Goal: Task Accomplishment & Management: Use online tool/utility

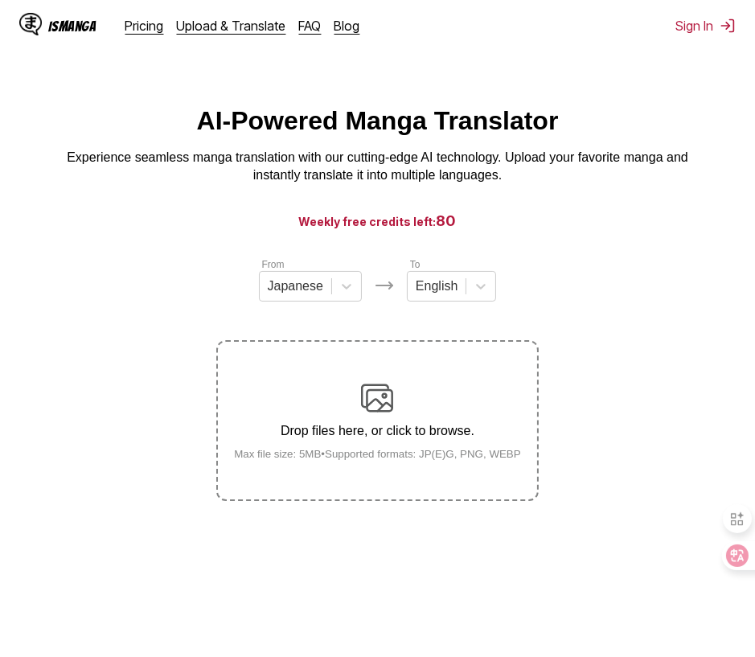
click at [662, 408] on section "From Japanese To English Drop files here, or click to browse. Max file size: 5M…" at bounding box center [377, 378] width 729 height 244
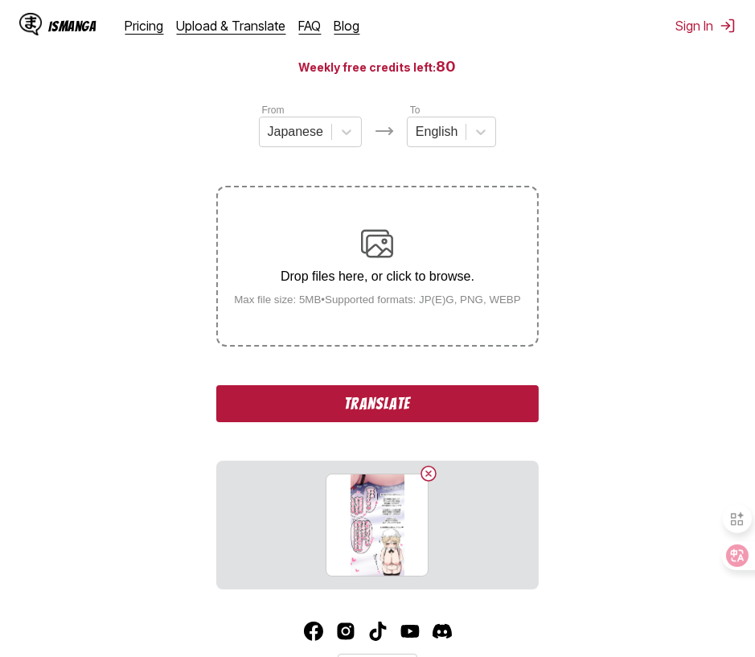
scroll to position [237, 0]
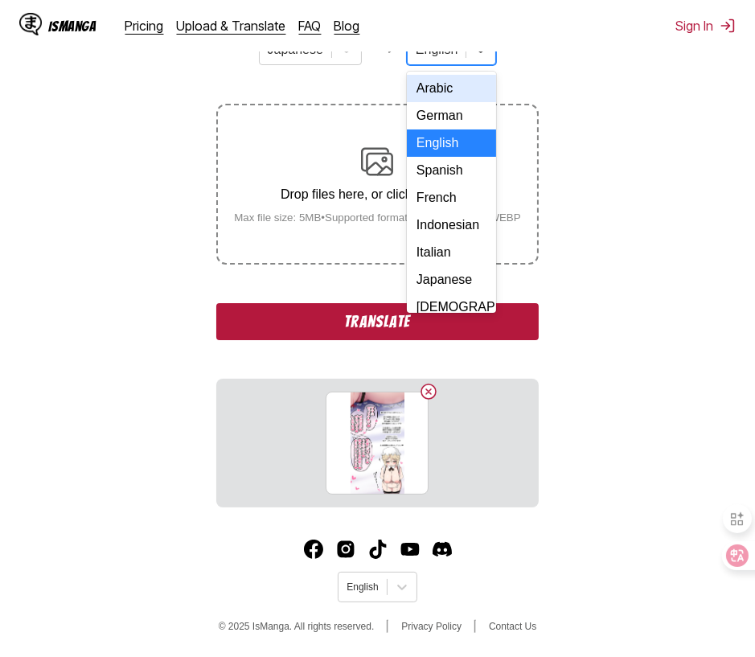
click at [455, 62] on div "English" at bounding box center [437, 50] width 58 height 24
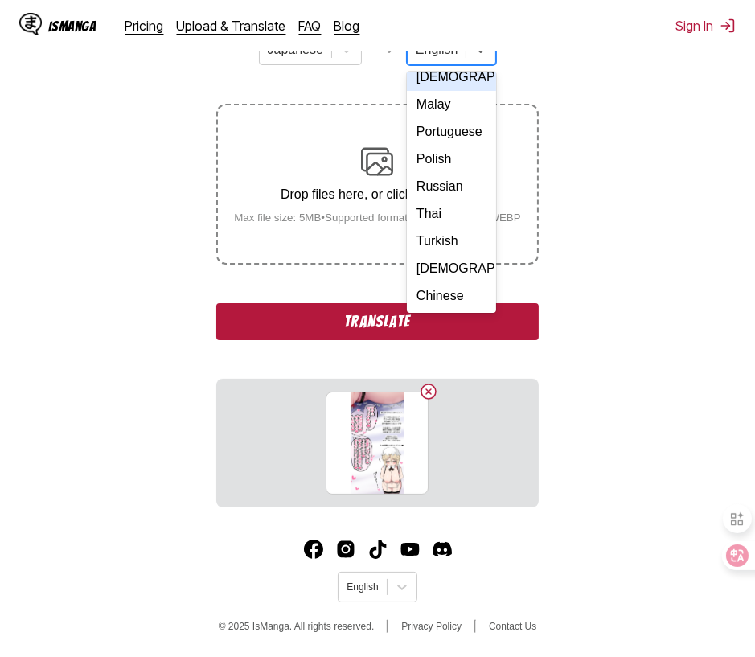
scroll to position [292, 0]
click at [434, 282] on div "Chinese" at bounding box center [451, 295] width 89 height 27
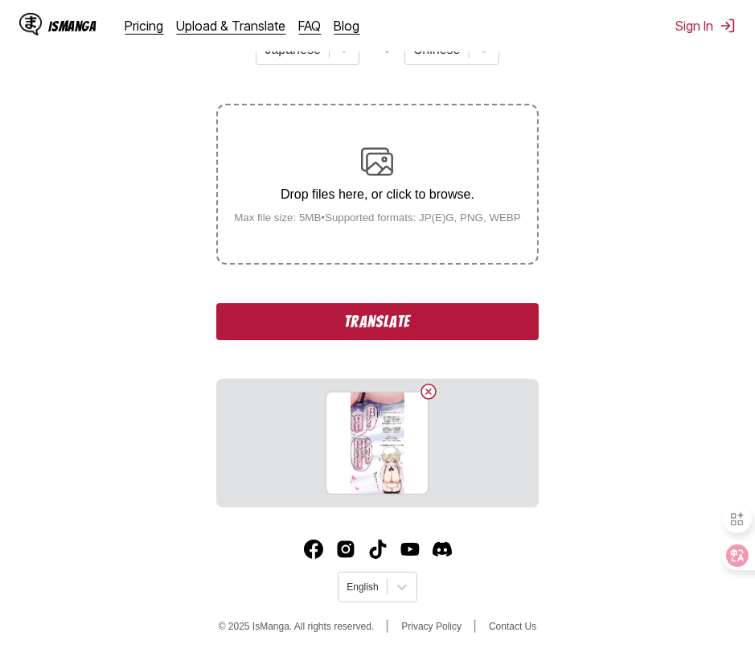
click at [381, 324] on button "Translate" at bounding box center [377, 321] width 322 height 37
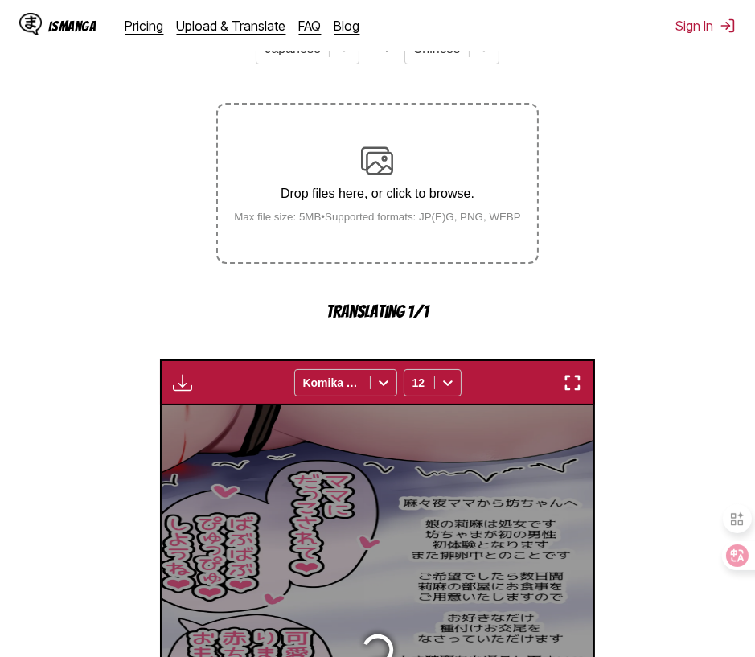
scroll to position [476, 0]
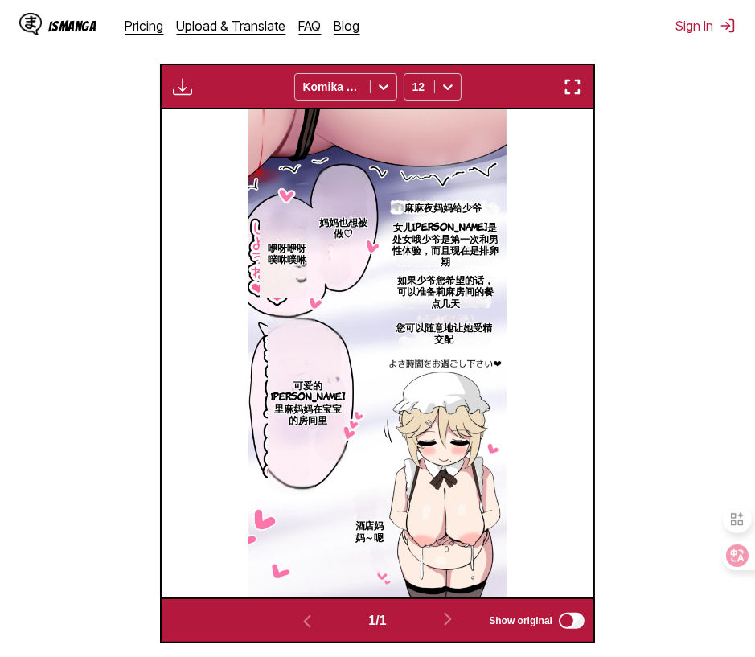
click at [64, 351] on section "From Japanese To Chinese Drop files here, or click to browse. Max file size: 5M…" at bounding box center [377, 212] width 729 height 863
click at [37, 78] on section "From Japanese To Chinese Drop files here, or click to browse. Max file size: 5M…" at bounding box center [377, 212] width 729 height 863
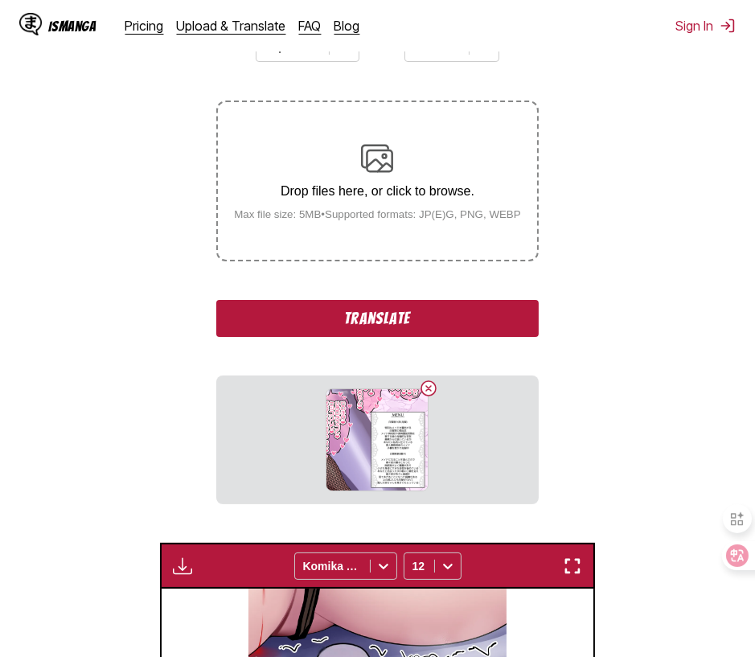
scroll to position [402, 0]
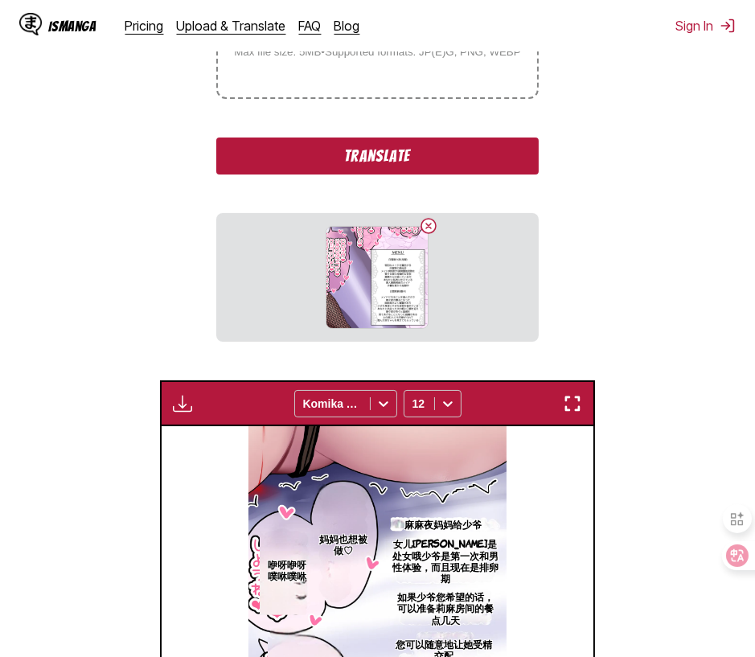
click at [395, 158] on button "Translate" at bounding box center [377, 155] width 322 height 37
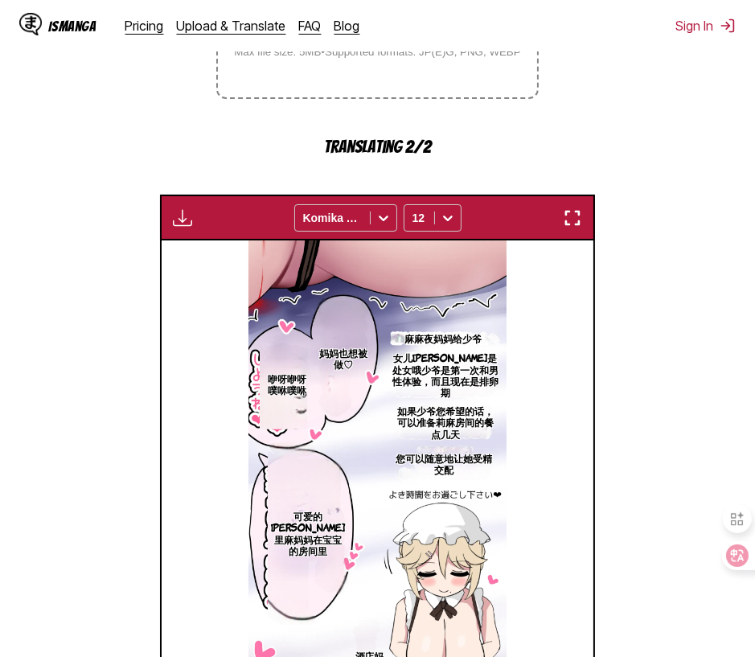
click at [109, 150] on section "From Japanese To Chinese Drop files here, or click to browse. Max file size: 5M…" at bounding box center [377, 315] width 729 height 920
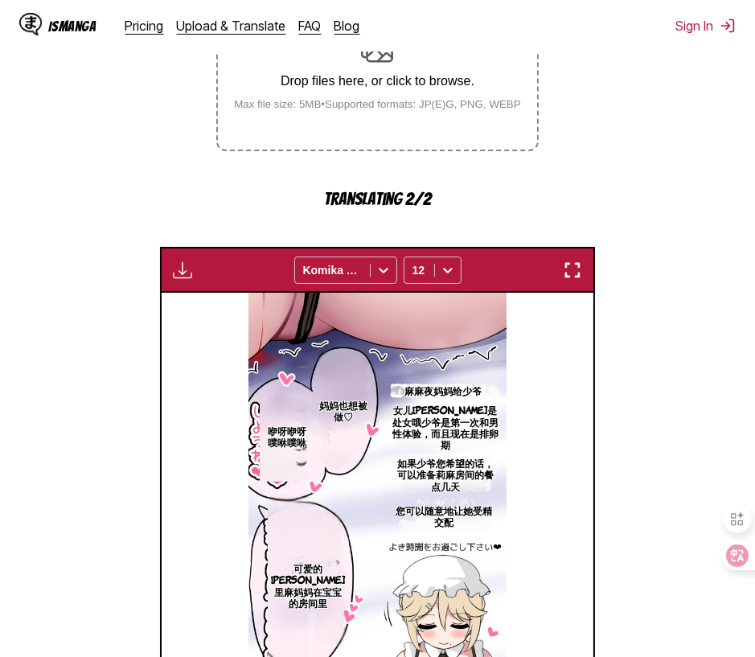
scroll to position [321, 0]
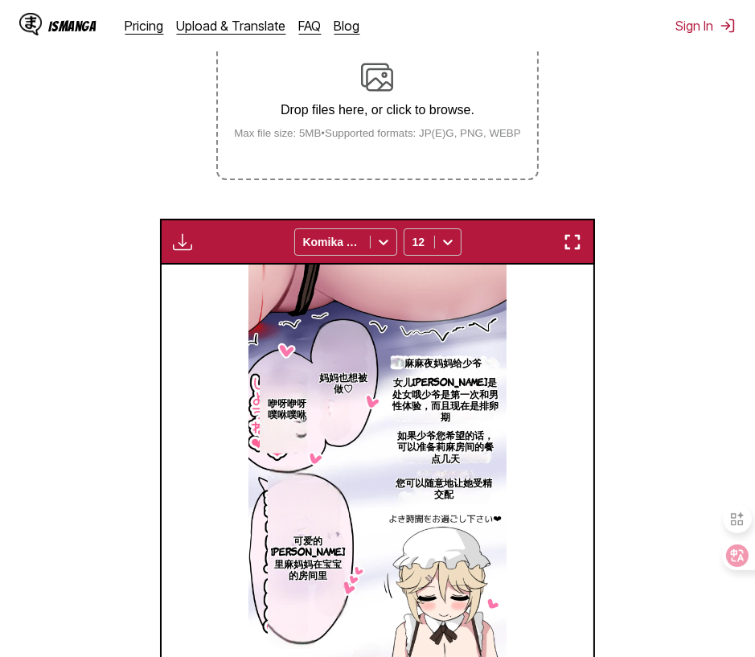
click at [72, 157] on section "From Japanese To Chinese Drop files here, or click to browse. Max file size: 5M…" at bounding box center [377, 367] width 729 height 863
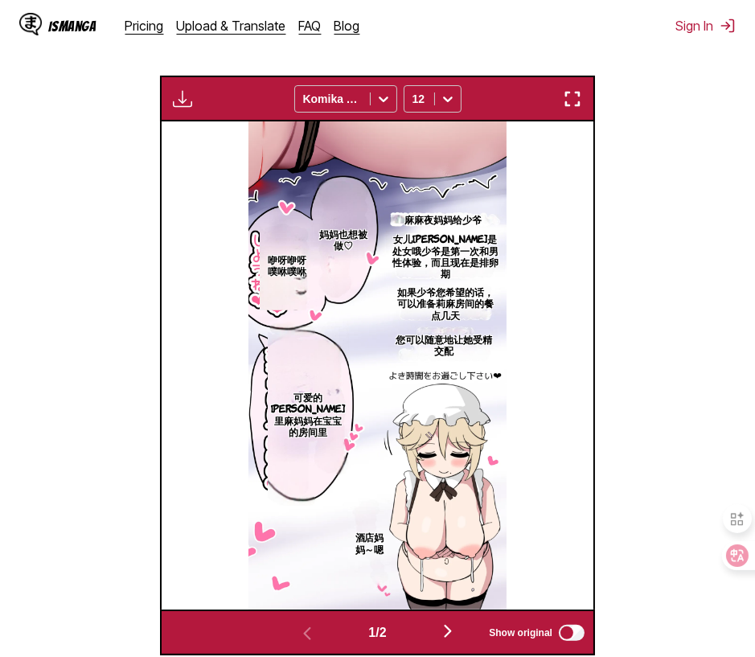
scroll to position [613, 0]
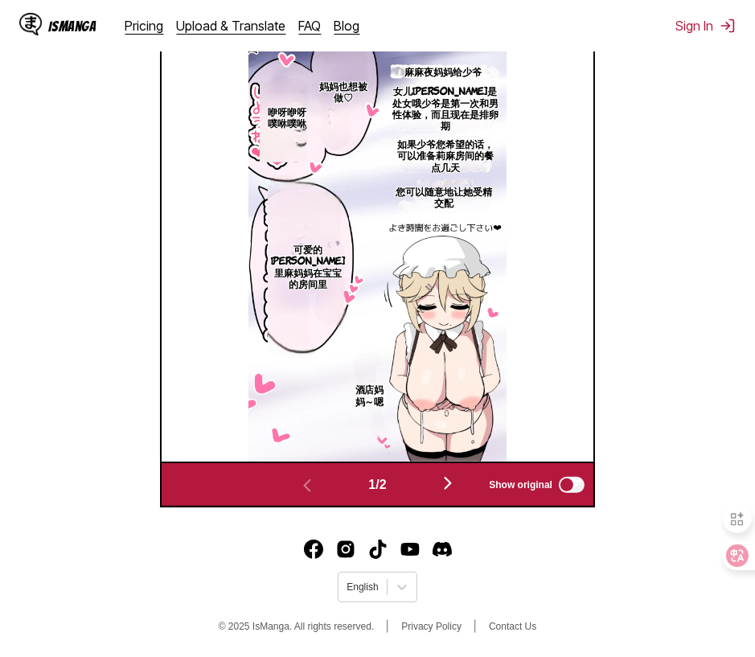
click at [445, 483] on img "button" at bounding box center [447, 482] width 19 height 19
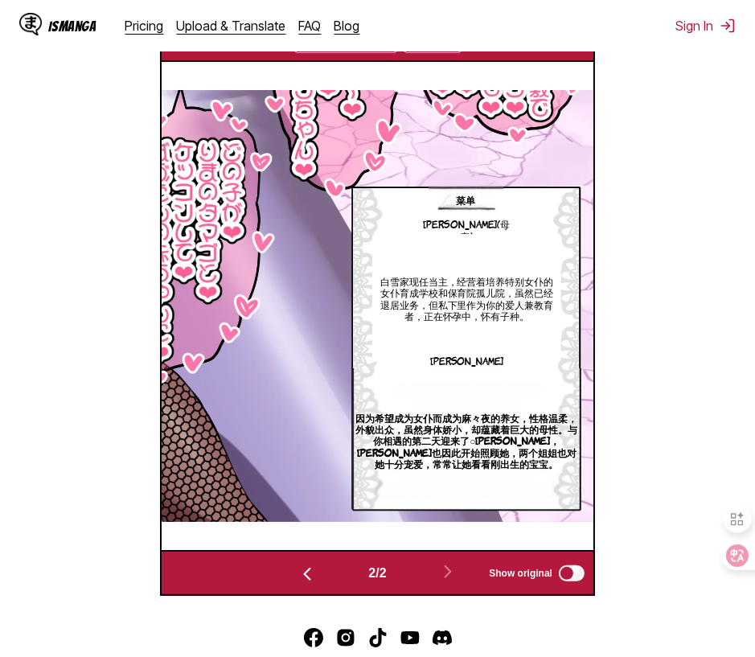
scroll to position [426, 0]
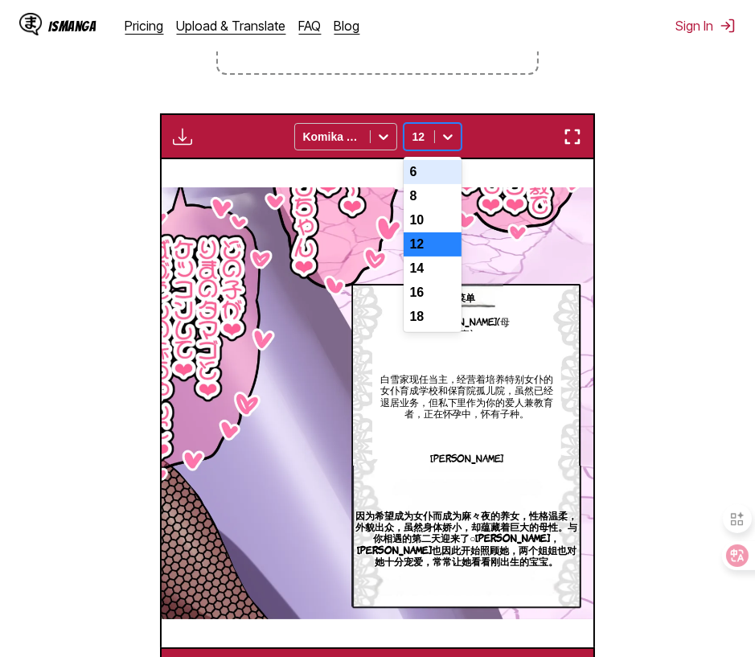
click at [436, 131] on div at bounding box center [448, 137] width 26 height 26
click at [420, 227] on div "10" at bounding box center [433, 220] width 58 height 24
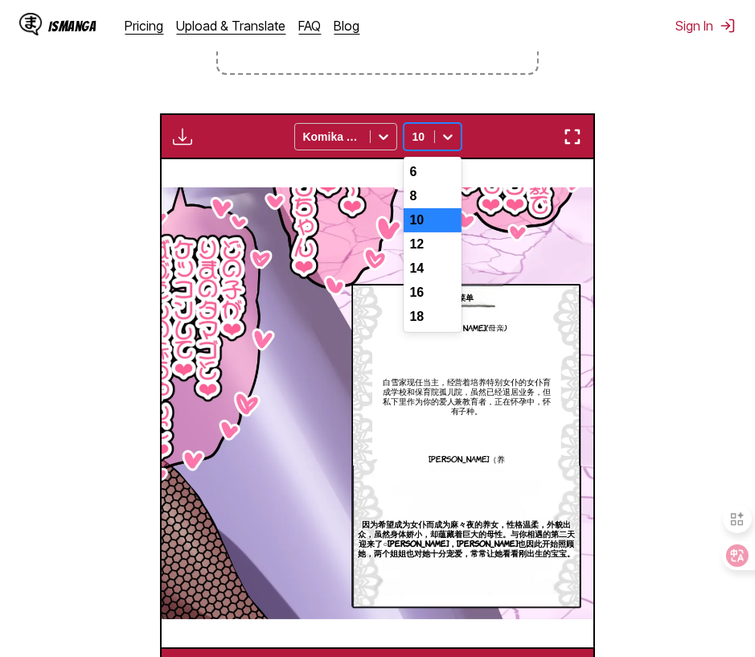
click at [447, 136] on icon at bounding box center [448, 137] width 16 height 16
click at [426, 245] on div "12" at bounding box center [433, 244] width 58 height 24
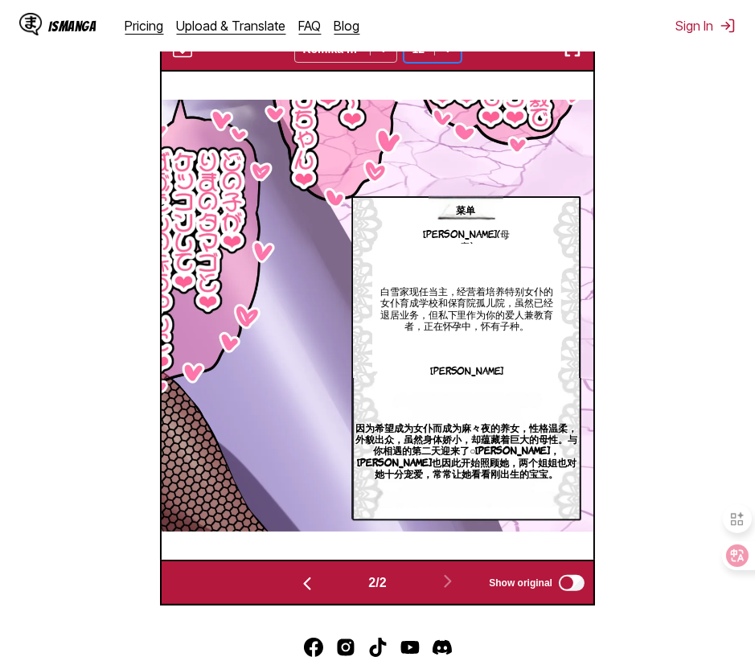
scroll to position [613, 0]
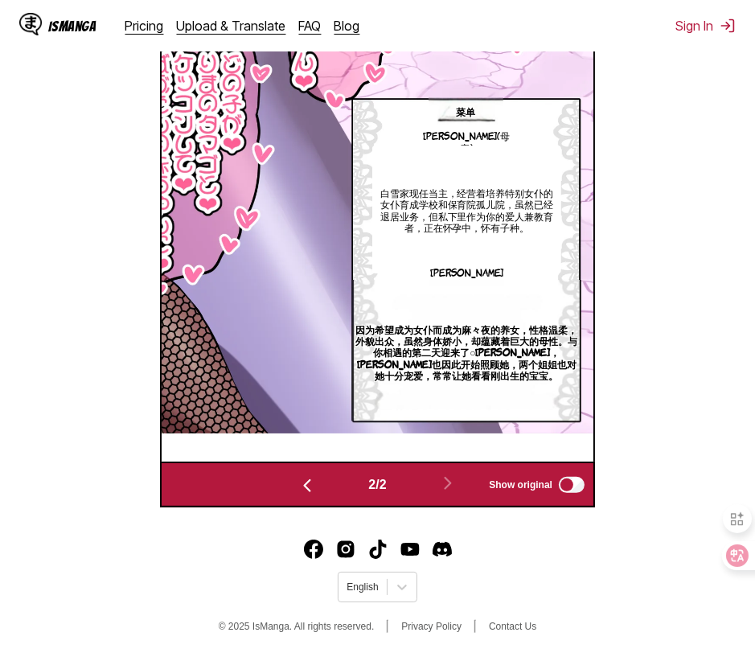
click at [304, 483] on img "button" at bounding box center [306, 485] width 19 height 19
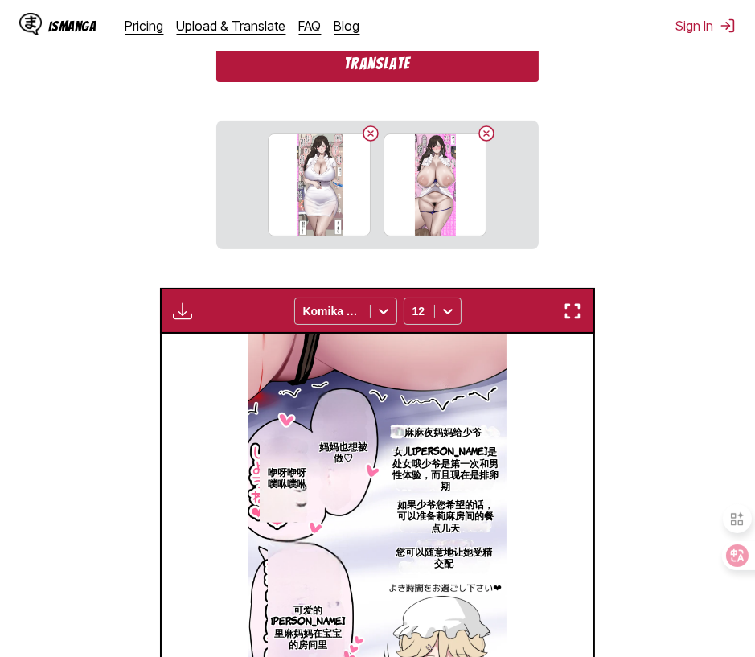
scroll to position [346, 0]
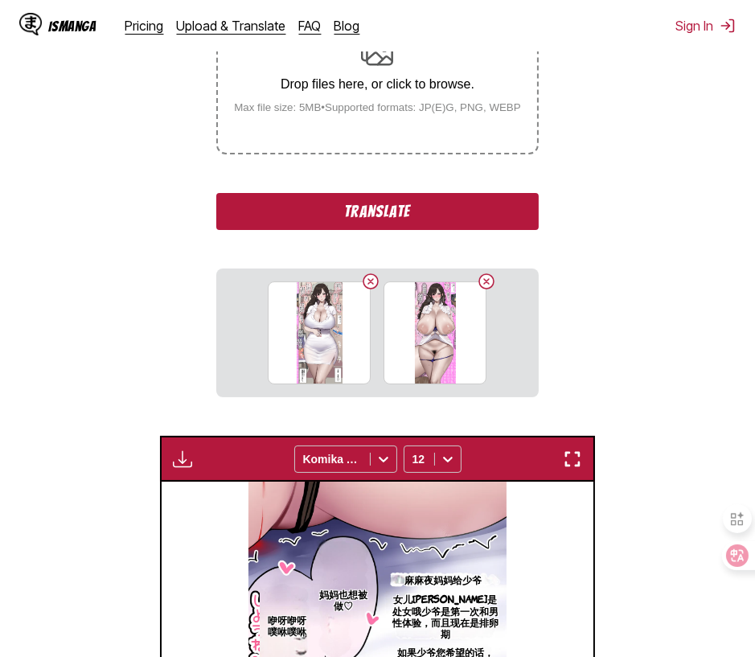
click at [374, 205] on button "Translate" at bounding box center [377, 211] width 322 height 37
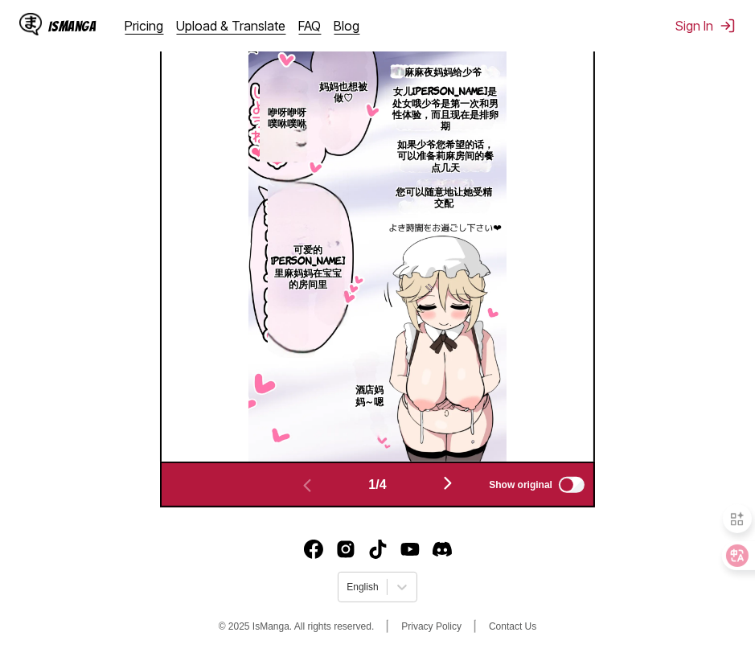
scroll to position [613, 0]
drag, startPoint x: 14, startPoint y: 176, endPoint x: 12, endPoint y: 168, distance: 8.4
click at [14, 176] on section "From Japanese To Chinese Drop files here, or click to browse. Max file size: 5M…" at bounding box center [377, 76] width 729 height 863
click at [443, 480] on img "button" at bounding box center [447, 482] width 19 height 19
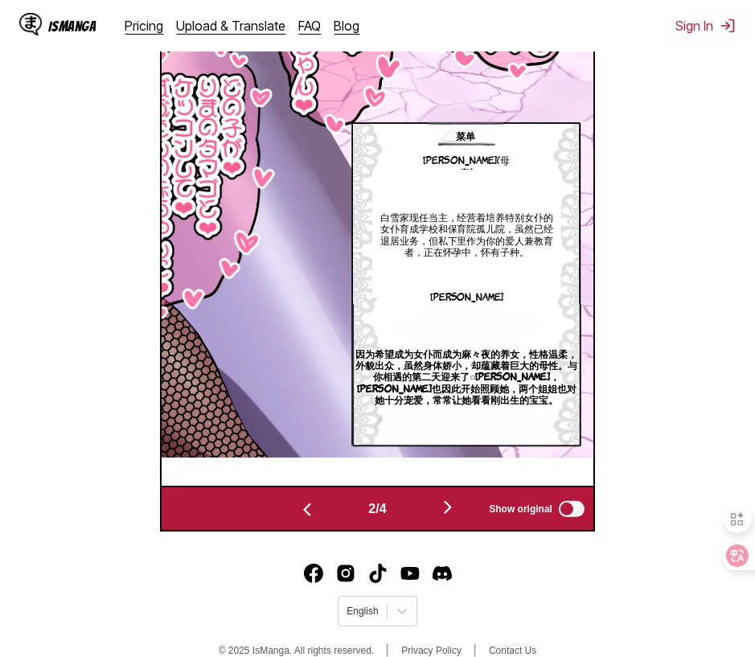
click at [450, 509] on img "button" at bounding box center [447, 507] width 19 height 19
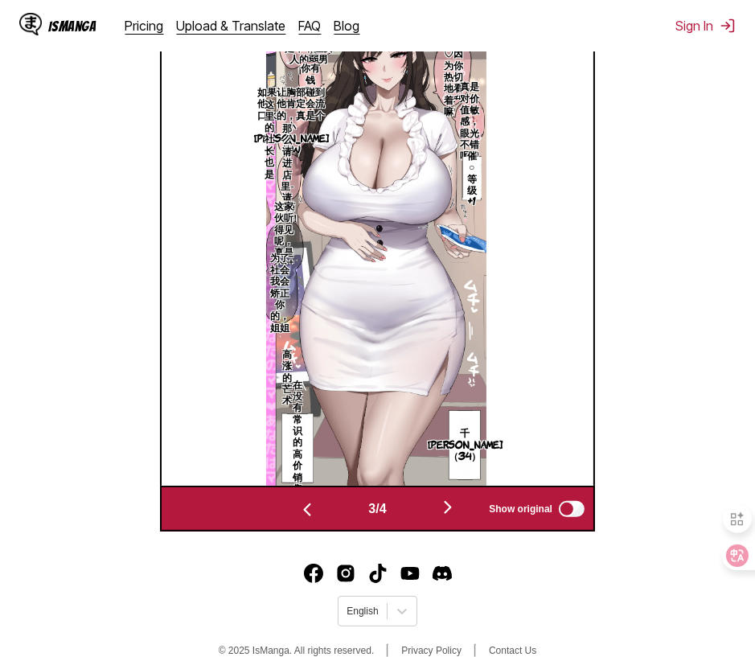
click at [451, 514] on img "button" at bounding box center [447, 507] width 19 height 19
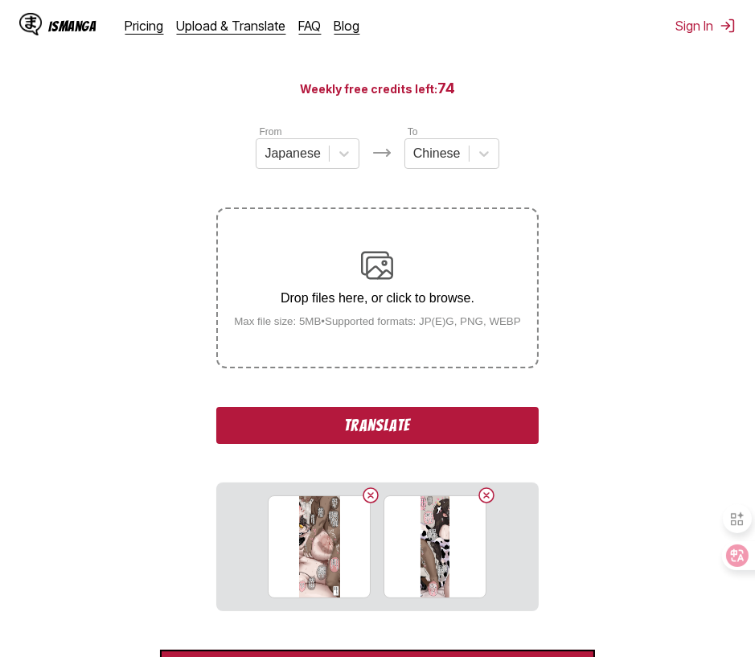
scroll to position [105, 0]
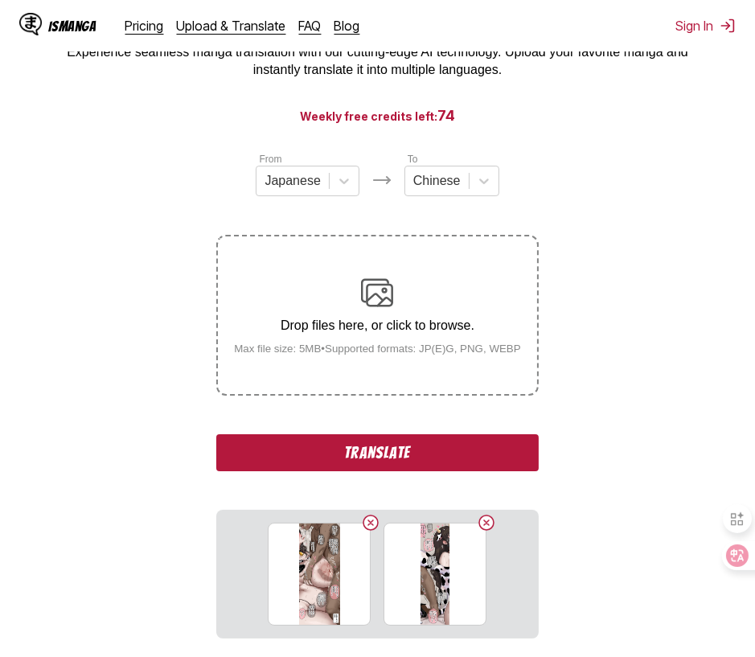
click at [385, 456] on button "Translate" at bounding box center [377, 452] width 322 height 37
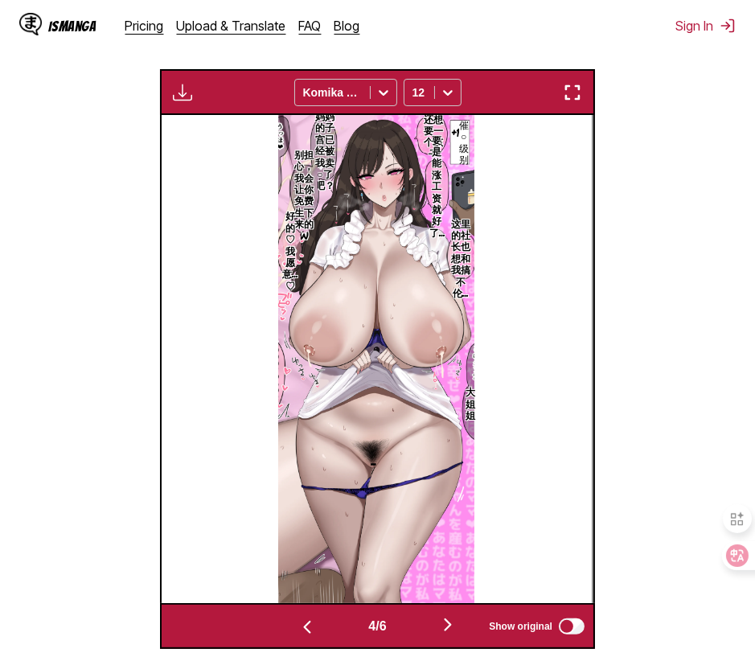
scroll to position [588, 0]
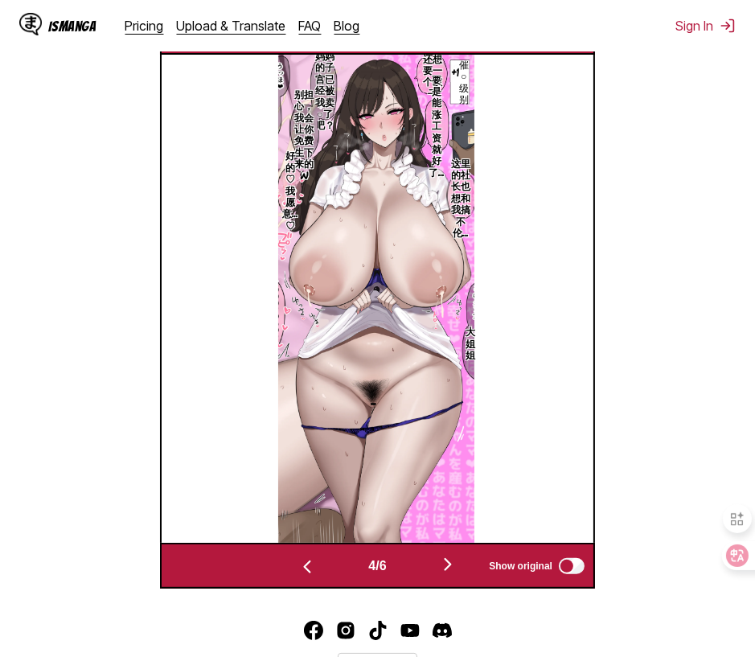
click at [15, 76] on section "From Japanese To Chinese Drop files here, or click to browse. Max file size: 5M…" at bounding box center [377, 129] width 729 height 920
click at [451, 562] on img "button" at bounding box center [447, 564] width 19 height 19
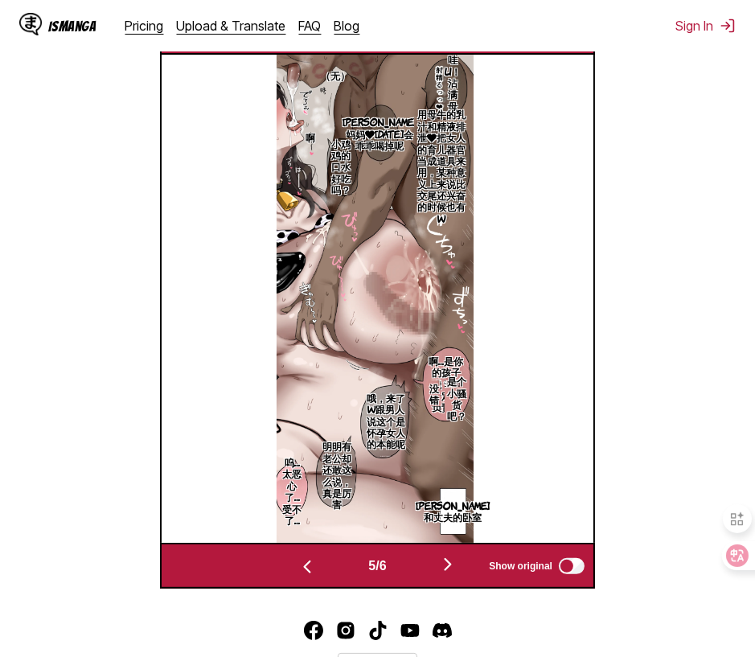
click at [451, 565] on img "button" at bounding box center [447, 564] width 19 height 19
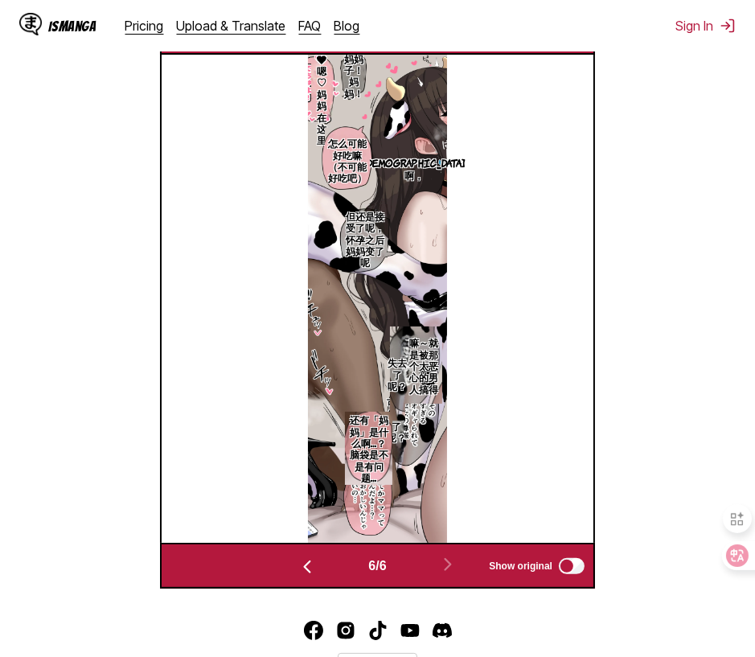
click at [109, 588] on section "From Japanese To Chinese Drop files here, or click to browse. Max file size: 5M…" at bounding box center [377, 157] width 729 height 863
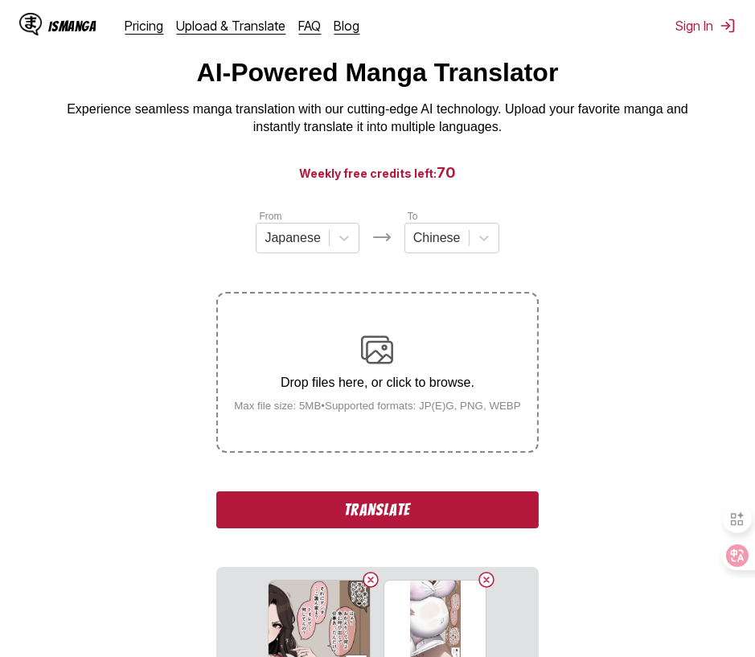
scroll to position [289, 0]
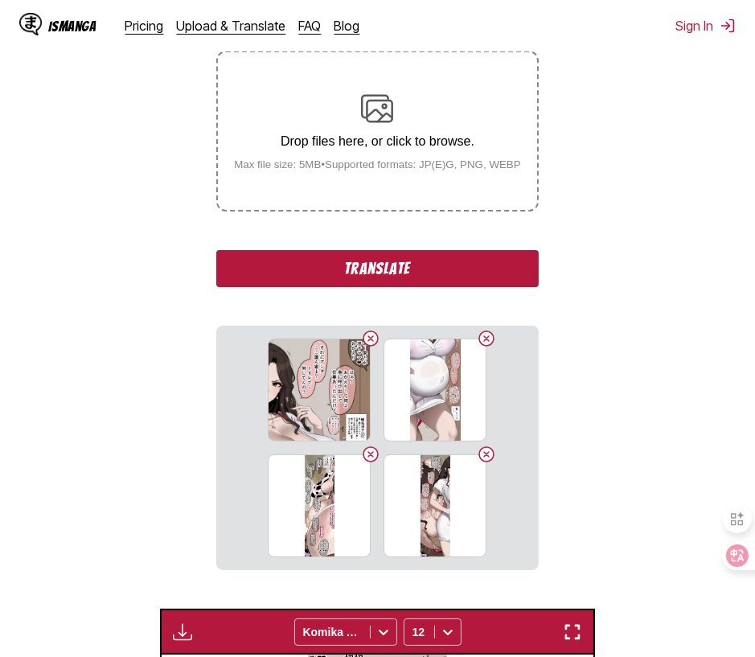
click at [387, 268] on button "Translate" at bounding box center [377, 268] width 322 height 37
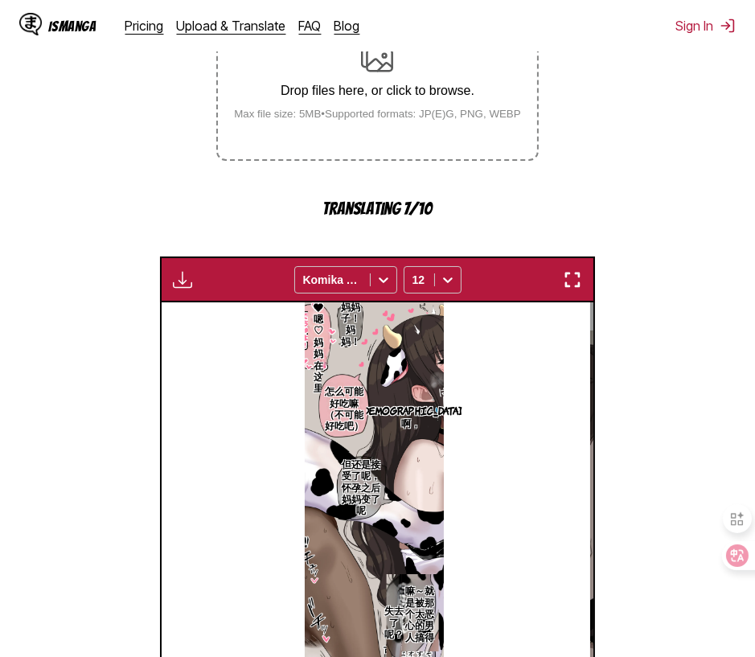
scroll to position [591, 0]
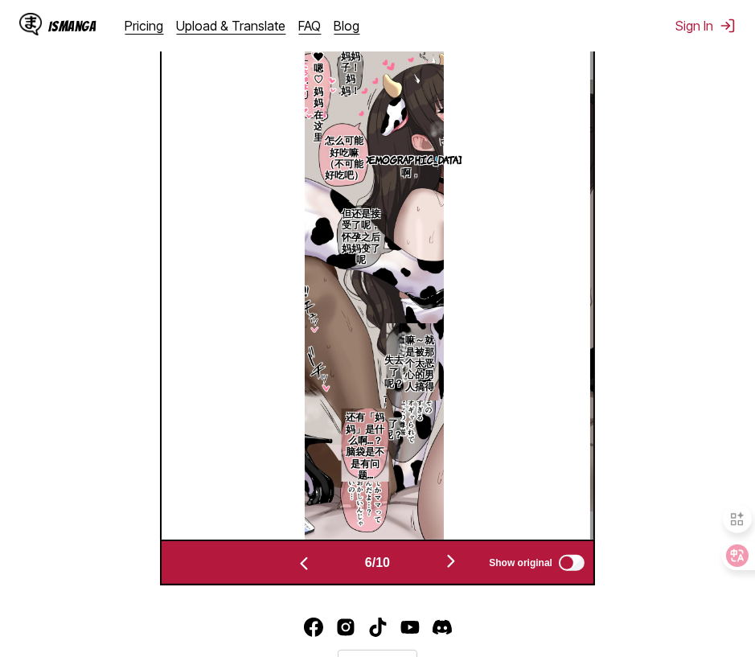
click at [302, 565] on img "button" at bounding box center [303, 563] width 19 height 19
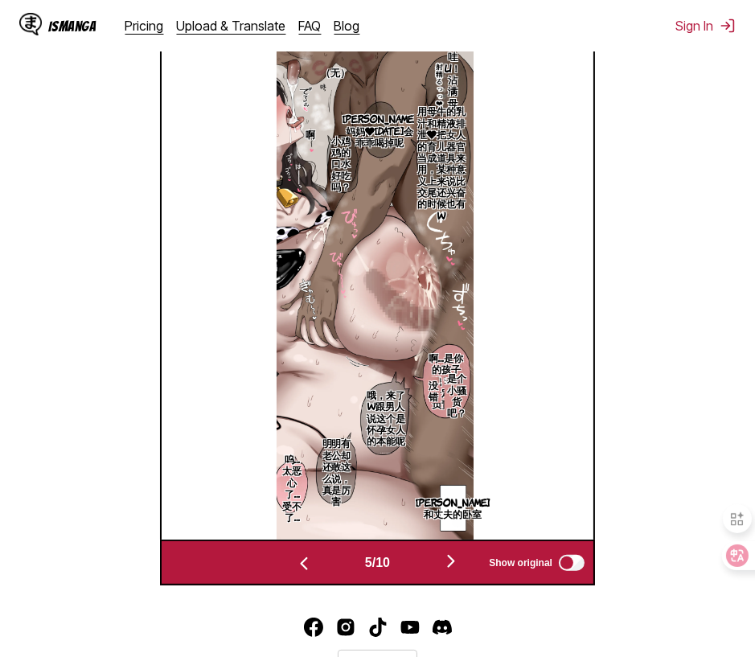
click at [302, 565] on img "button" at bounding box center [303, 563] width 19 height 19
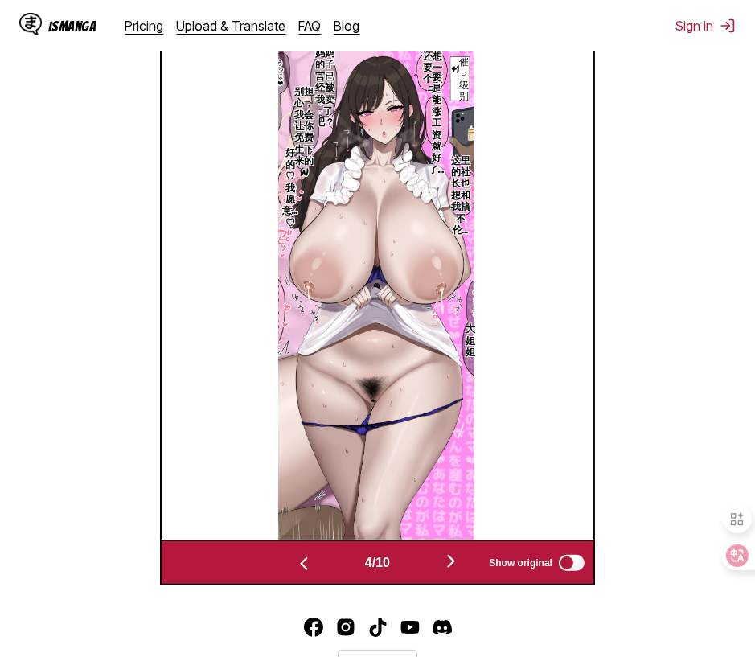
click at [302, 565] on img "button" at bounding box center [303, 563] width 19 height 19
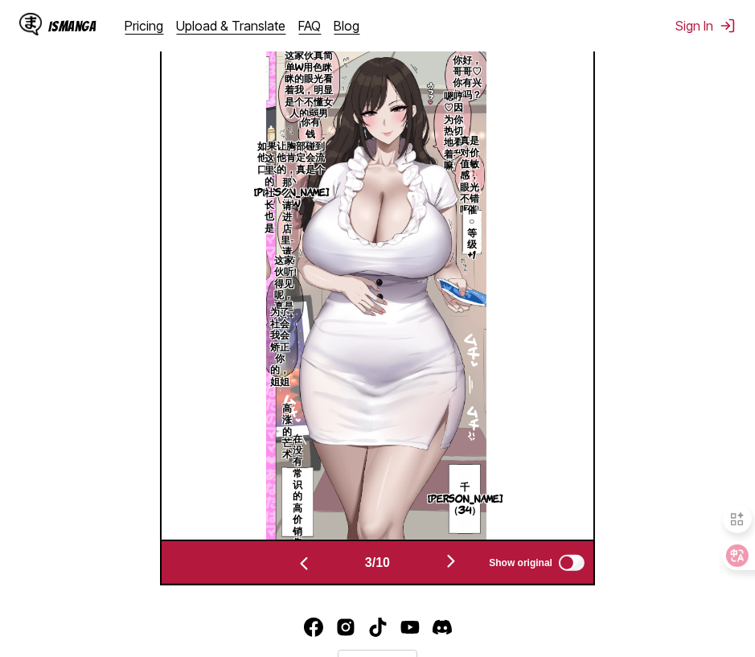
click at [302, 565] on img "button" at bounding box center [303, 563] width 19 height 19
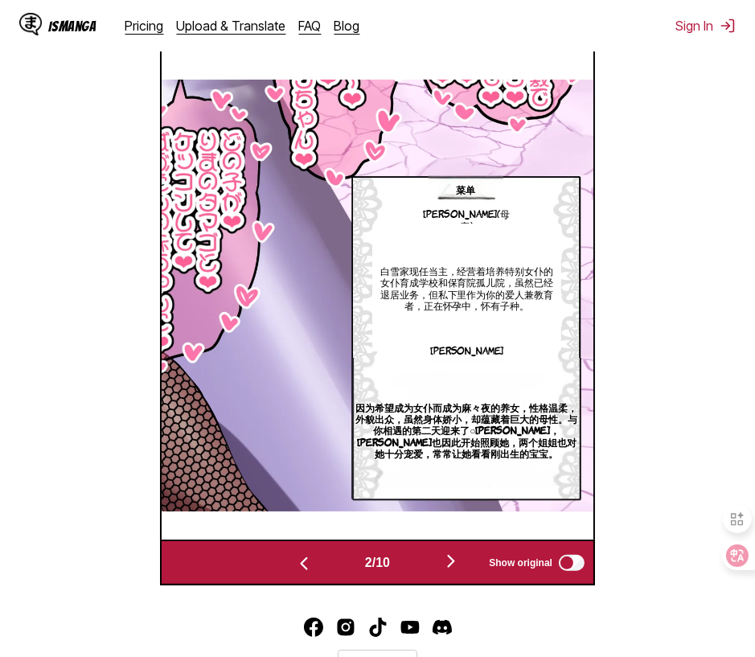
click at [302, 565] on img "button" at bounding box center [303, 563] width 19 height 19
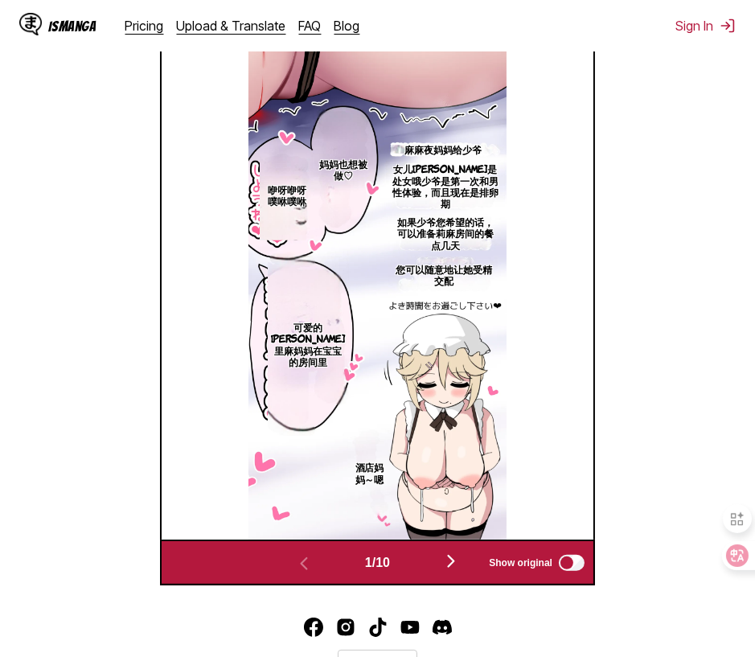
click at [449, 566] on img "button" at bounding box center [450, 560] width 19 height 19
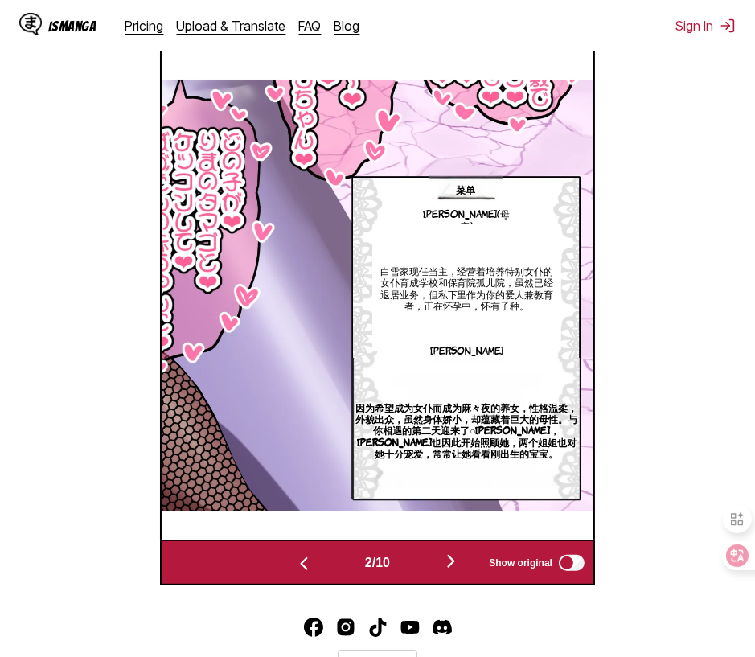
click at [449, 566] on img "button" at bounding box center [450, 560] width 19 height 19
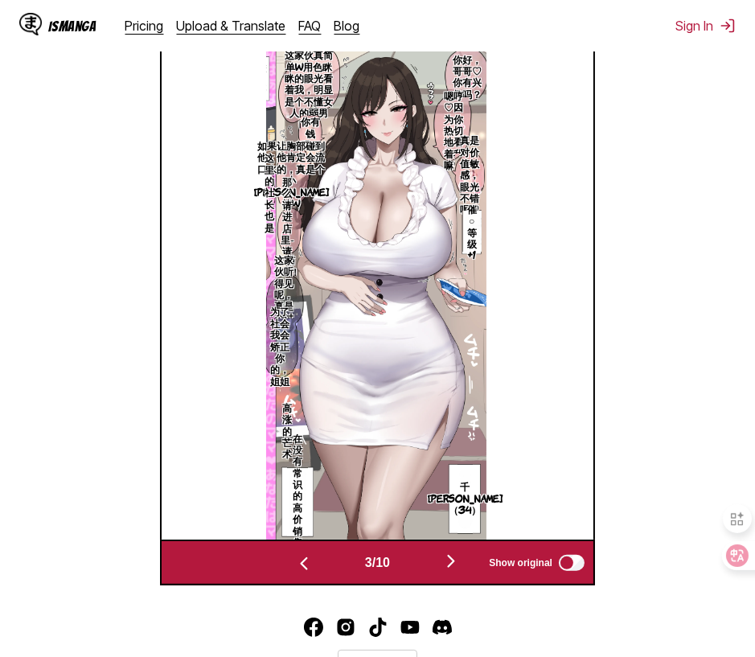
click at [449, 566] on img "button" at bounding box center [450, 560] width 19 height 19
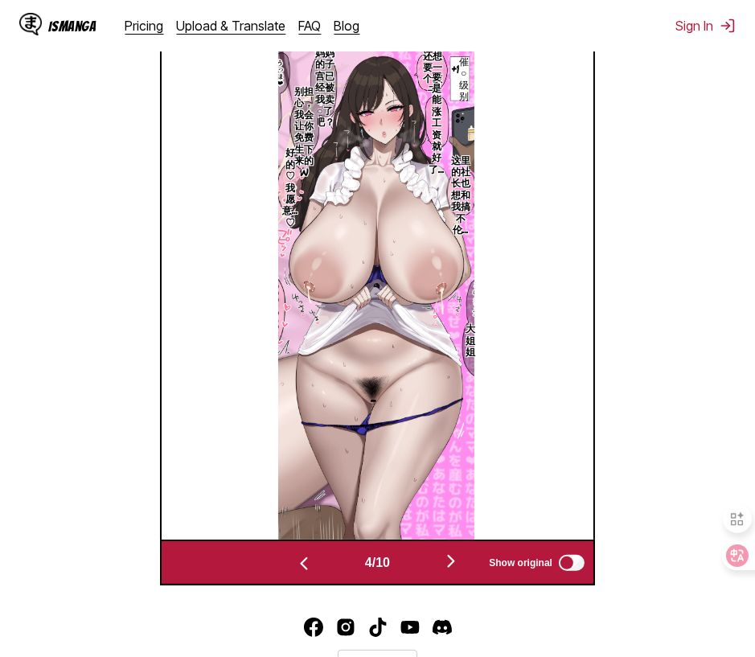
click at [449, 566] on img "button" at bounding box center [450, 560] width 19 height 19
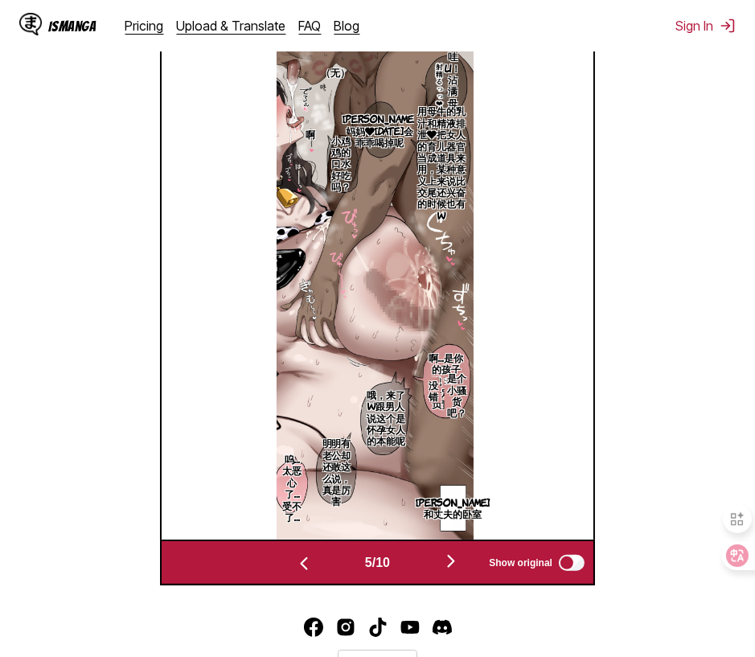
click at [449, 566] on img "button" at bounding box center [450, 560] width 19 height 19
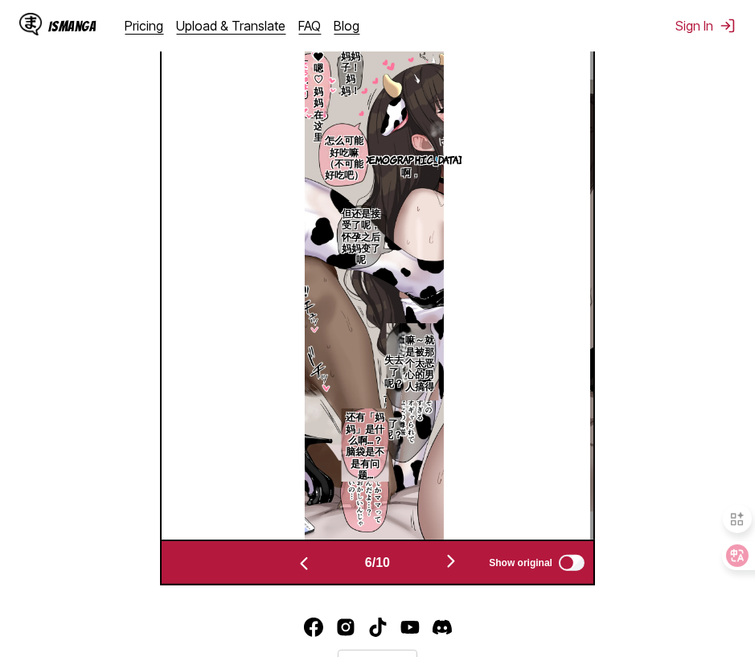
click at [449, 566] on img "button" at bounding box center [450, 560] width 19 height 19
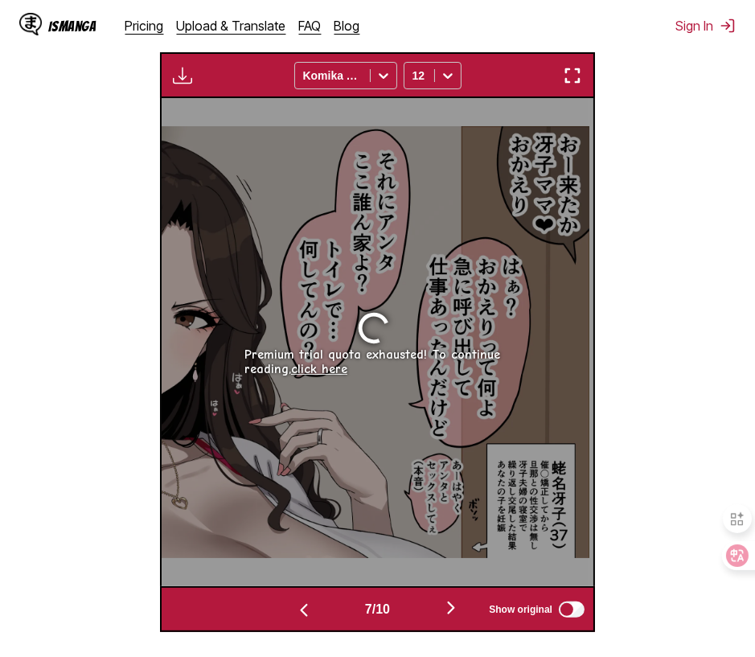
scroll to position [591, 0]
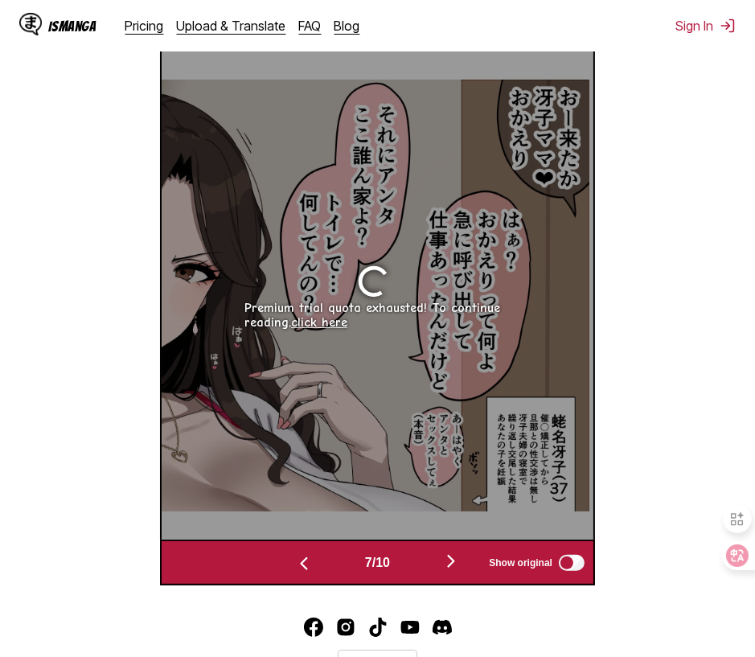
click at [301, 562] on img "button" at bounding box center [303, 563] width 19 height 19
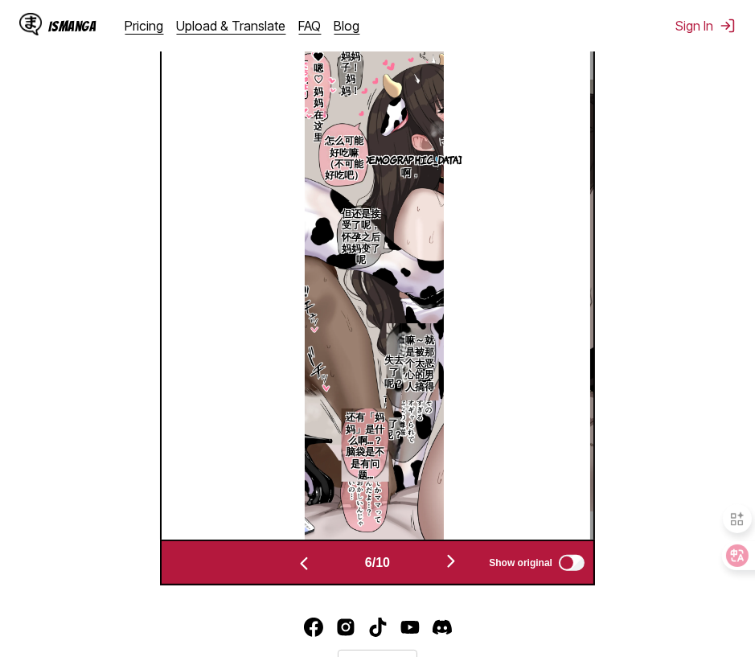
click at [448, 563] on img "button" at bounding box center [450, 560] width 19 height 19
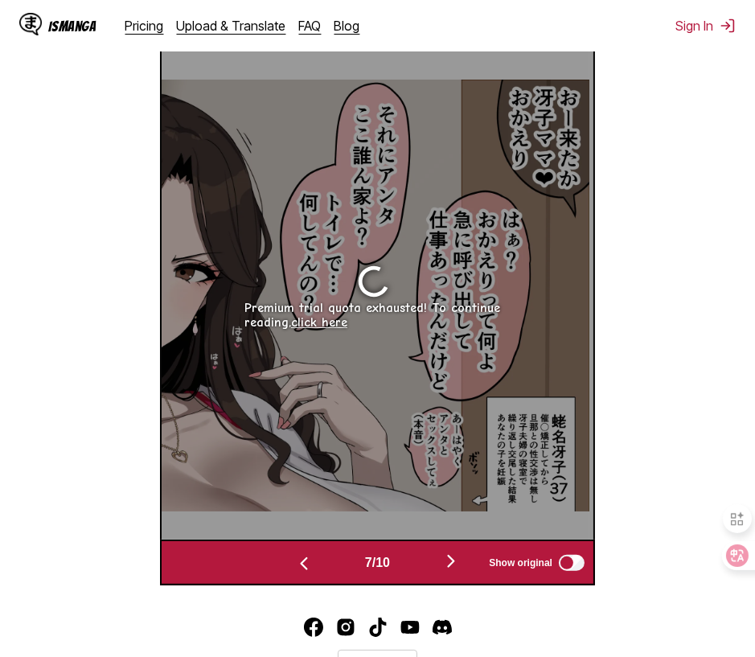
click at [448, 563] on img "button" at bounding box center [450, 560] width 19 height 19
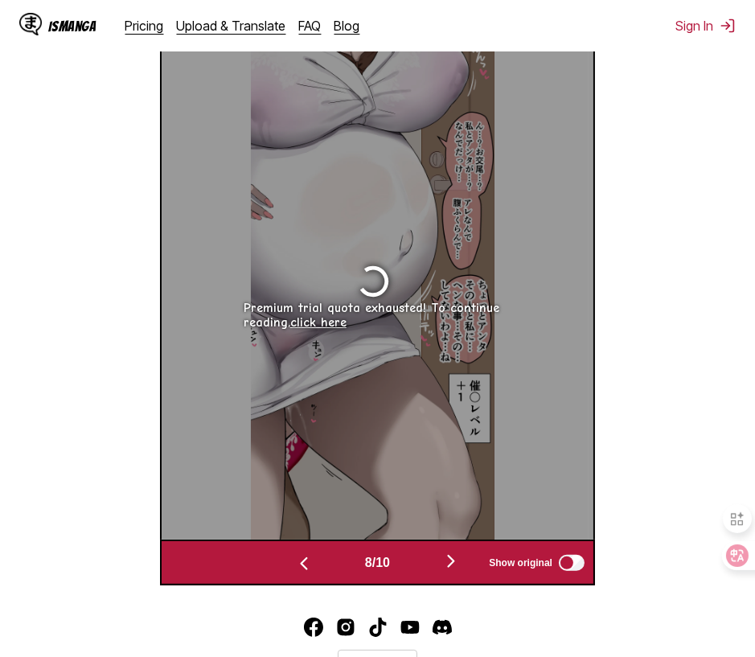
click at [448, 563] on img "button" at bounding box center [450, 560] width 19 height 19
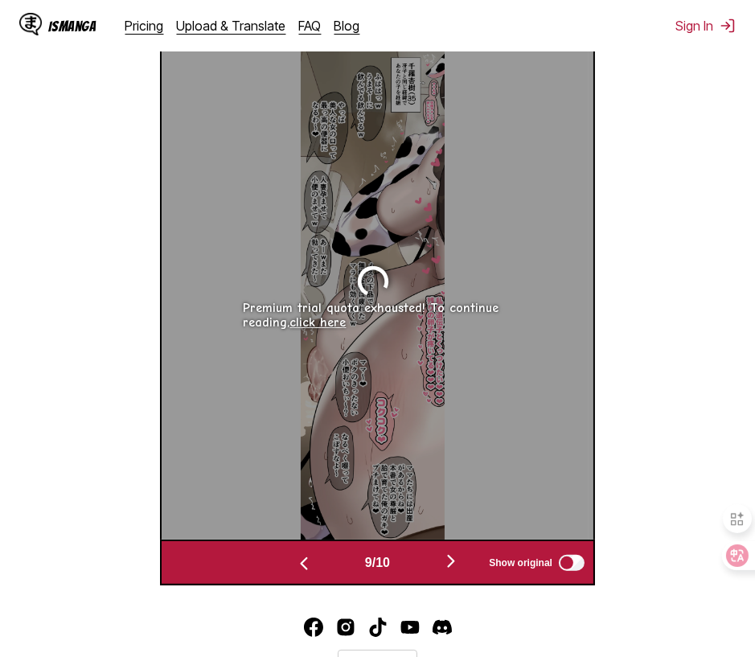
click at [448, 563] on img "button" at bounding box center [450, 560] width 19 height 19
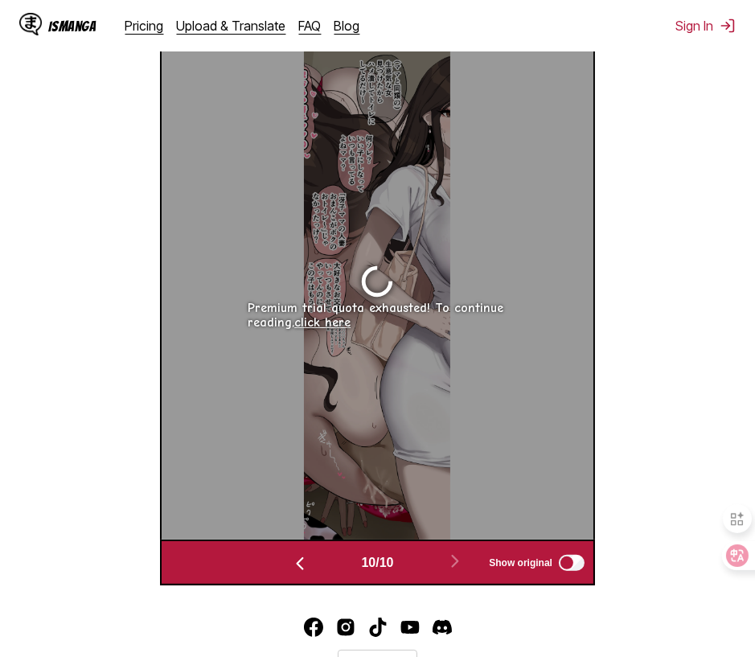
click at [295, 562] on img "button" at bounding box center [299, 563] width 19 height 19
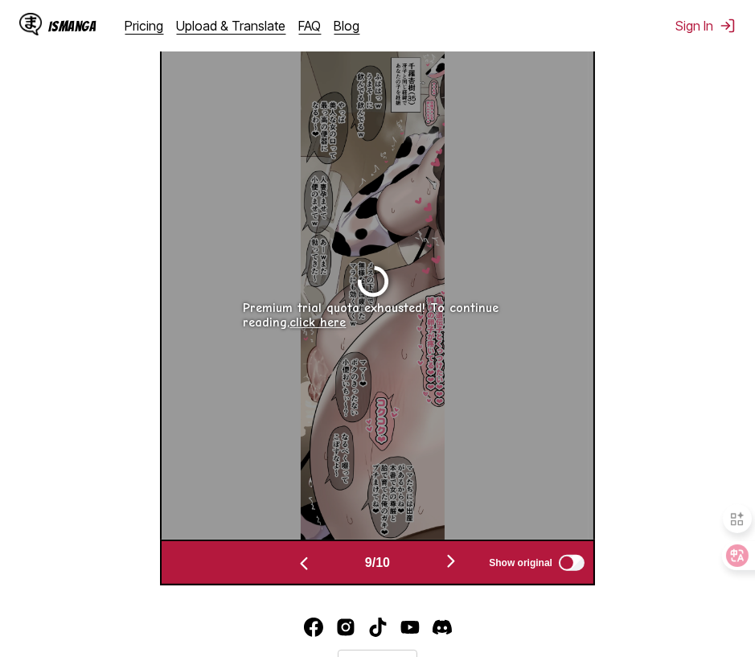
click at [295, 562] on img "button" at bounding box center [303, 563] width 19 height 19
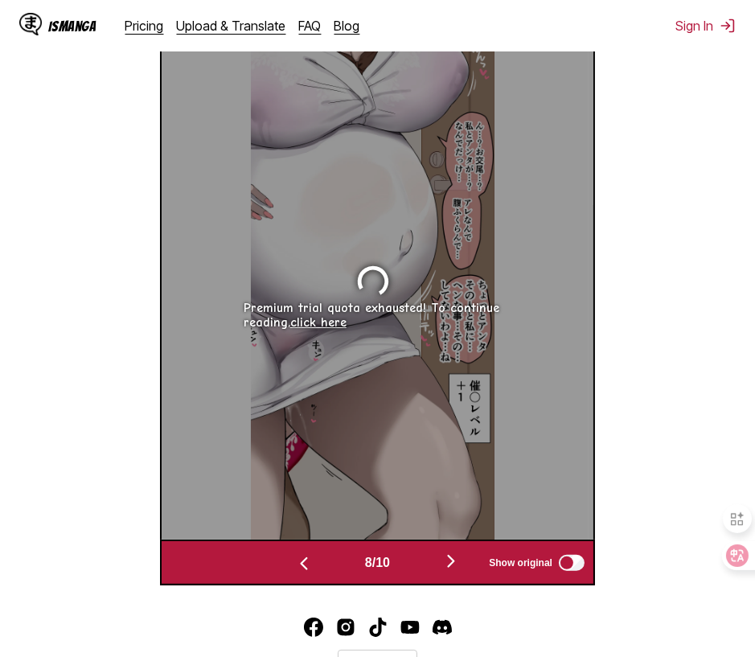
click at [295, 562] on img "button" at bounding box center [303, 563] width 19 height 19
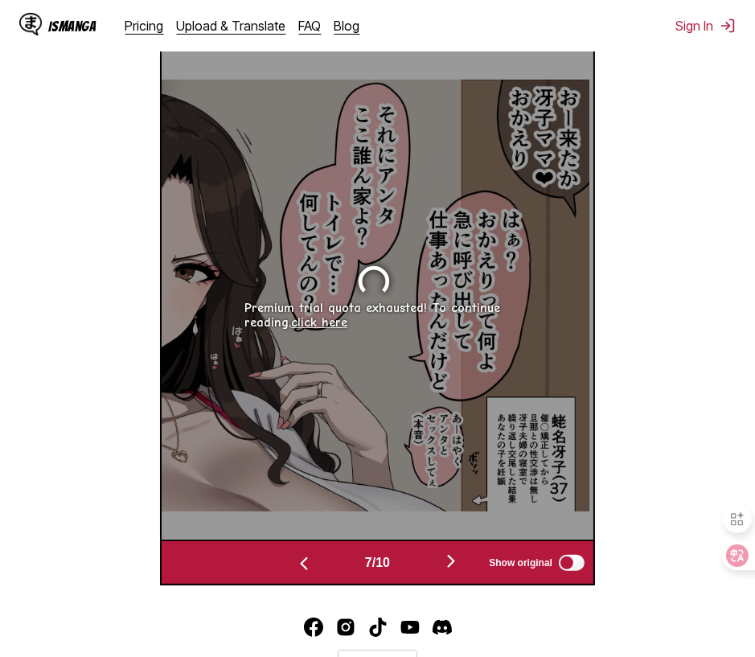
click at [325, 326] on link "click here" at bounding box center [319, 322] width 56 height 14
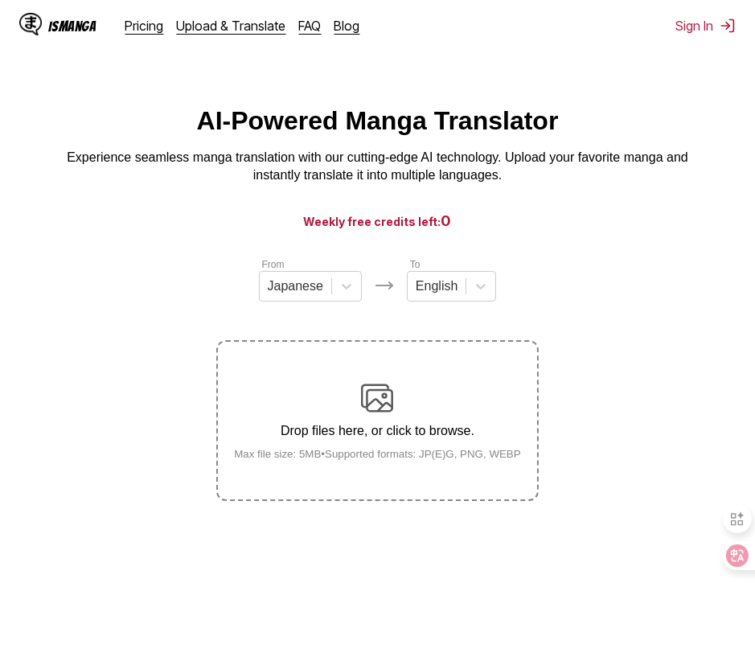
click at [22, 153] on div "AI-Powered Manga Translator Experience seamless manga translation with our cutt…" at bounding box center [377, 145] width 729 height 79
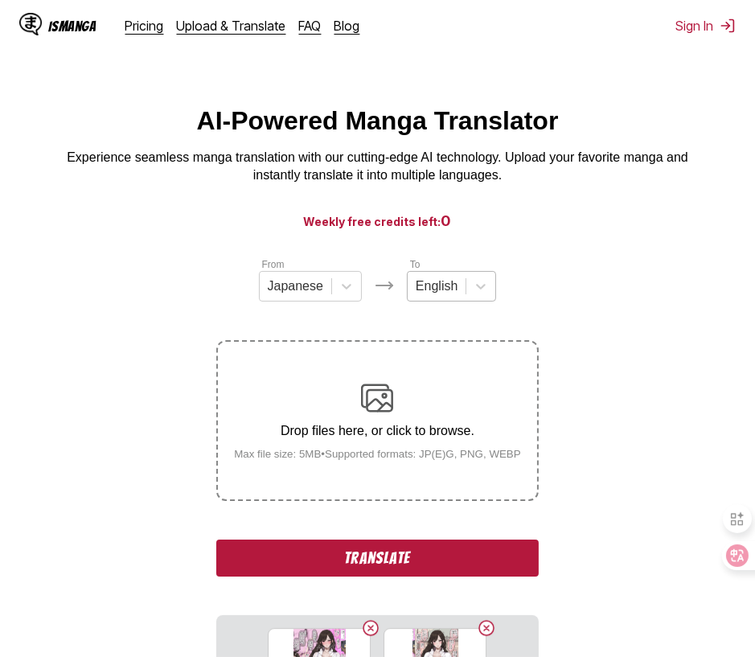
click at [450, 295] on div at bounding box center [437, 286] width 42 height 18
click at [473, 294] on icon at bounding box center [481, 286] width 16 height 16
click at [481, 294] on icon at bounding box center [481, 286] width 16 height 16
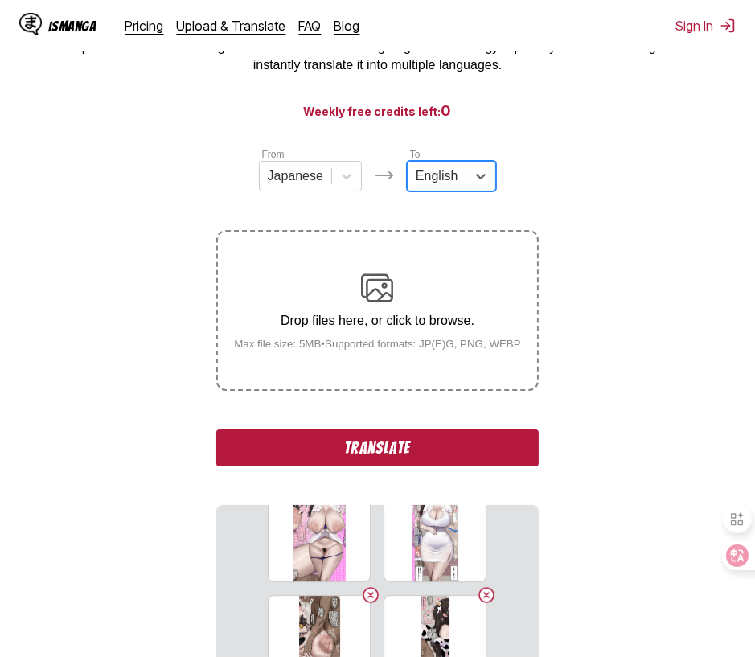
scroll to position [80, 0]
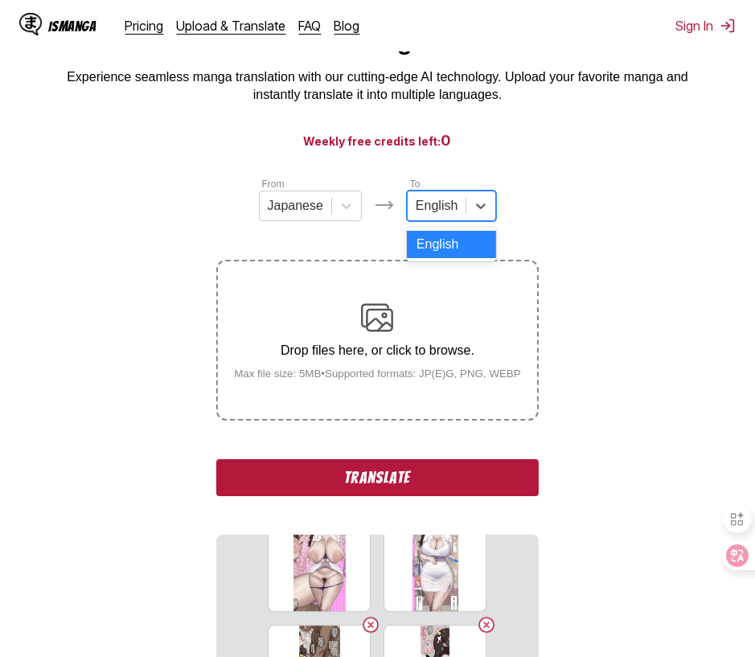
click at [462, 211] on div "English" at bounding box center [437, 206] width 58 height 24
click at [600, 224] on section "From Japanese To English Drop files here, or click to browse. Max file size: 5M…" at bounding box center [377, 516] width 729 height 680
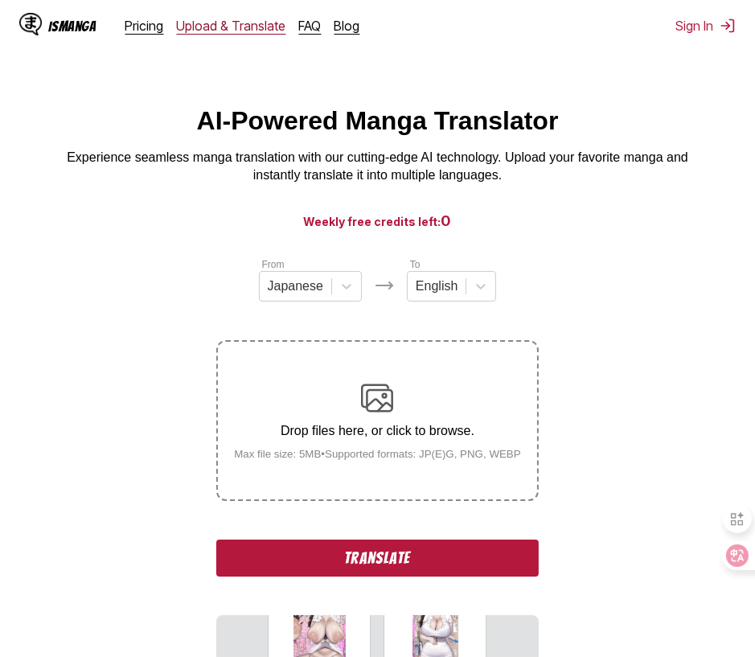
click at [194, 28] on link "Upload & Translate" at bounding box center [231, 26] width 109 height 16
click at [241, 27] on link "Upload & Translate" at bounding box center [231, 26] width 109 height 16
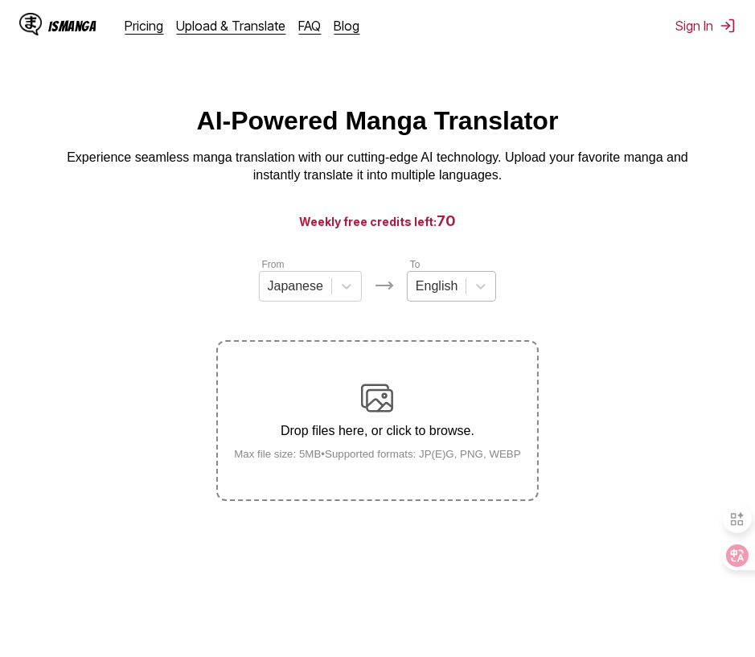
click at [458, 289] on div "English" at bounding box center [437, 286] width 58 height 24
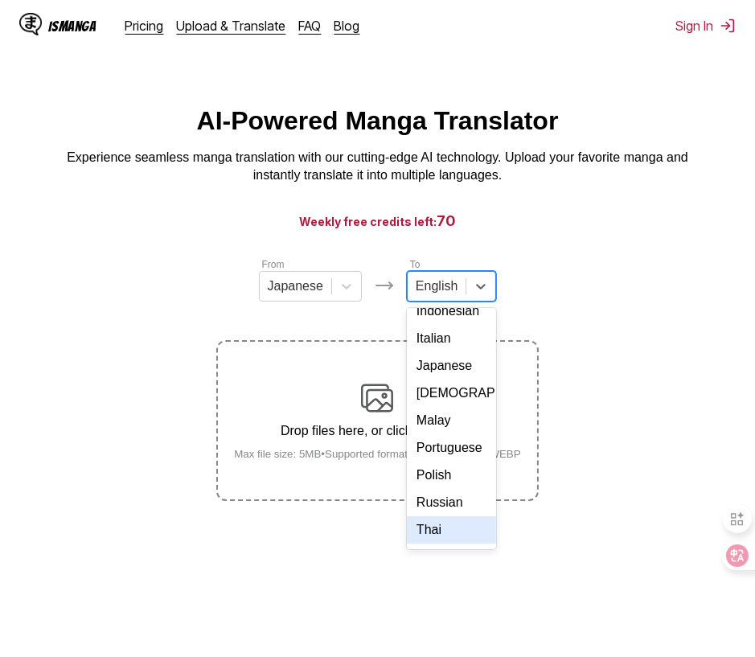
scroll to position [292, 0]
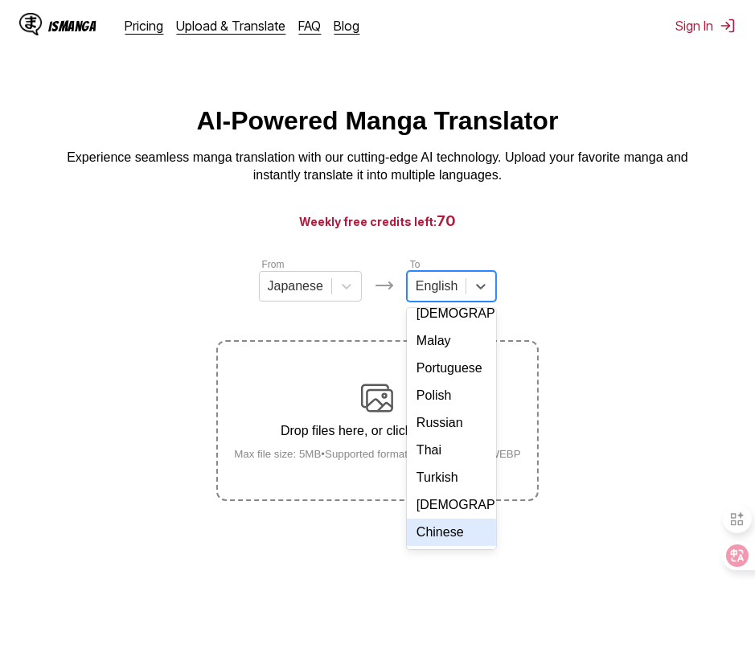
click at [431, 521] on div "Chinese" at bounding box center [451, 531] width 89 height 27
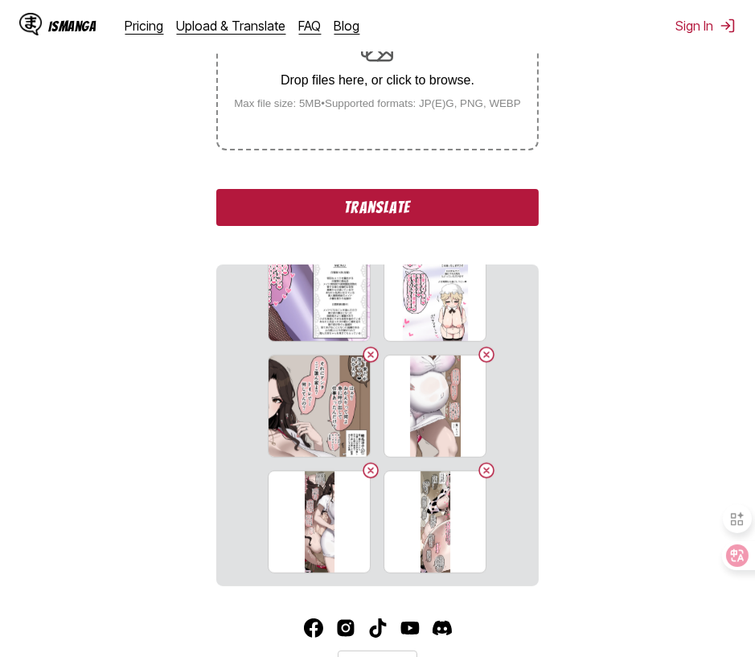
scroll to position [430, 0]
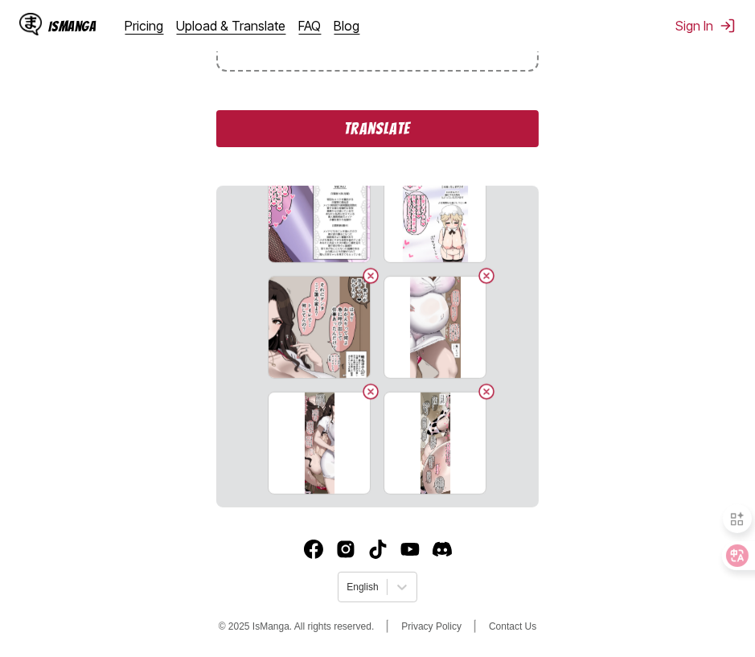
click at [645, 472] on section "From Japanese To Chinese Drop files here, or click to browse. [PERSON_NAME] fil…" at bounding box center [377, 167] width 729 height 680
click at [107, 347] on section "From Japanese To Chinese Drop files here, or click to browse. [PERSON_NAME] fil…" at bounding box center [377, 167] width 729 height 680
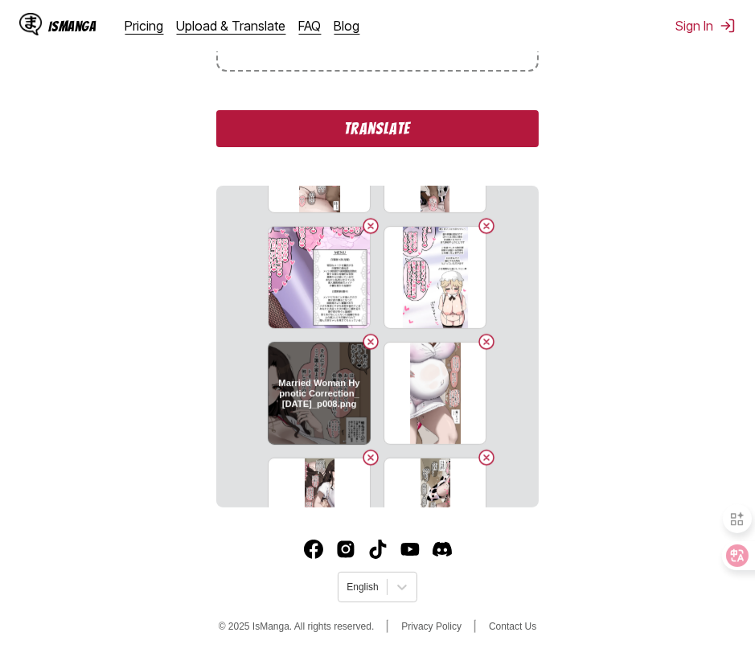
scroll to position [0, 0]
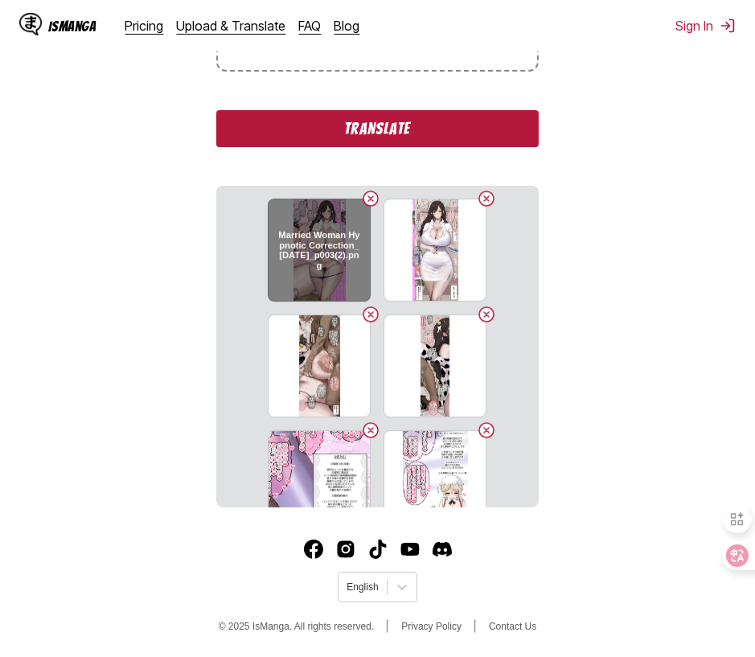
click at [366, 197] on button "Delete image" at bounding box center [370, 198] width 19 height 19
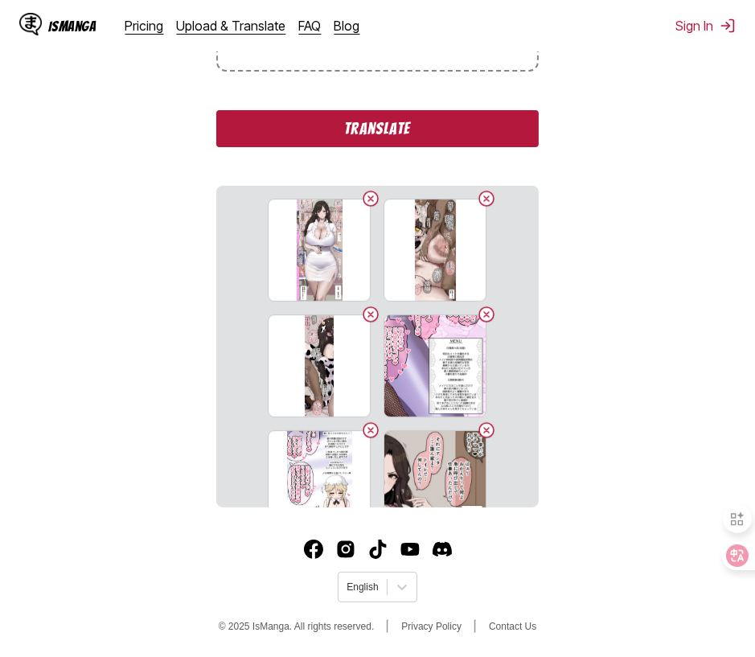
click at [366, 197] on button "Delete image" at bounding box center [370, 198] width 19 height 19
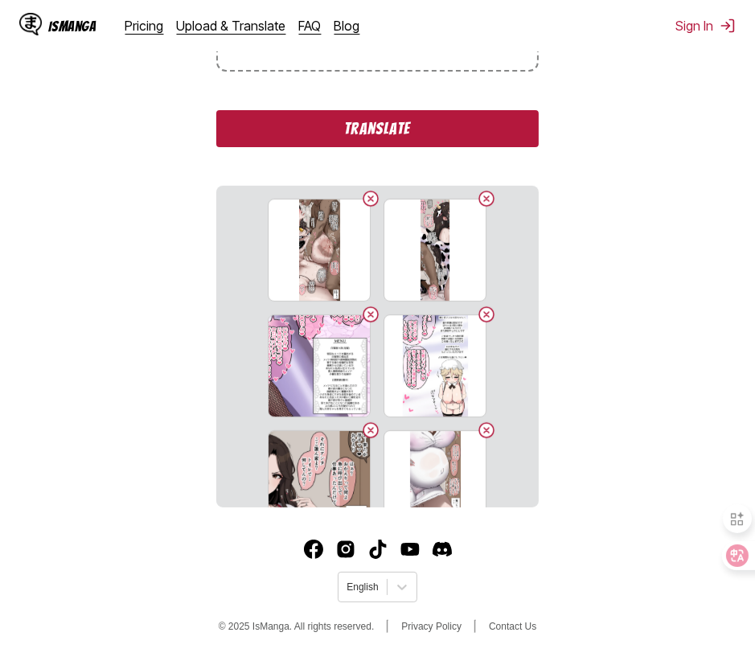
click at [366, 197] on button "Delete image" at bounding box center [370, 198] width 19 height 19
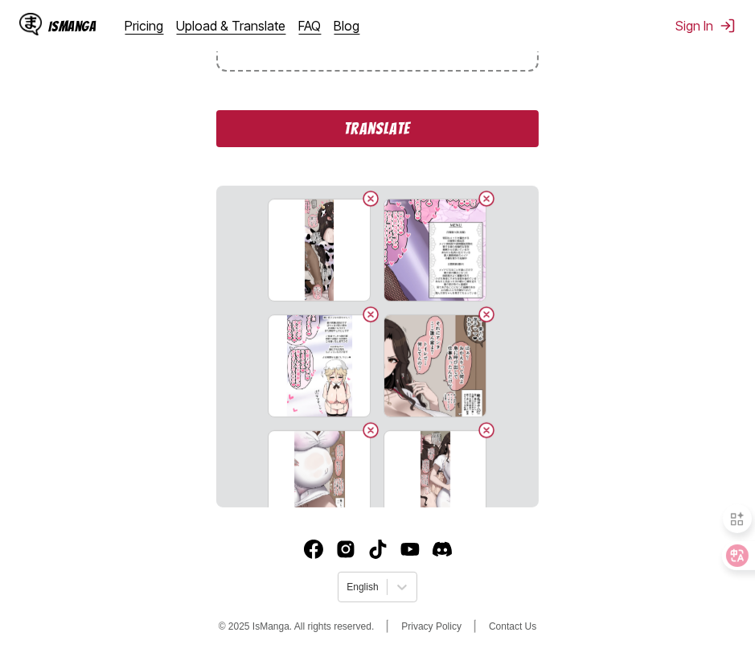
click at [366, 197] on button "Delete image" at bounding box center [370, 198] width 19 height 19
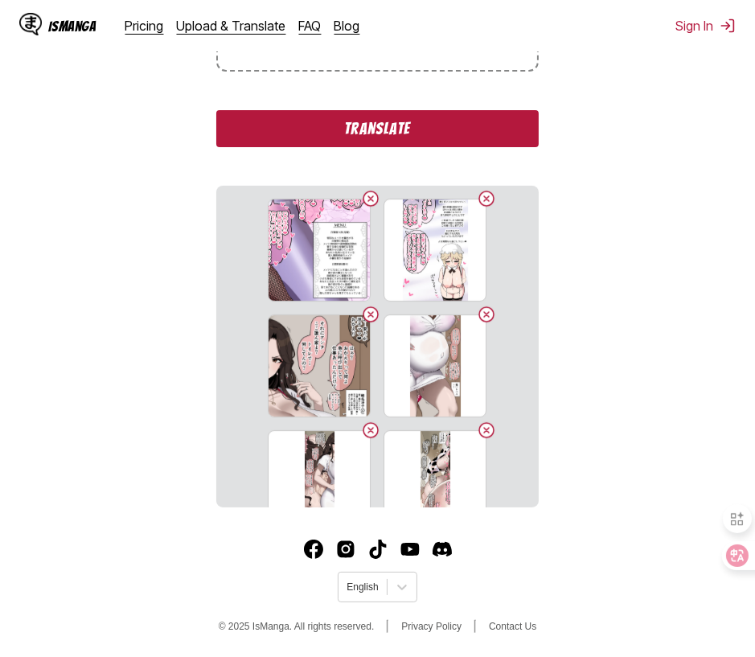
click at [133, 338] on section "From Japanese To Chinese Drop files here, or click to browse. [PERSON_NAME] fil…" at bounding box center [377, 167] width 729 height 680
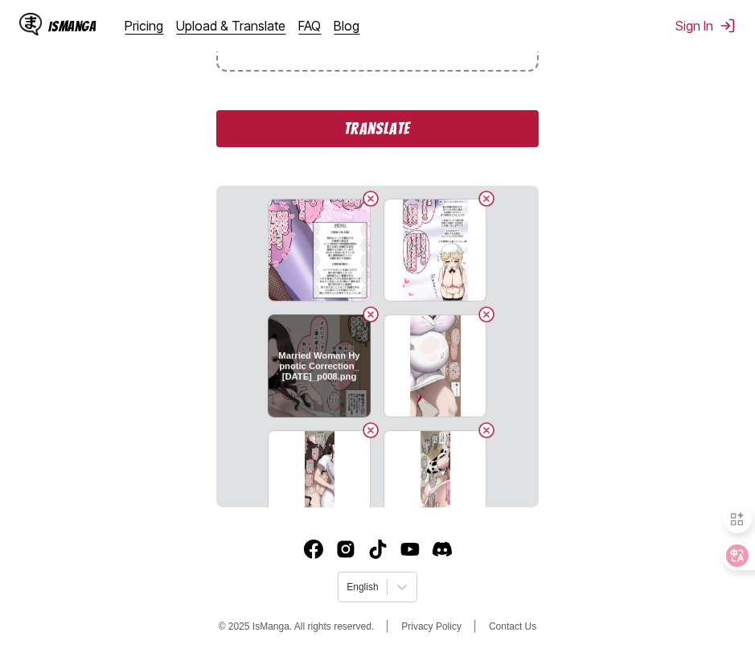
click at [369, 316] on button "Delete image" at bounding box center [370, 314] width 19 height 19
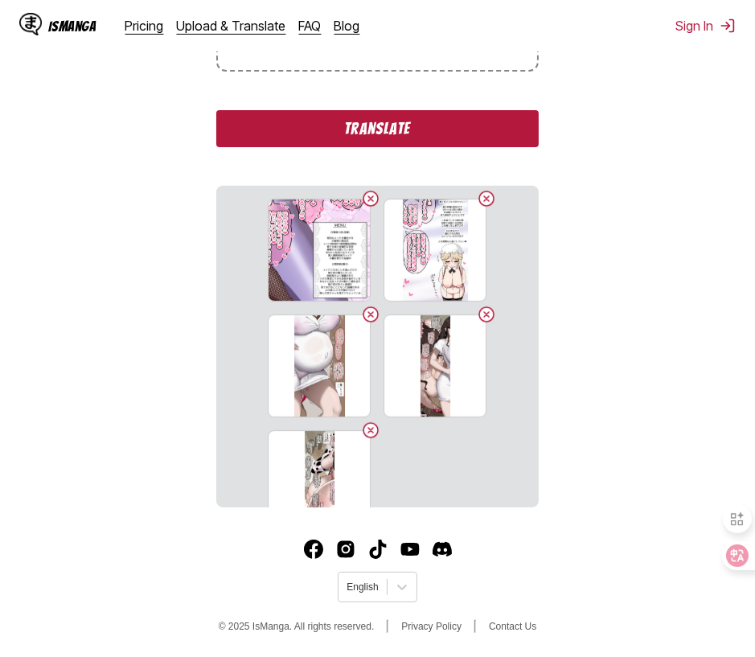
click at [369, 316] on button "Delete image" at bounding box center [370, 314] width 19 height 19
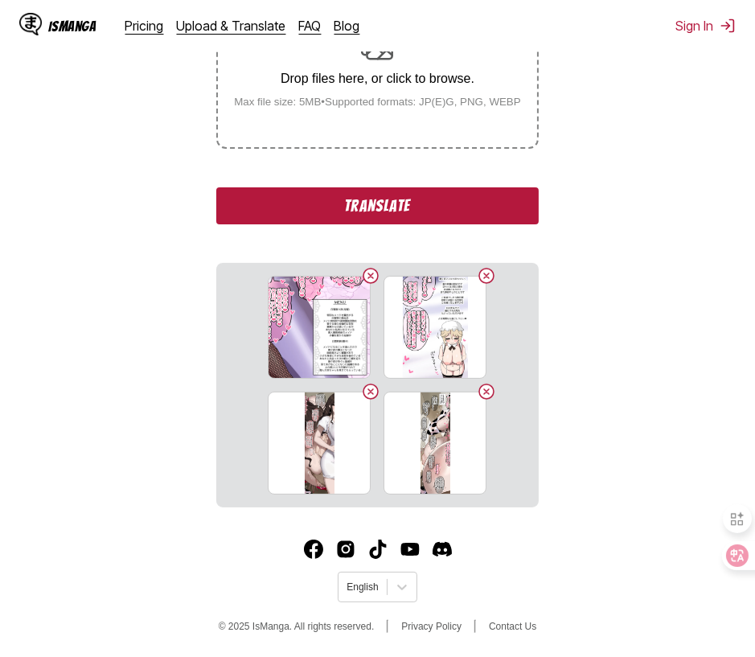
scroll to position [353, 0]
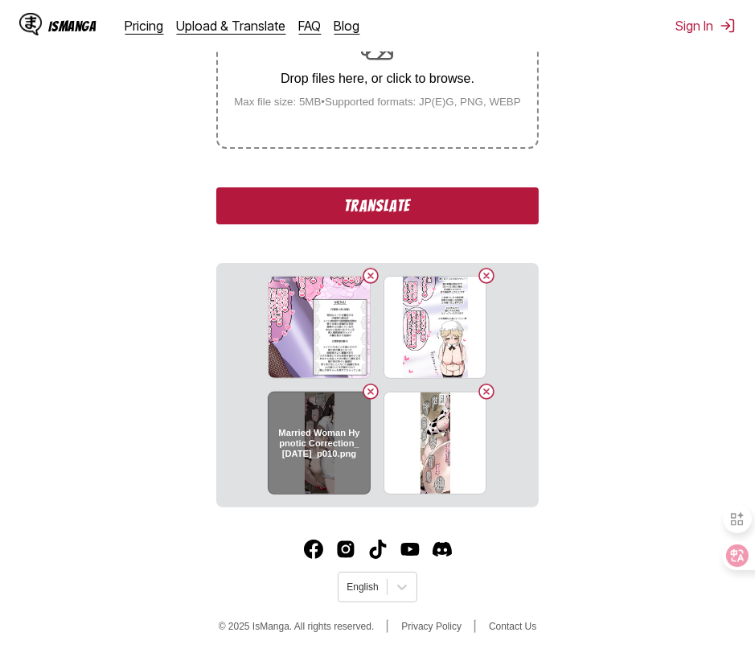
click at [371, 387] on button "Delete image" at bounding box center [370, 391] width 19 height 19
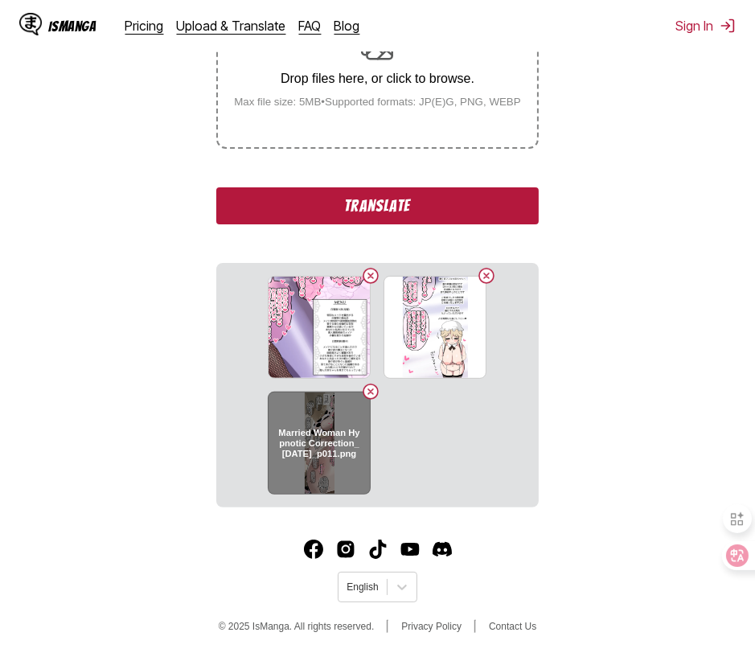
click at [369, 385] on button "Delete image" at bounding box center [370, 391] width 19 height 19
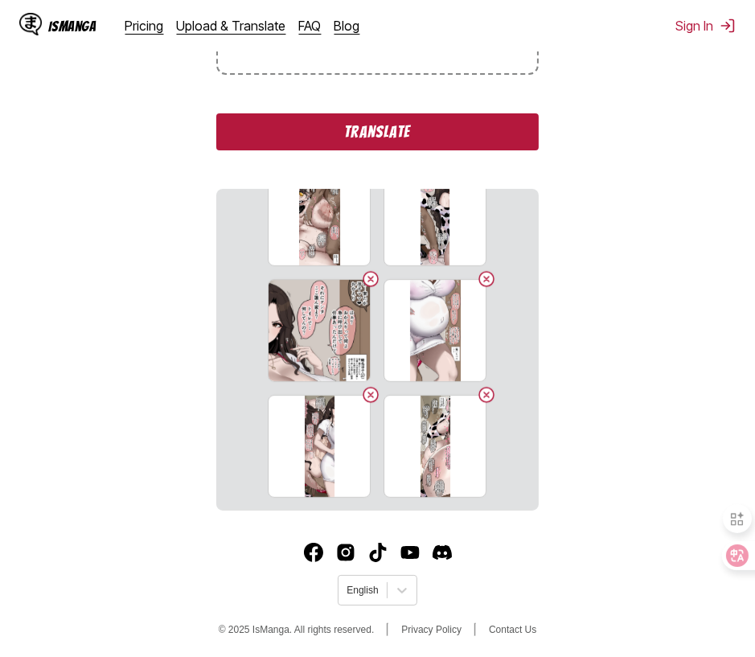
scroll to position [430, 0]
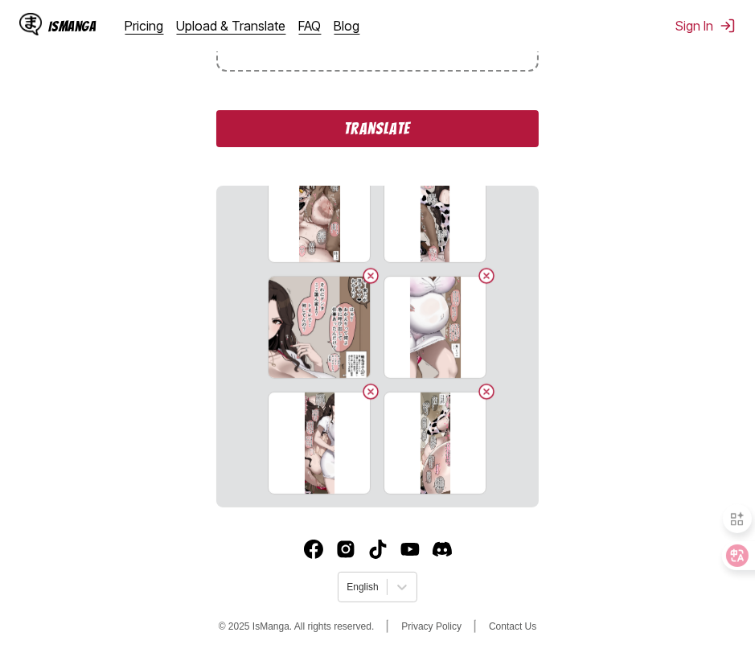
click at [92, 243] on section "From Japanese To Chinese Drop files here, or click to browse. Max file size: 5M…" at bounding box center [377, 167] width 729 height 680
click at [382, 136] on button "Translate" at bounding box center [377, 128] width 322 height 37
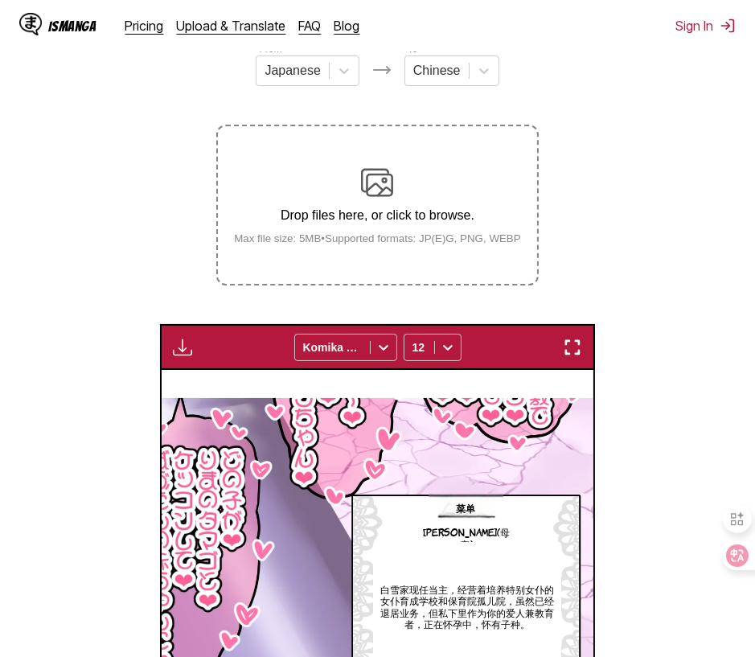
scroll to position [476, 0]
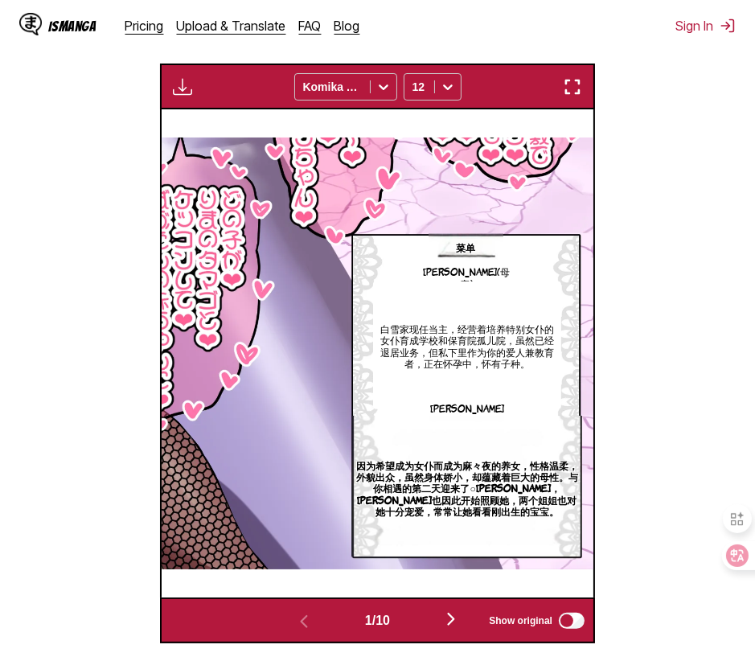
click at [453, 620] on img "button" at bounding box center [450, 618] width 19 height 19
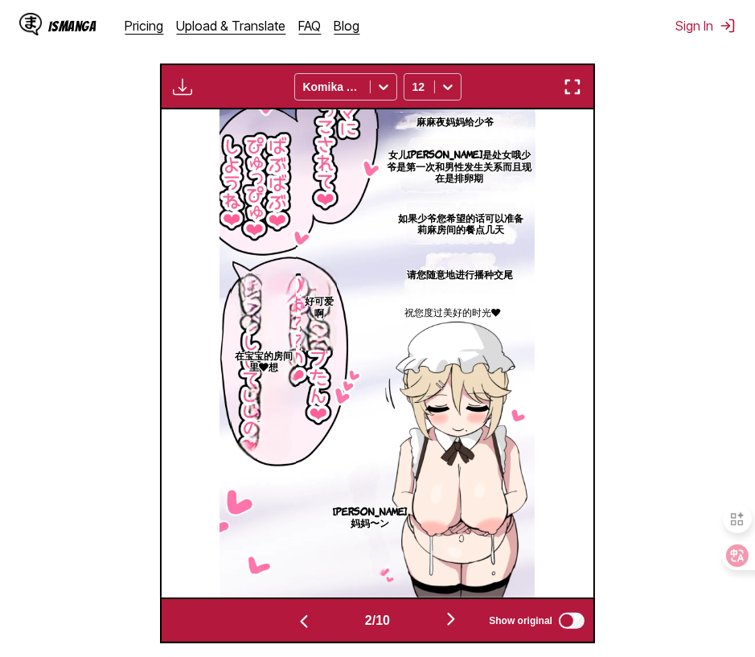
click at [453, 620] on img "button" at bounding box center [450, 618] width 19 height 19
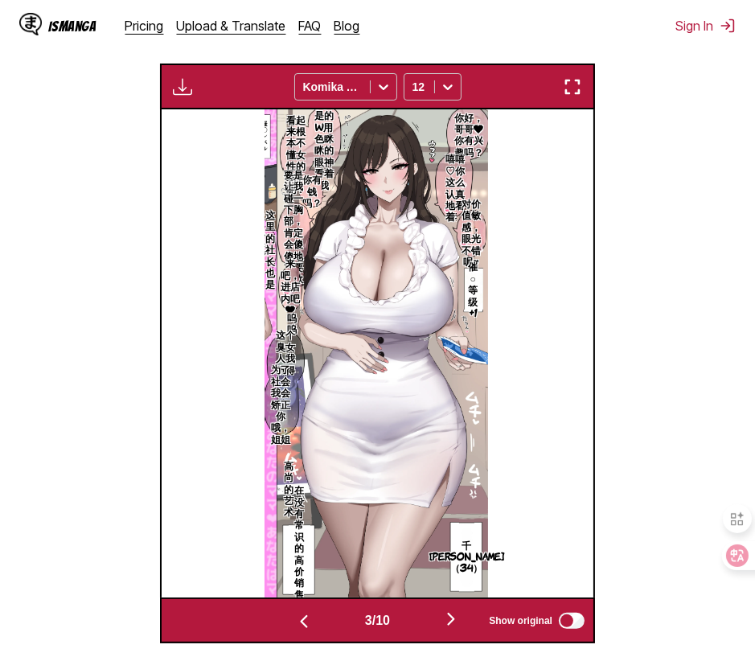
click at [453, 620] on img "button" at bounding box center [450, 618] width 19 height 19
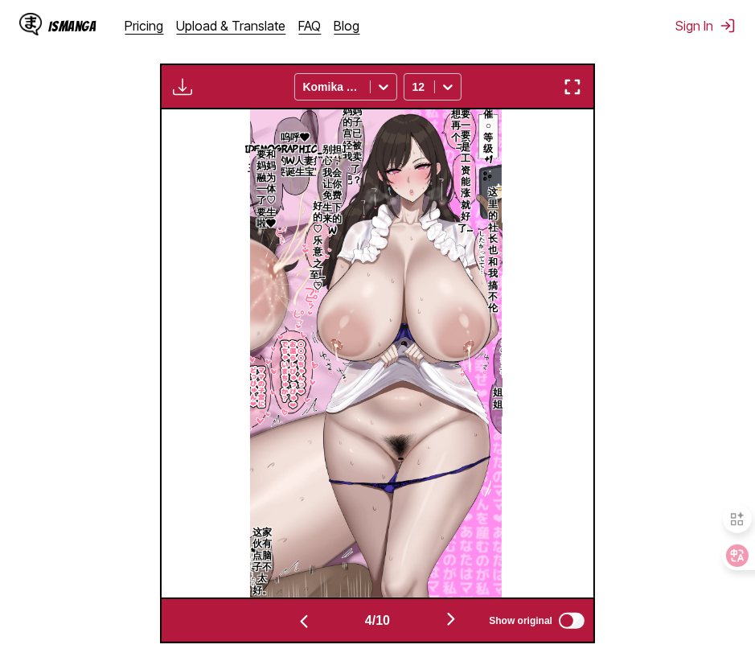
click at [453, 620] on img "button" at bounding box center [450, 618] width 19 height 19
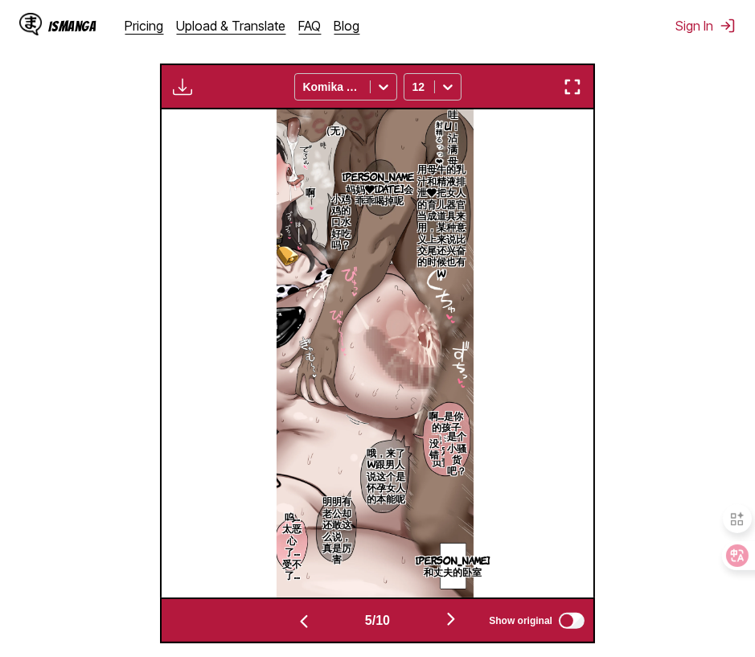
click at [453, 620] on img "button" at bounding box center [450, 618] width 19 height 19
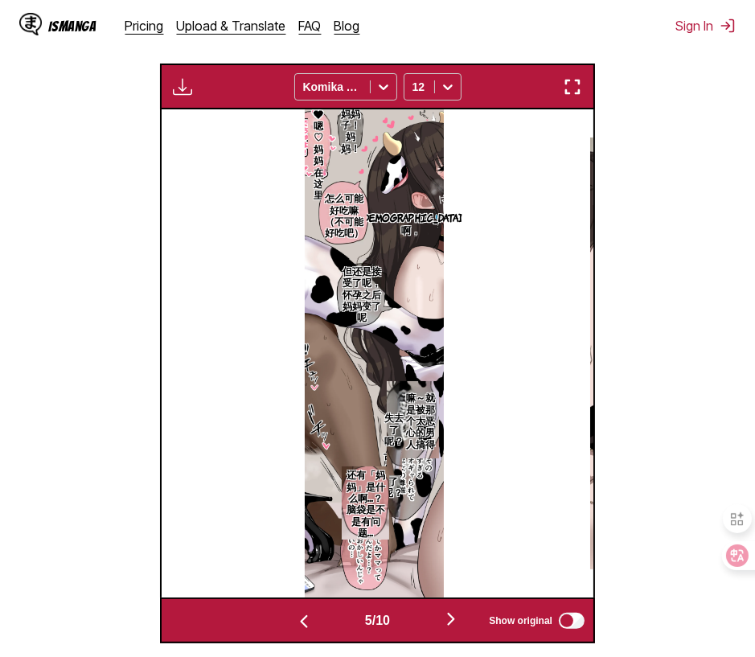
click at [453, 620] on img "button" at bounding box center [450, 618] width 19 height 19
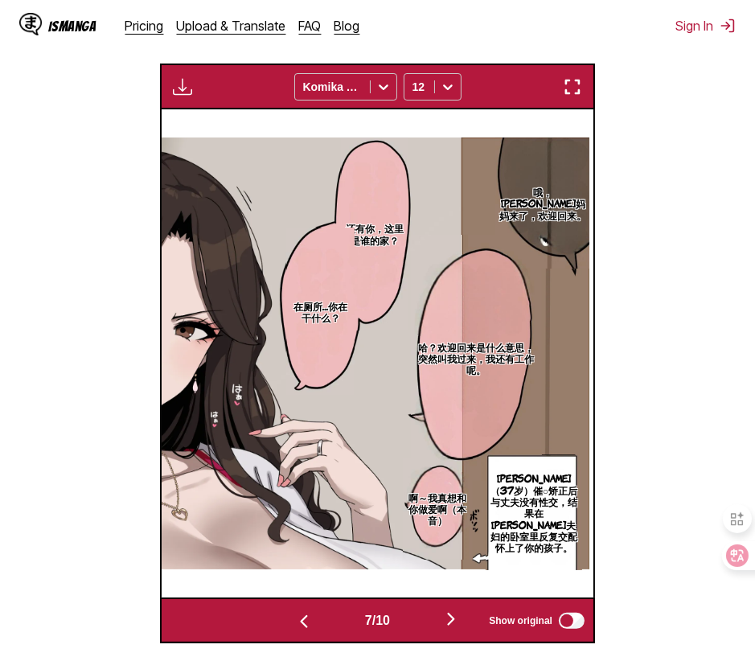
click at [453, 620] on img "button" at bounding box center [450, 618] width 19 height 19
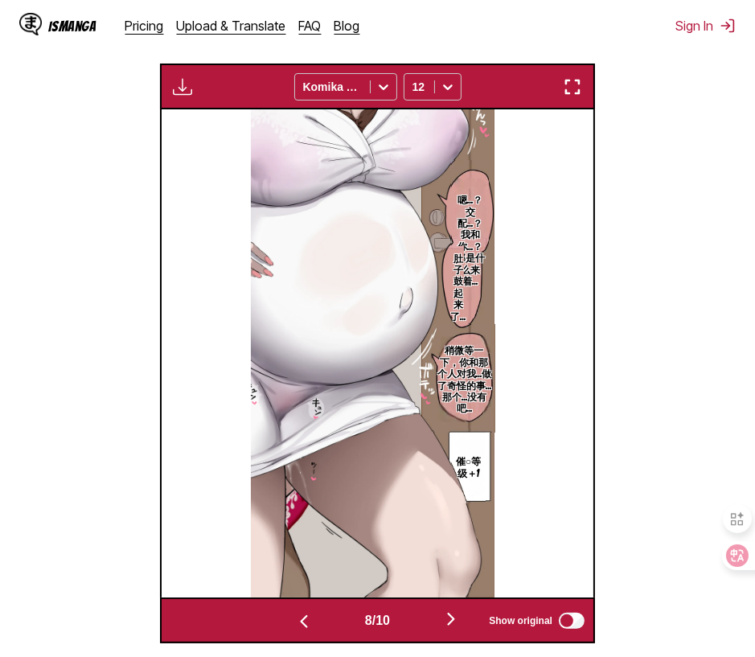
click at [453, 620] on img "button" at bounding box center [450, 618] width 19 height 19
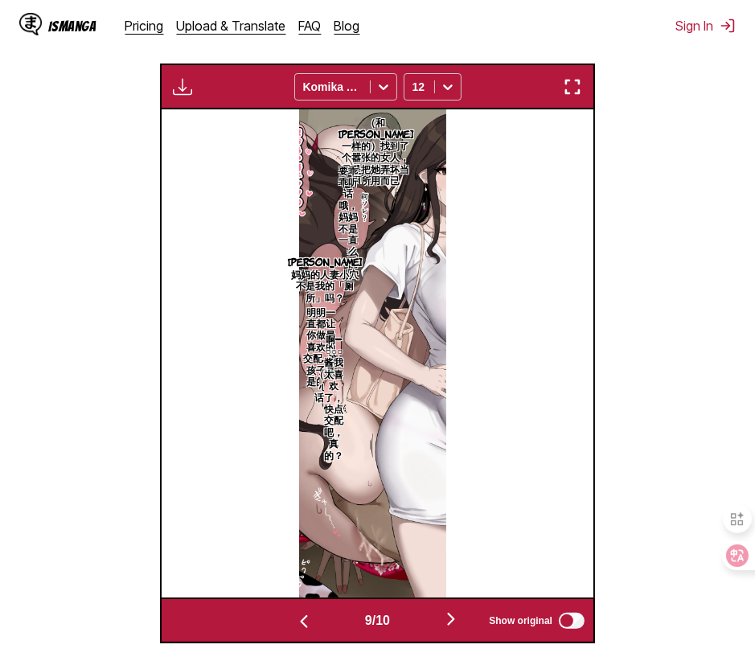
click at [453, 620] on img "button" at bounding box center [450, 618] width 19 height 19
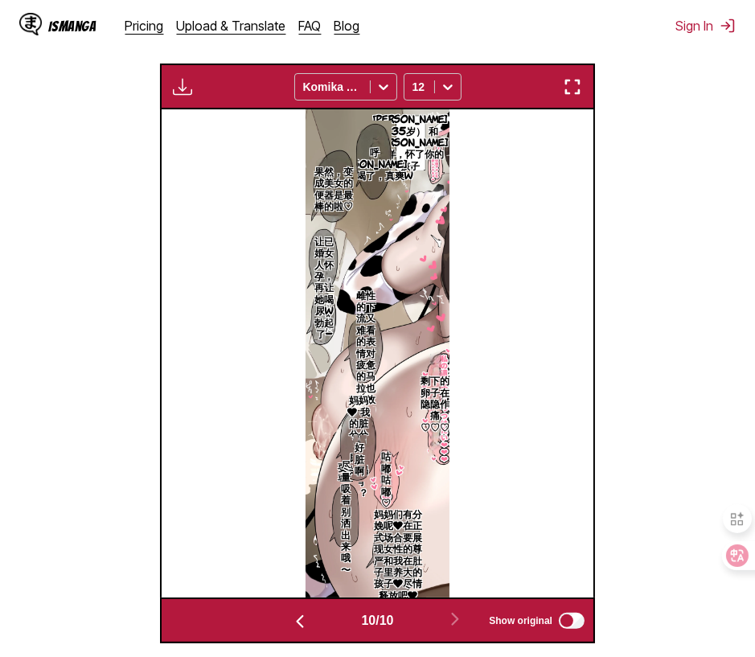
scroll to position [154, 0]
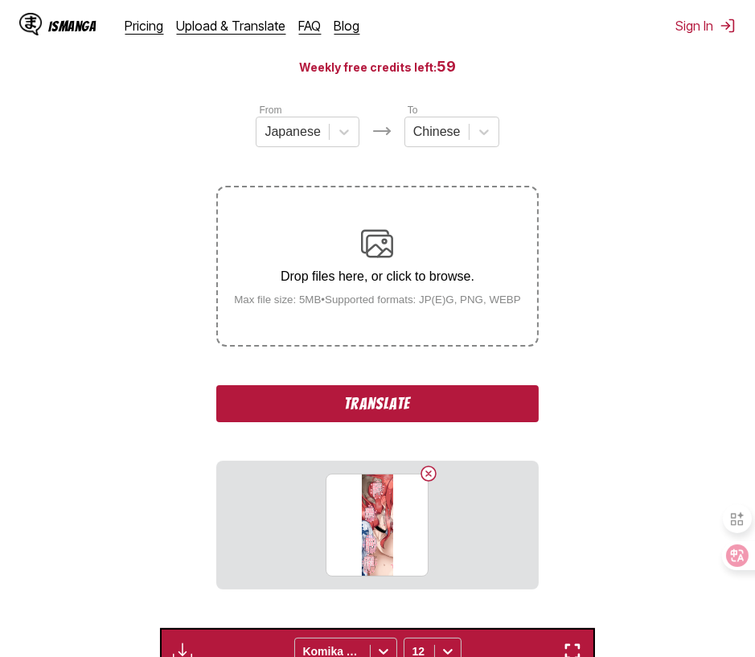
click at [361, 399] on button "Translate" at bounding box center [377, 403] width 322 height 37
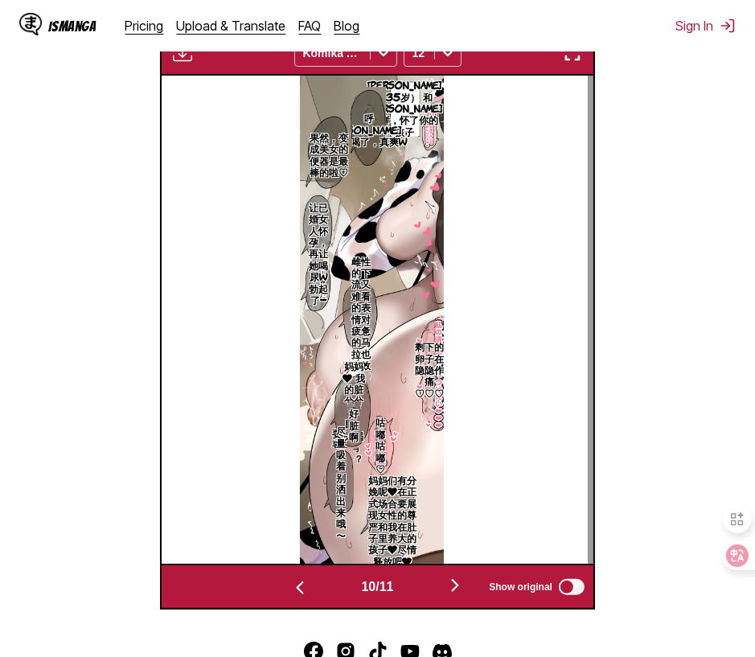
scroll to position [671, 0]
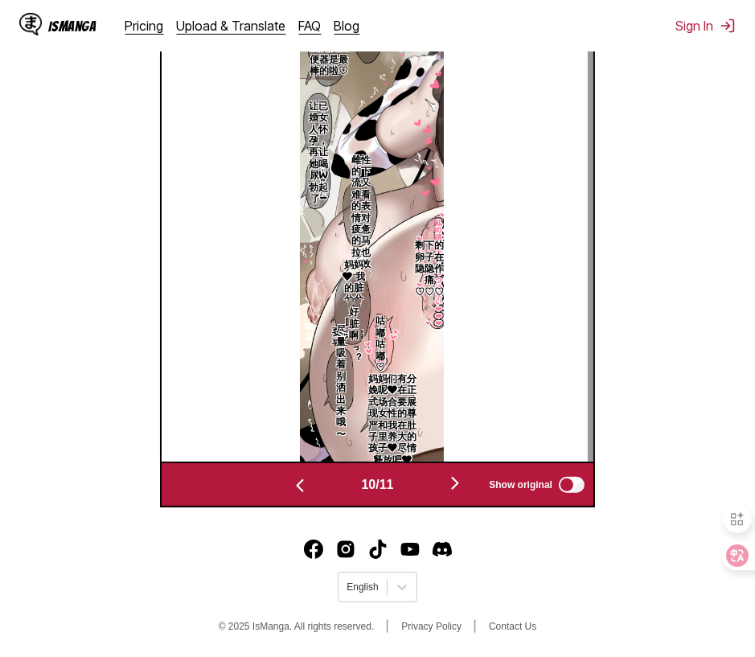
click at [456, 485] on img "button" at bounding box center [454, 482] width 19 height 19
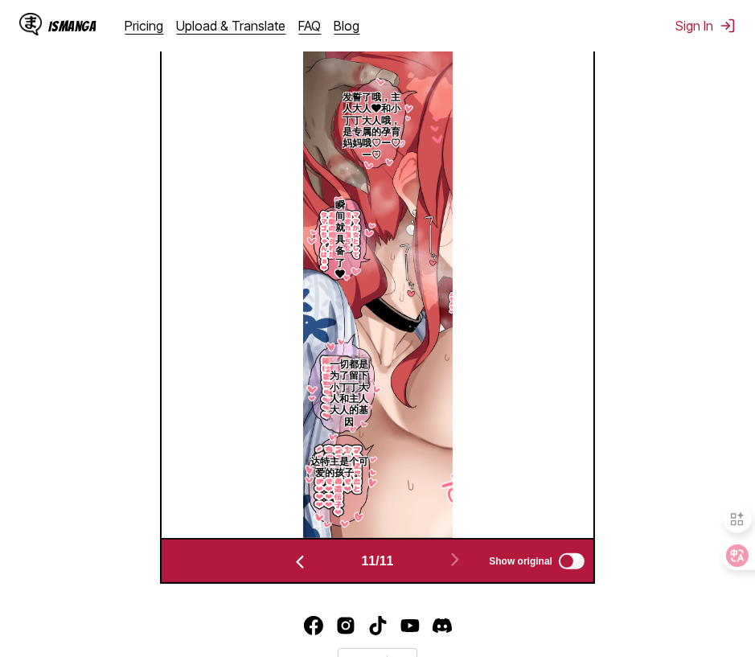
scroll to position [507, 0]
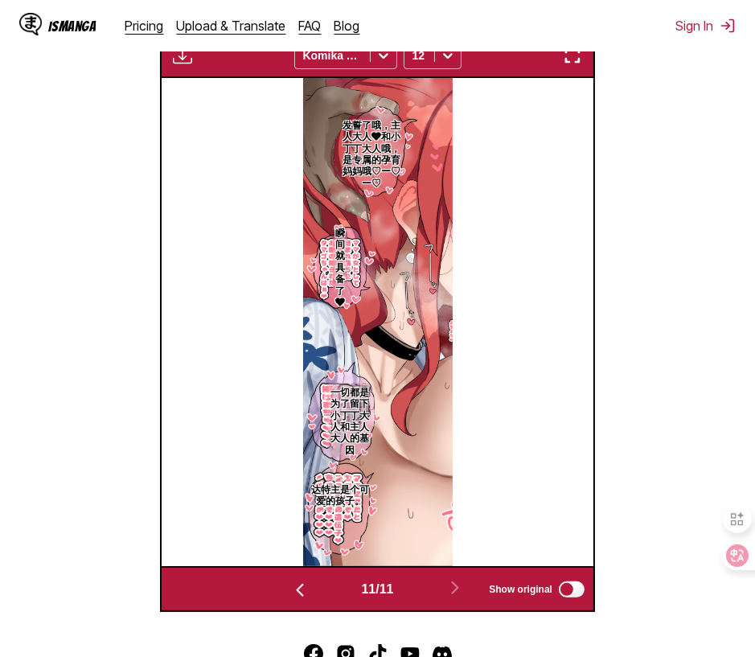
click at [61, 318] on section "From Japanese To Chinese Drop files here, or click to browse. Max file size: 5M…" at bounding box center [377, 180] width 729 height 863
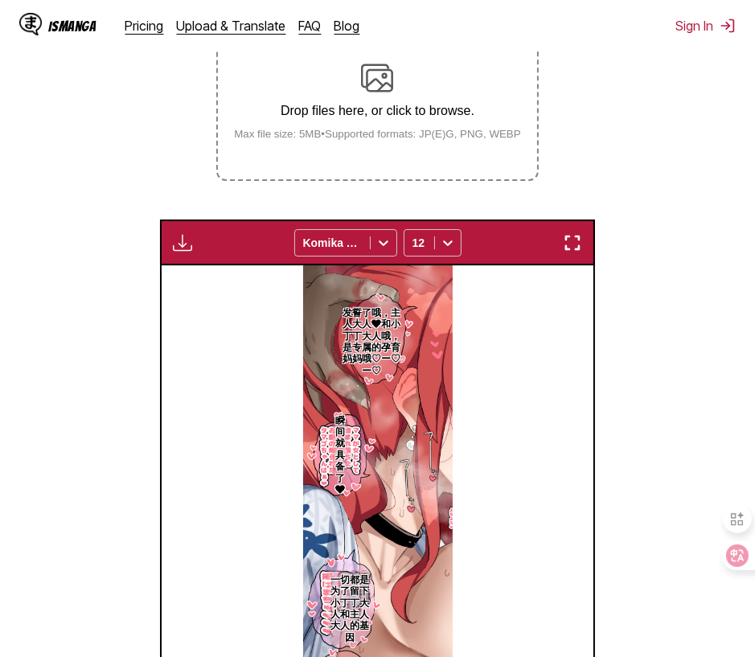
scroll to position [613, 0]
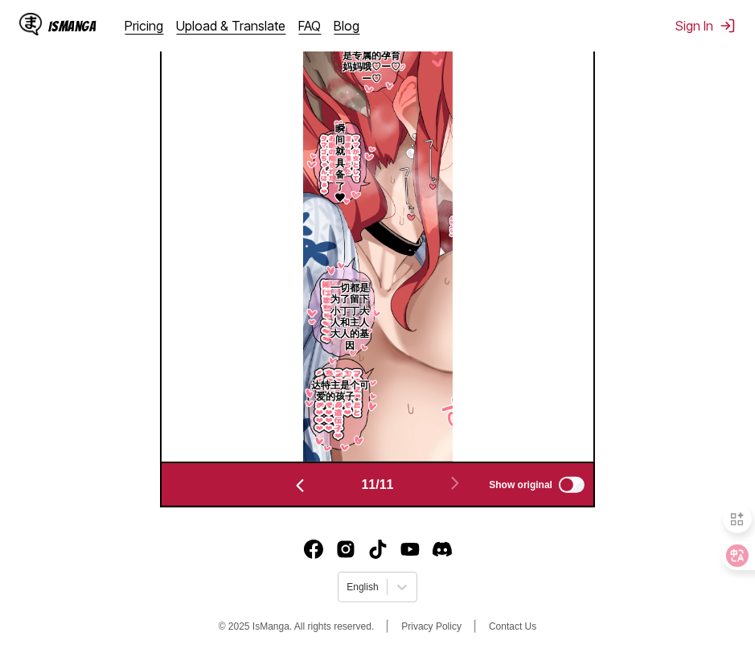
click at [118, 456] on section "From Japanese To Chinese Drop files here, or click to browse. Max file size: 5M…" at bounding box center [377, 76] width 729 height 863
click at [300, 484] on img "button" at bounding box center [299, 485] width 19 height 19
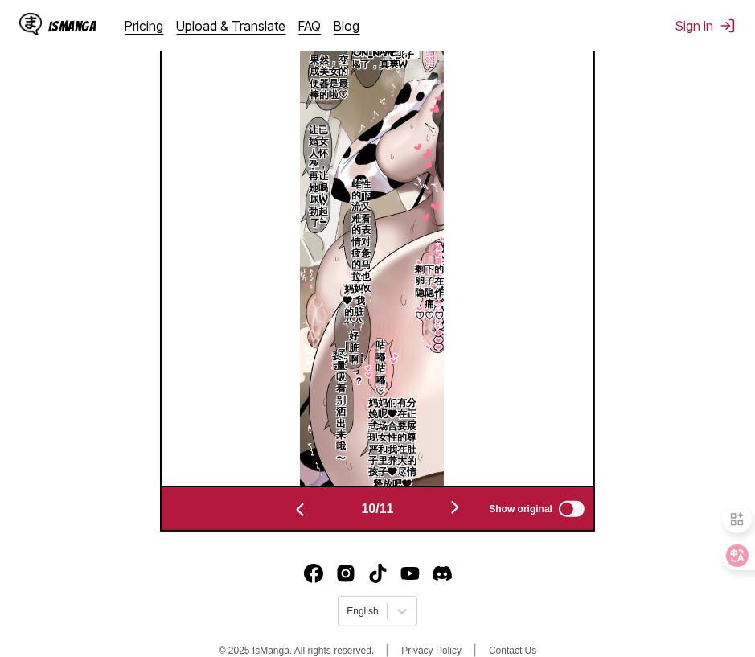
click at [453, 510] on img "button" at bounding box center [454, 507] width 19 height 19
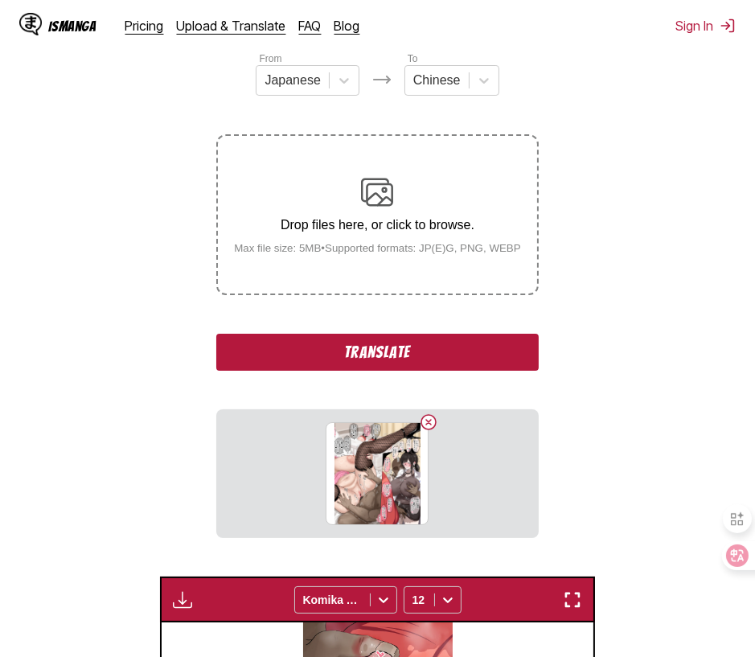
scroll to position [426, 0]
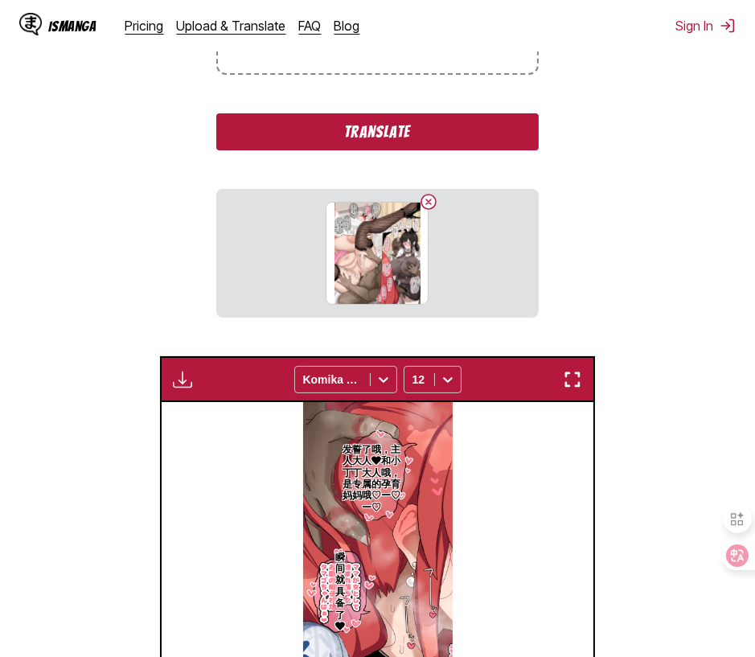
click at [383, 139] on button "Translate" at bounding box center [377, 131] width 322 height 37
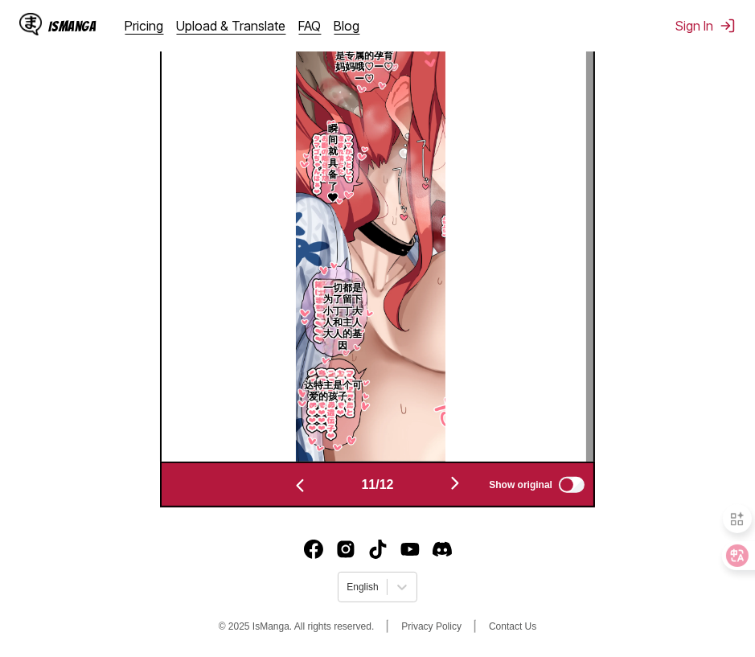
scroll to position [613, 0]
click at [84, 275] on section "From Japanese To Chinese Drop files here, or click to browse. Max file size: 5M…" at bounding box center [377, 76] width 729 height 863
click at [453, 485] on img "button" at bounding box center [454, 482] width 19 height 19
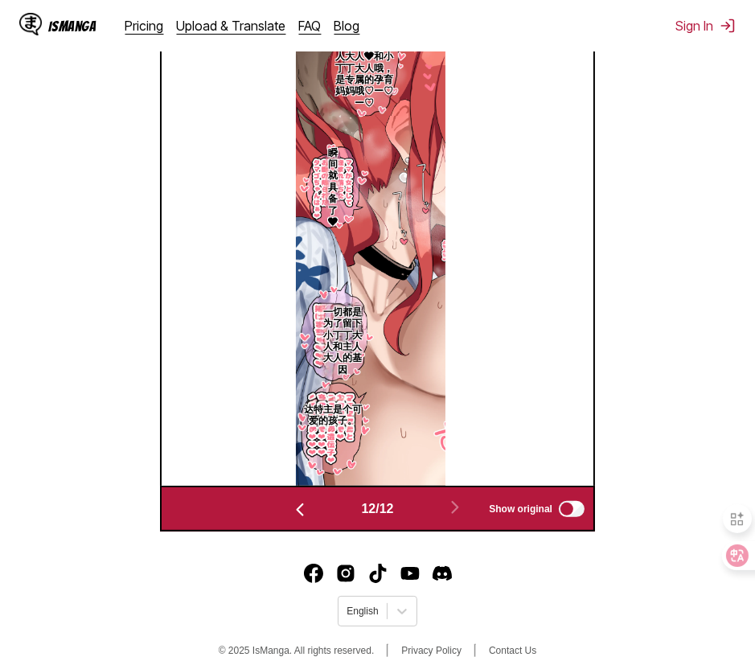
scroll to position [0, 4753]
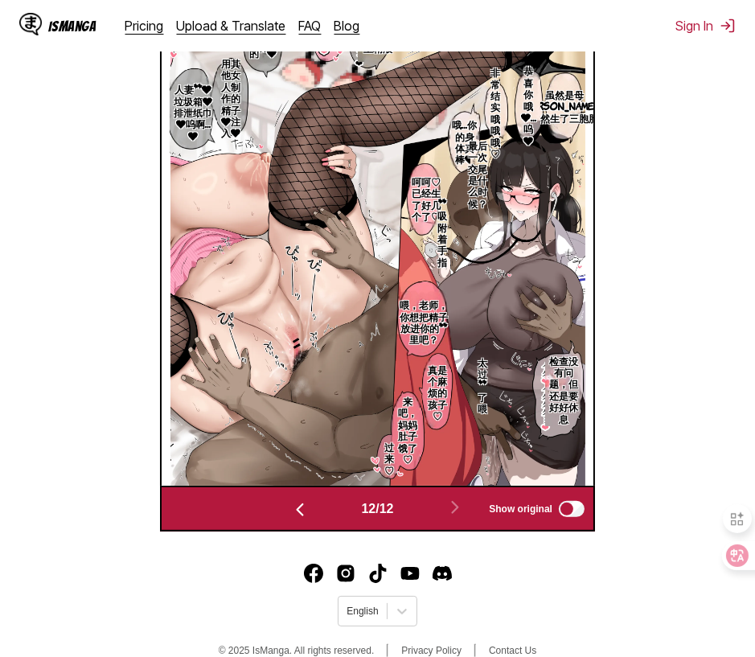
click at [290, 514] on img "button" at bounding box center [299, 509] width 19 height 19
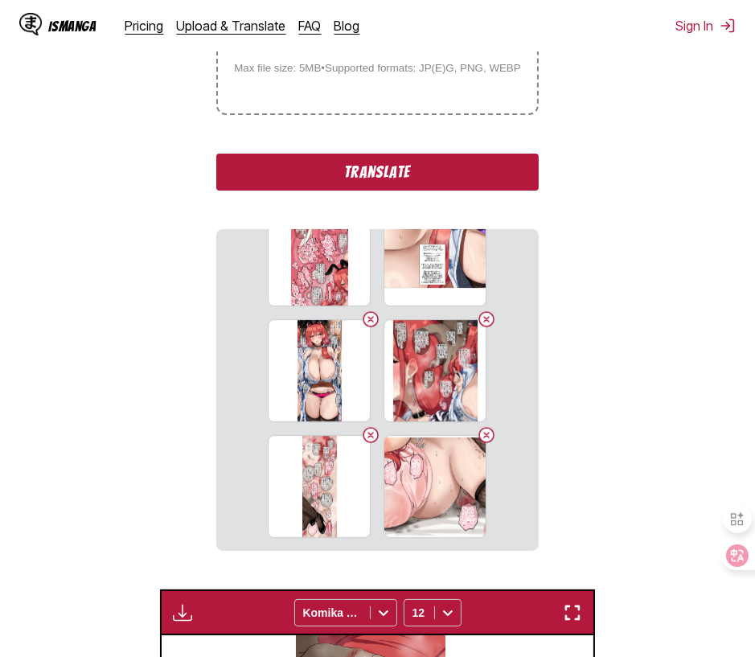
scroll to position [346, 0]
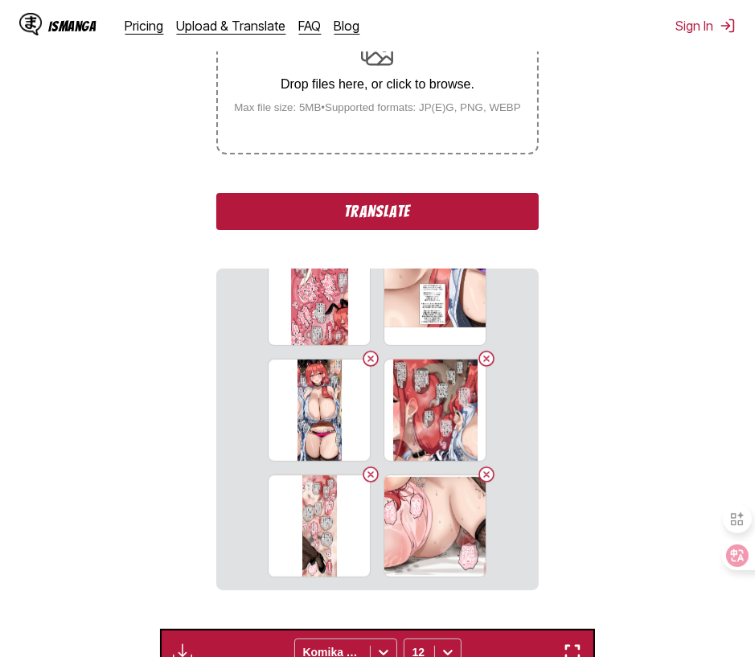
click at [95, 322] on section "From Japanese To Chinese Drop files here, or click to browse. Max file size: 5M…" at bounding box center [377, 559] width 729 height 1298
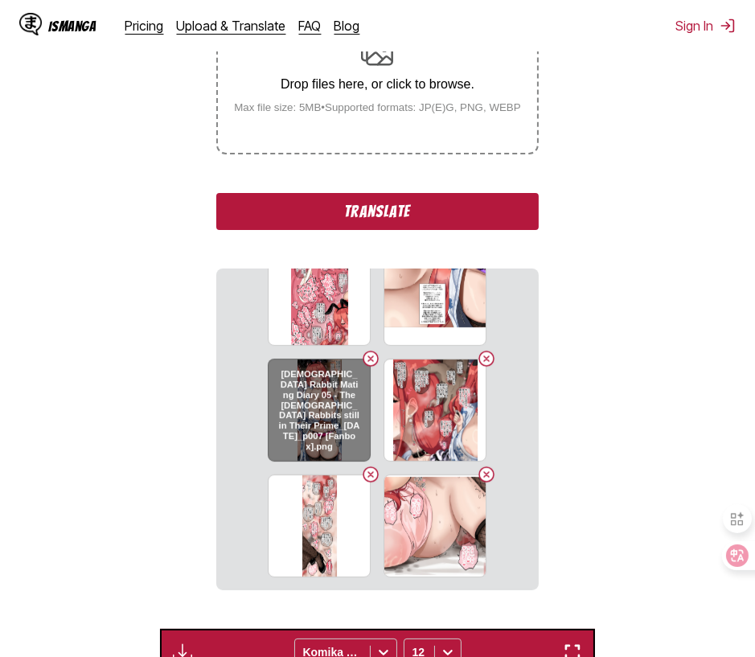
click at [367, 354] on button "Delete image" at bounding box center [370, 358] width 19 height 19
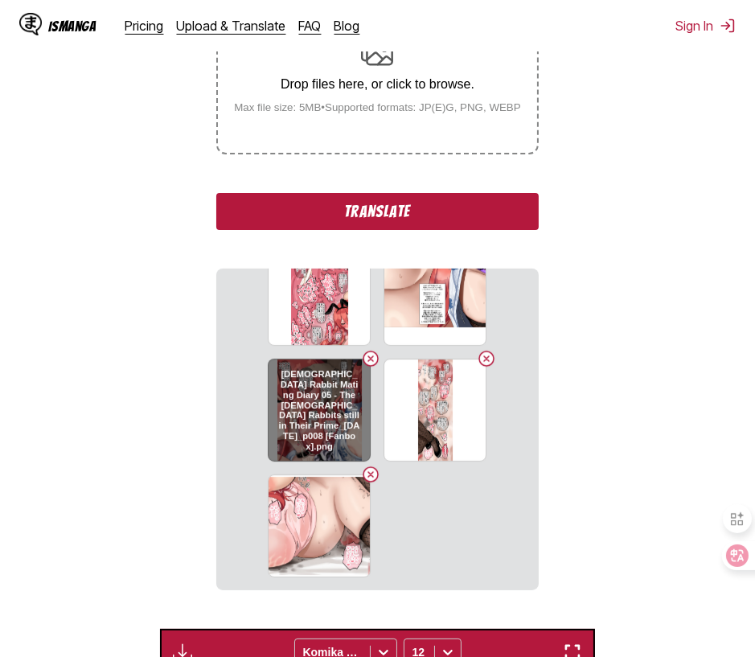
click at [361, 359] on button "Delete image" at bounding box center [370, 358] width 19 height 19
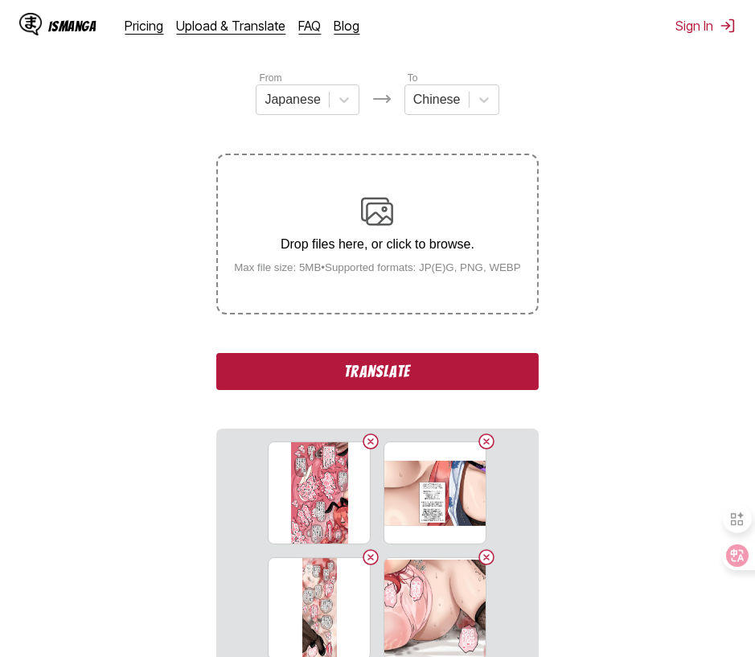
scroll to position [186, 0]
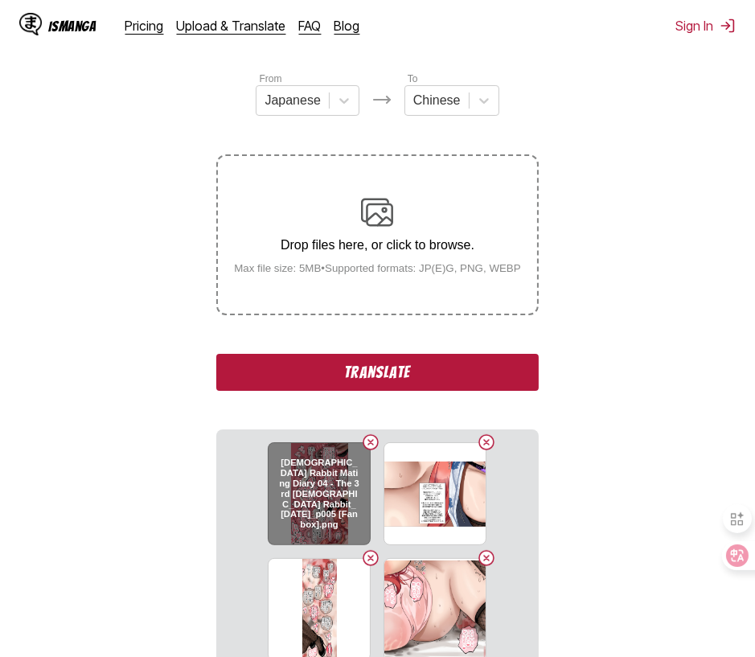
click at [373, 440] on button "Delete image" at bounding box center [370, 441] width 19 height 19
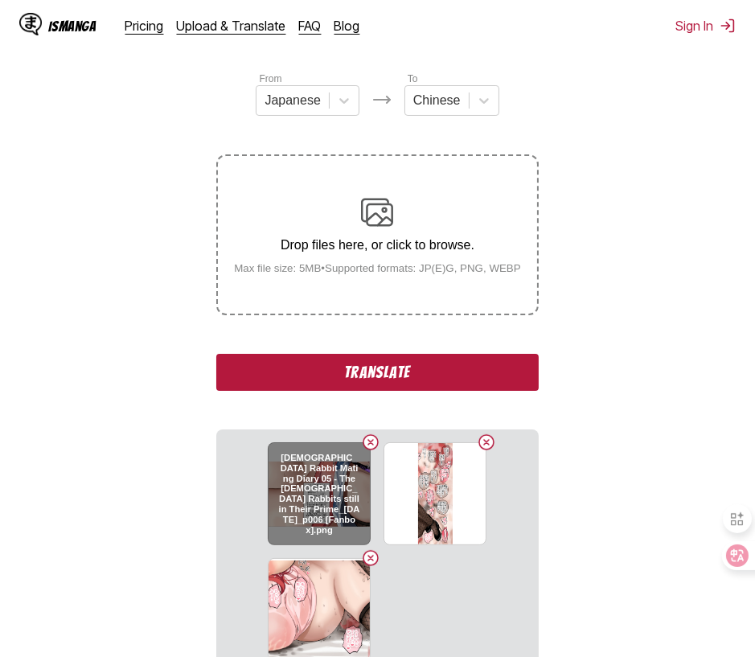
click at [375, 440] on button "Delete image" at bounding box center [370, 441] width 19 height 19
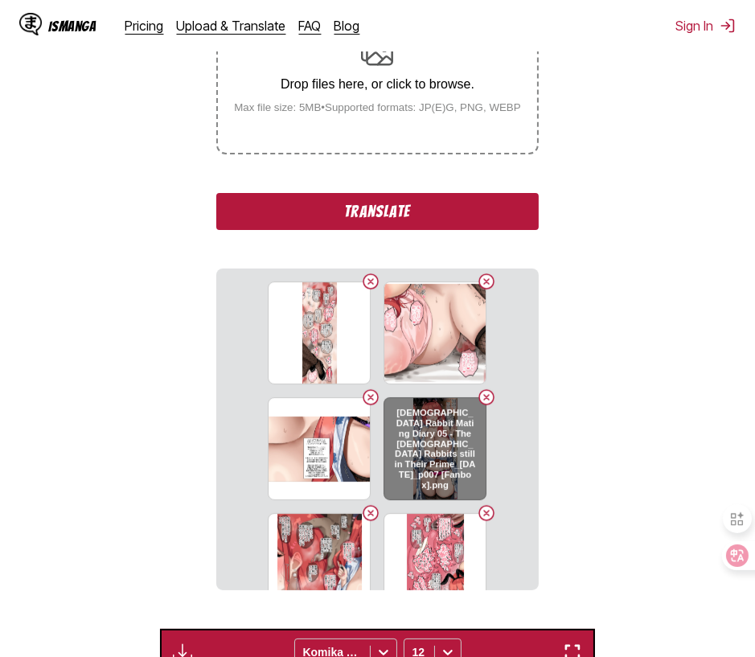
scroll to position [39, 0]
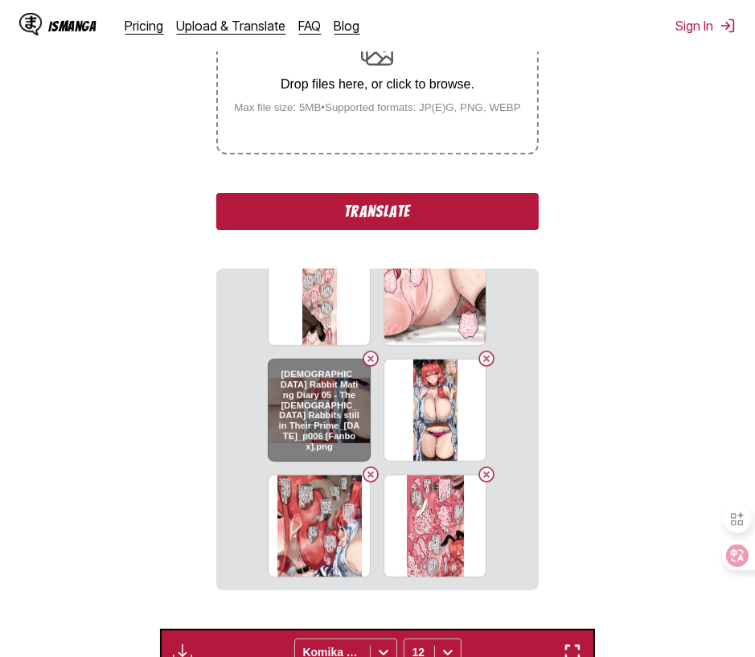
click at [365, 361] on button "Delete image" at bounding box center [370, 358] width 19 height 19
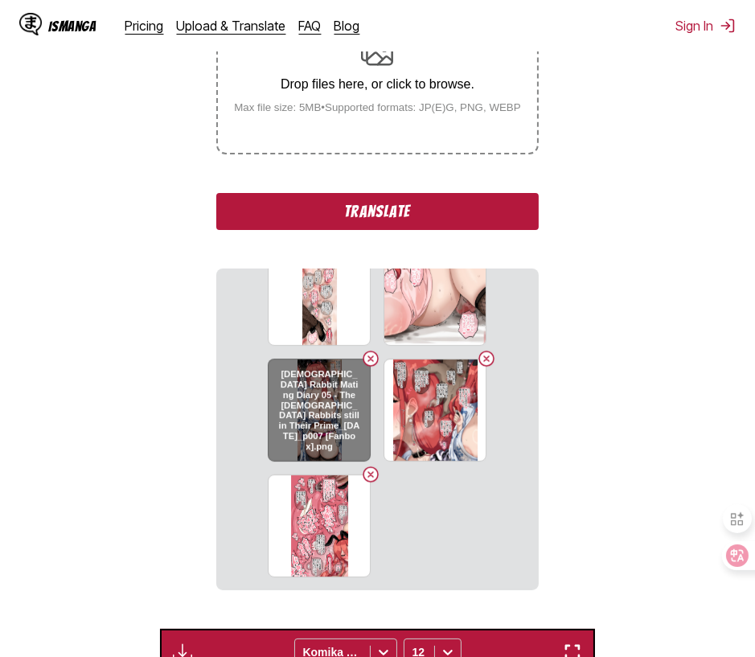
click at [366, 360] on button "Delete image" at bounding box center [370, 358] width 19 height 19
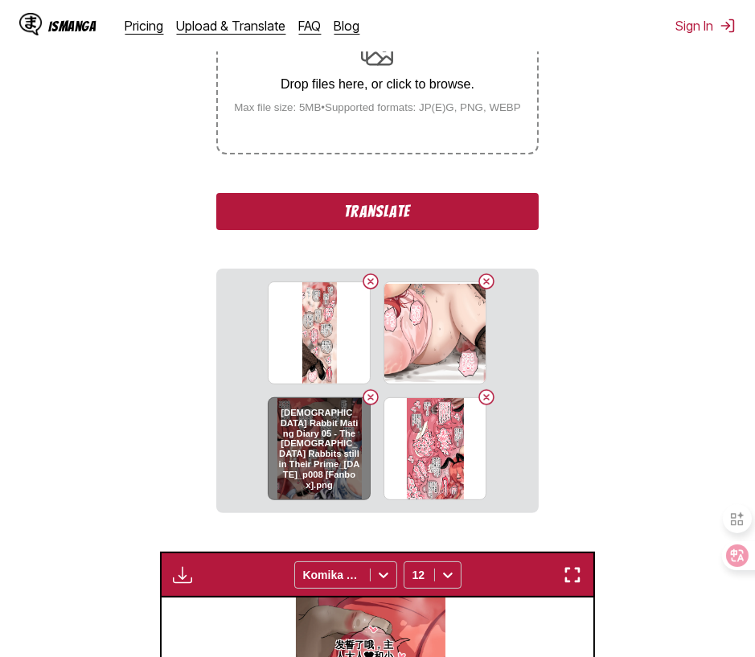
click at [373, 396] on button "Delete image" at bounding box center [370, 396] width 19 height 19
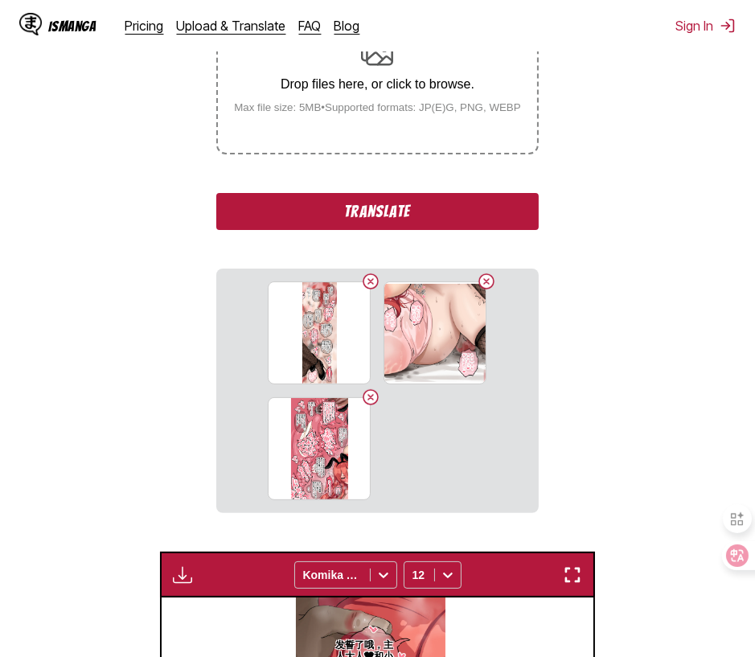
click at [682, 385] on section "From Japanese To Chinese Drop files here, or click to browse. Max file size: 5M…" at bounding box center [377, 520] width 729 height 1221
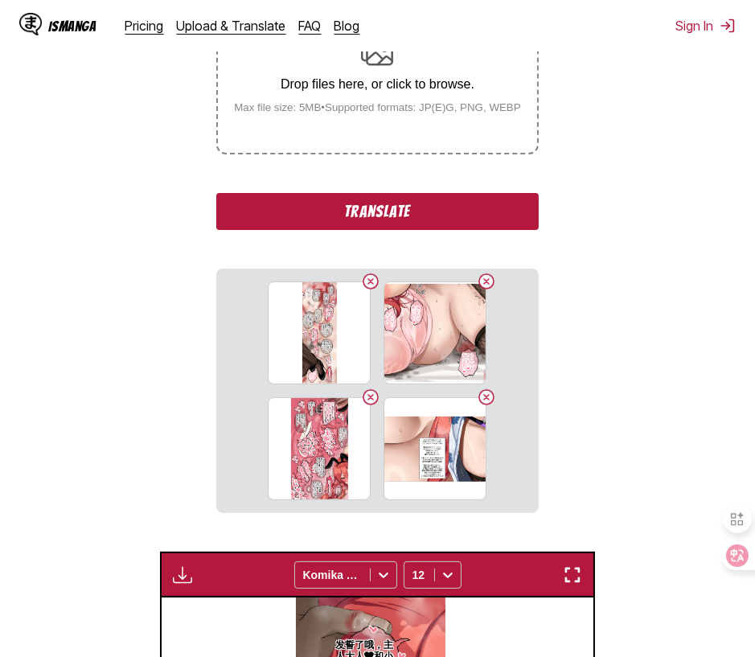
click at [583, 379] on section "From Japanese To Chinese Drop files here, or click to browse. Max file size: 5M…" at bounding box center [377, 520] width 729 height 1221
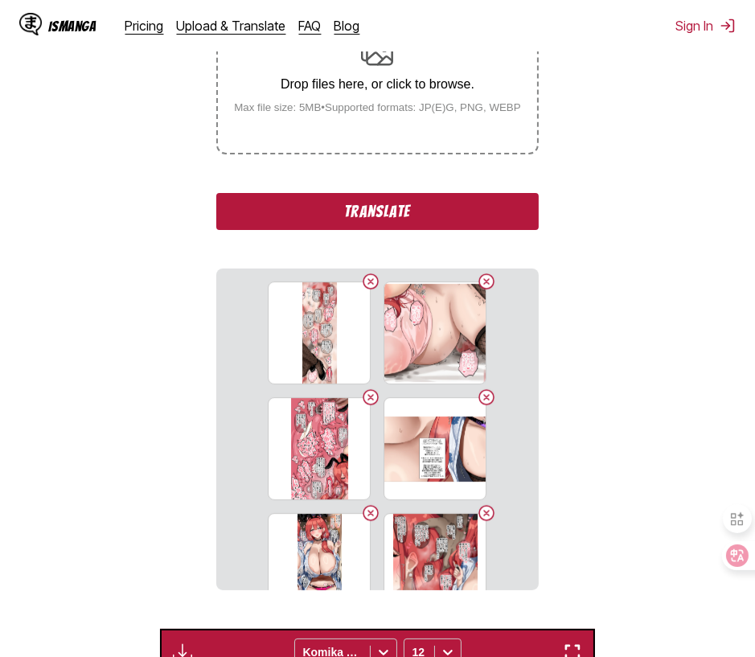
click at [604, 399] on section "From Japanese To Chinese Drop files here, or click to browse. Max file size: 5M…" at bounding box center [377, 559] width 729 height 1298
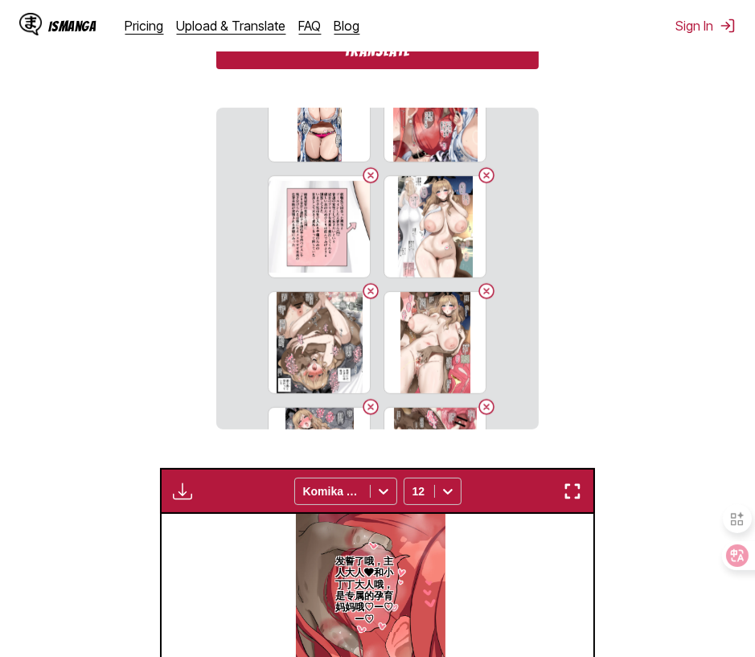
scroll to position [321, 0]
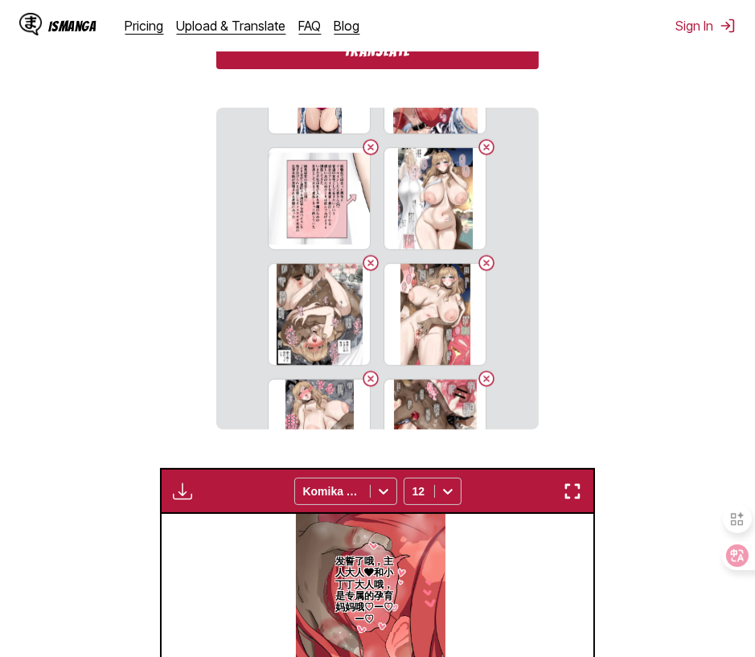
drag, startPoint x: 686, startPoint y: 259, endPoint x: 755, endPoint y: 334, distance: 102.4
click at [686, 260] on section "From Japanese To Chinese Drop files here, or click to browse. Max file size: 5M…" at bounding box center [377, 398] width 729 height 1298
click at [125, 263] on section "From Japanese To Chinese Drop files here, or click to browse. Max file size: 5M…" at bounding box center [377, 398] width 729 height 1298
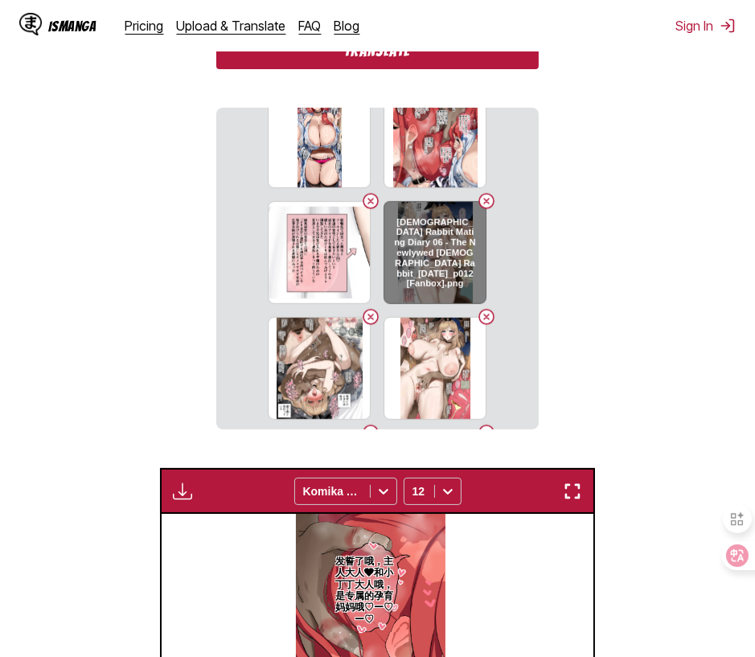
scroll to position [260, 0]
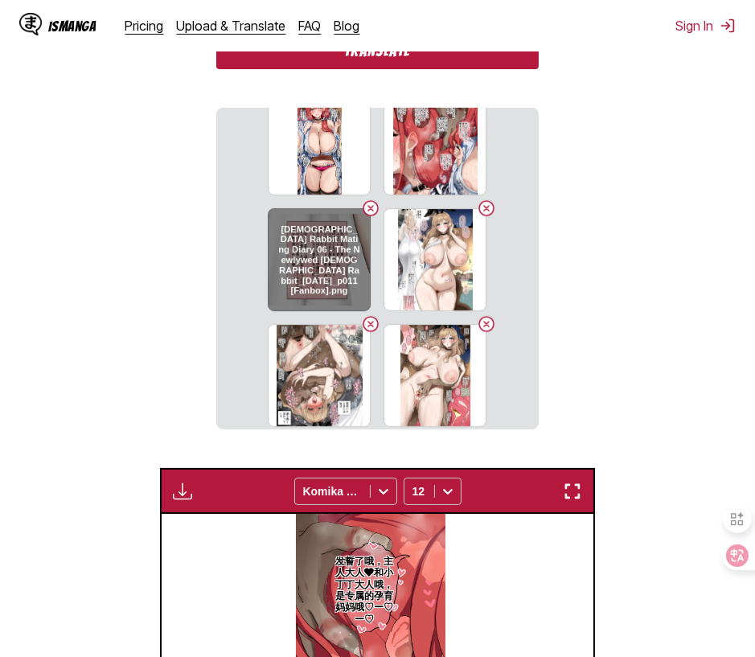
click at [364, 211] on button "Delete image" at bounding box center [370, 208] width 19 height 19
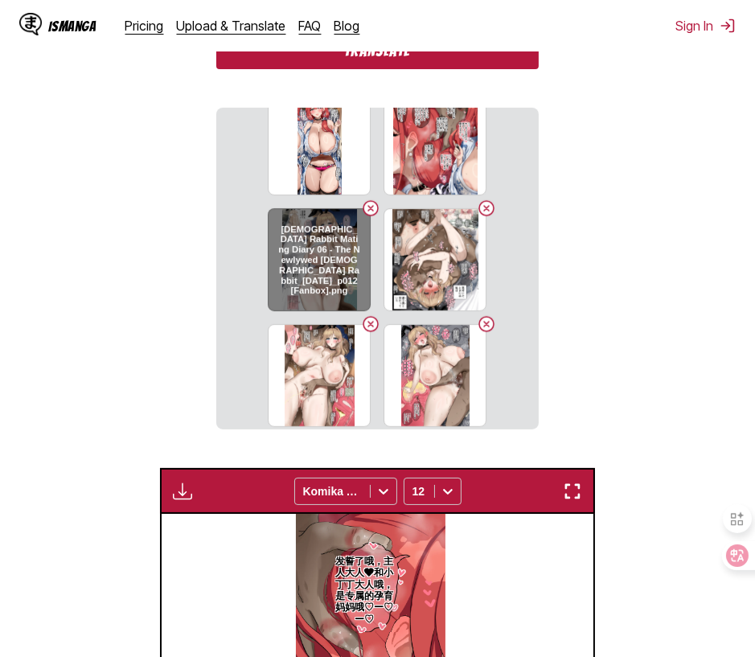
click at [367, 208] on button "Delete image" at bounding box center [370, 208] width 19 height 19
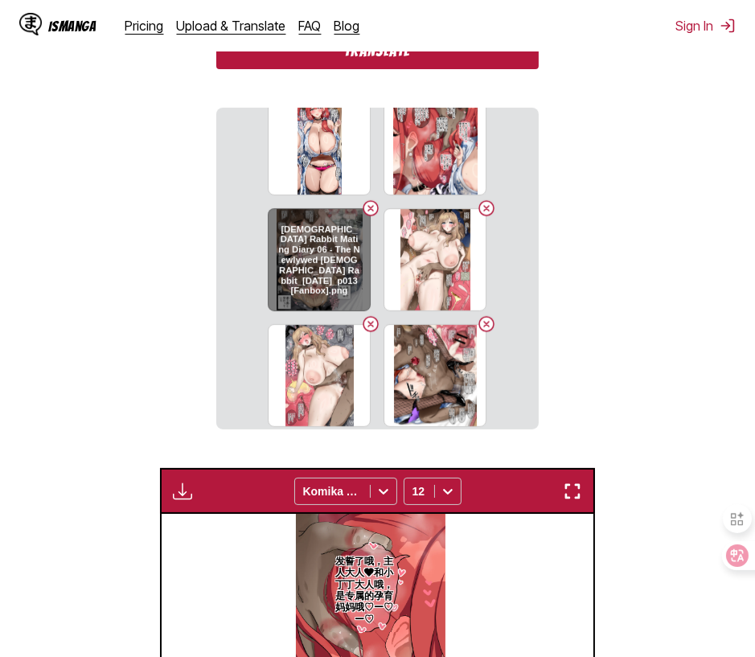
click at [366, 211] on button "Delete image" at bounding box center [370, 208] width 19 height 19
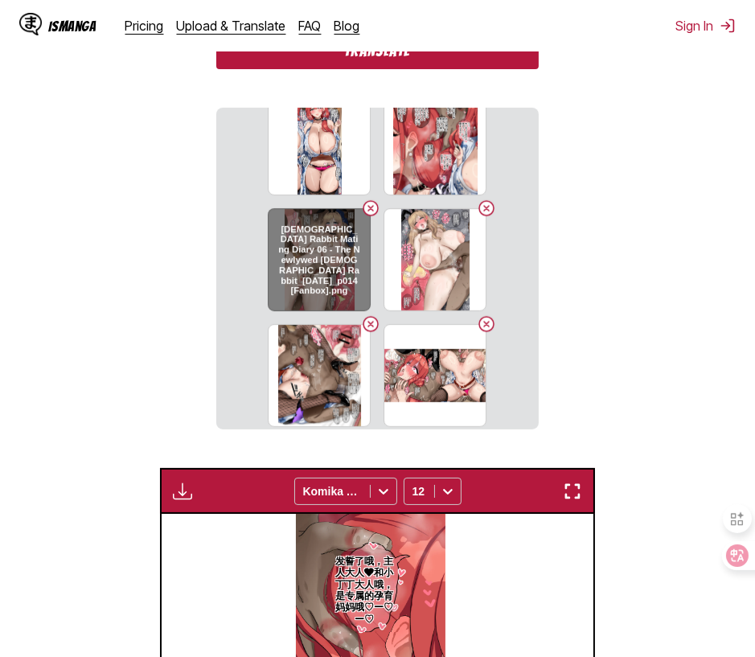
click at [367, 209] on button "Delete image" at bounding box center [370, 208] width 19 height 19
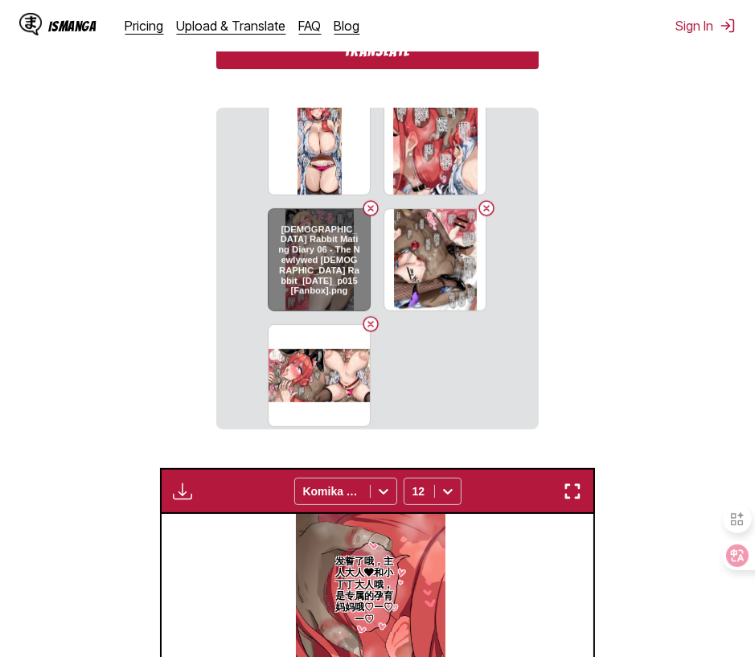
click at [368, 208] on button "Delete image" at bounding box center [370, 208] width 19 height 19
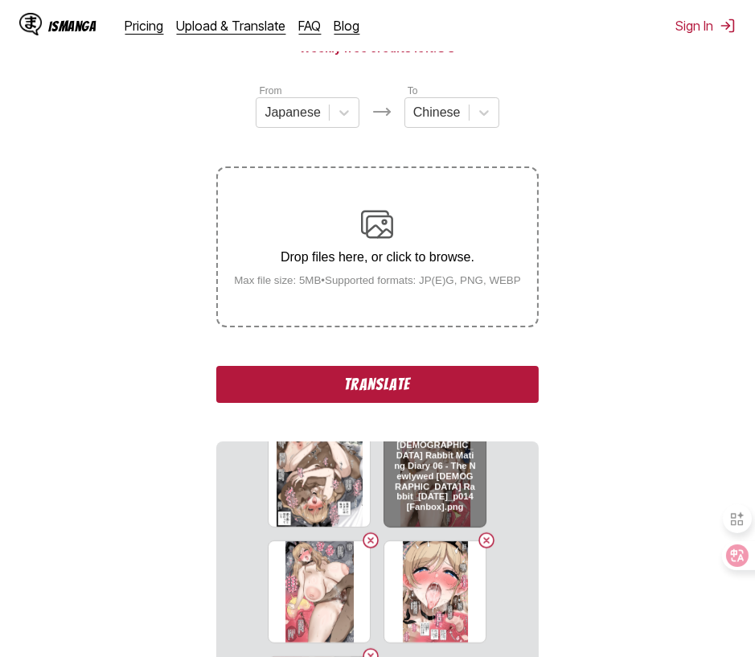
scroll to position [617, 0]
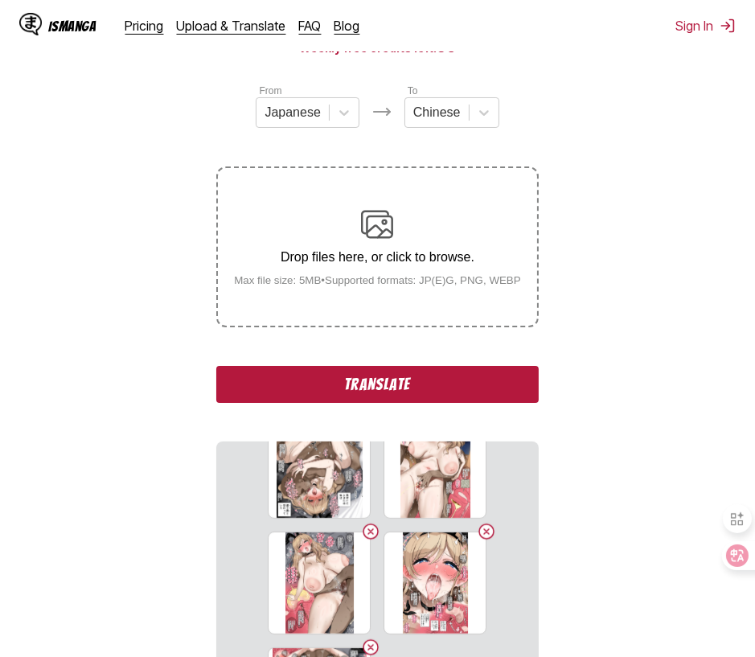
click at [387, 389] on button "Translate" at bounding box center [377, 384] width 322 height 37
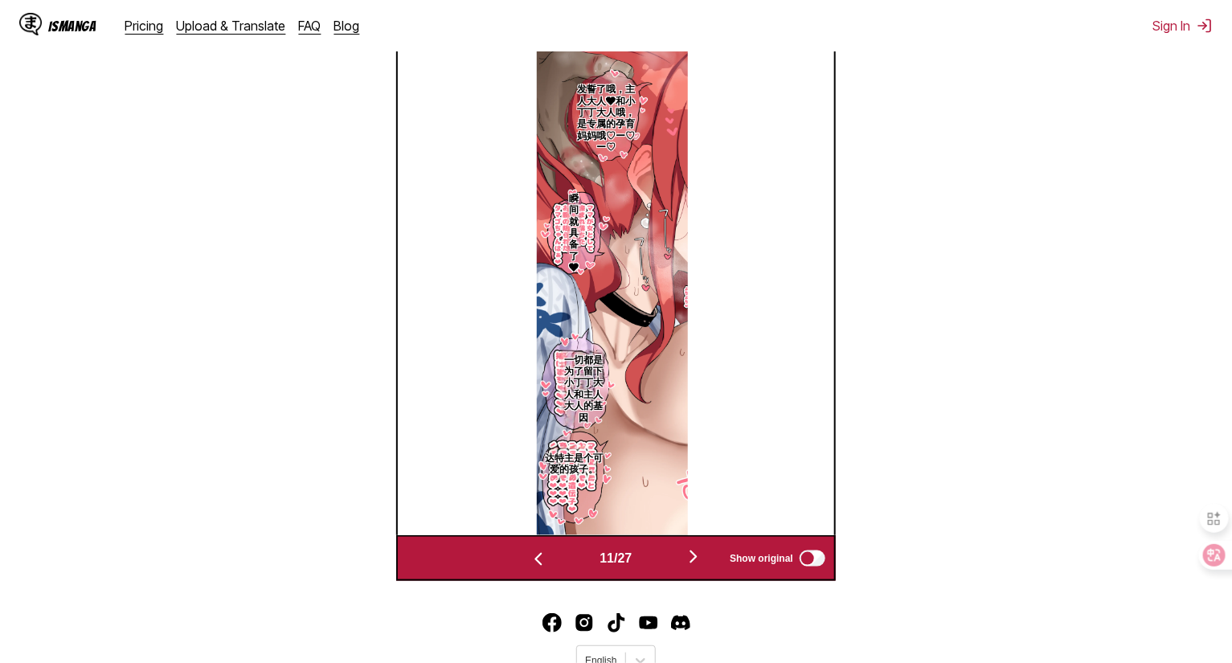
scroll to position [507, 0]
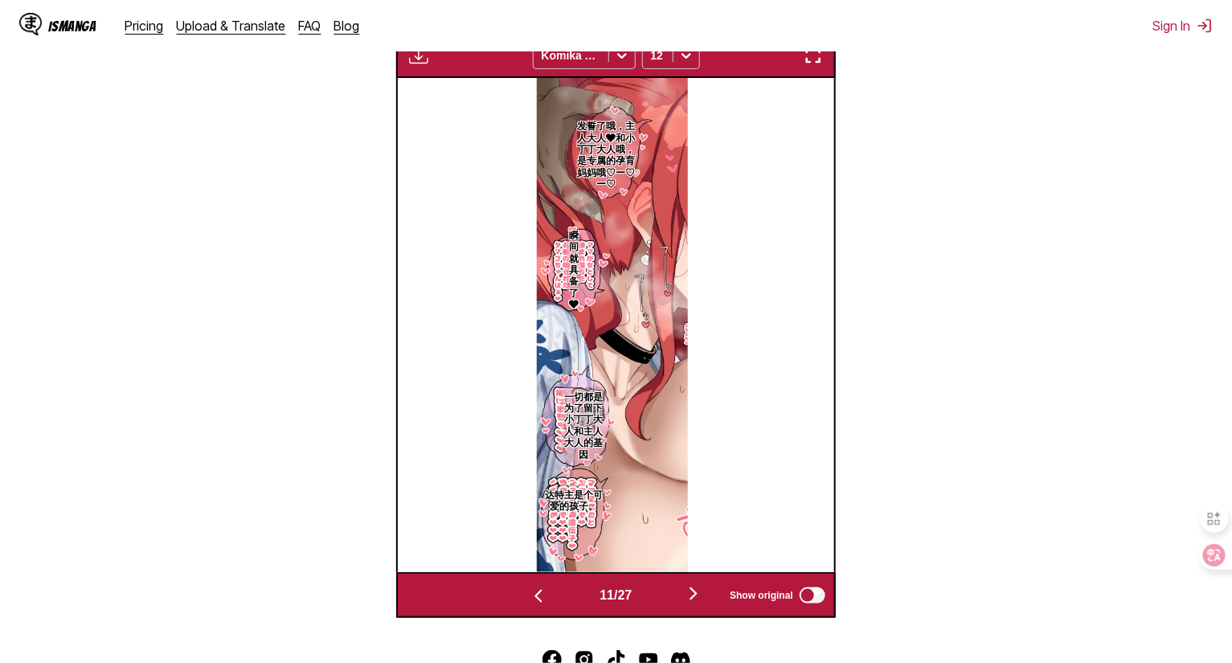
click at [534, 596] on img "button" at bounding box center [538, 596] width 19 height 19
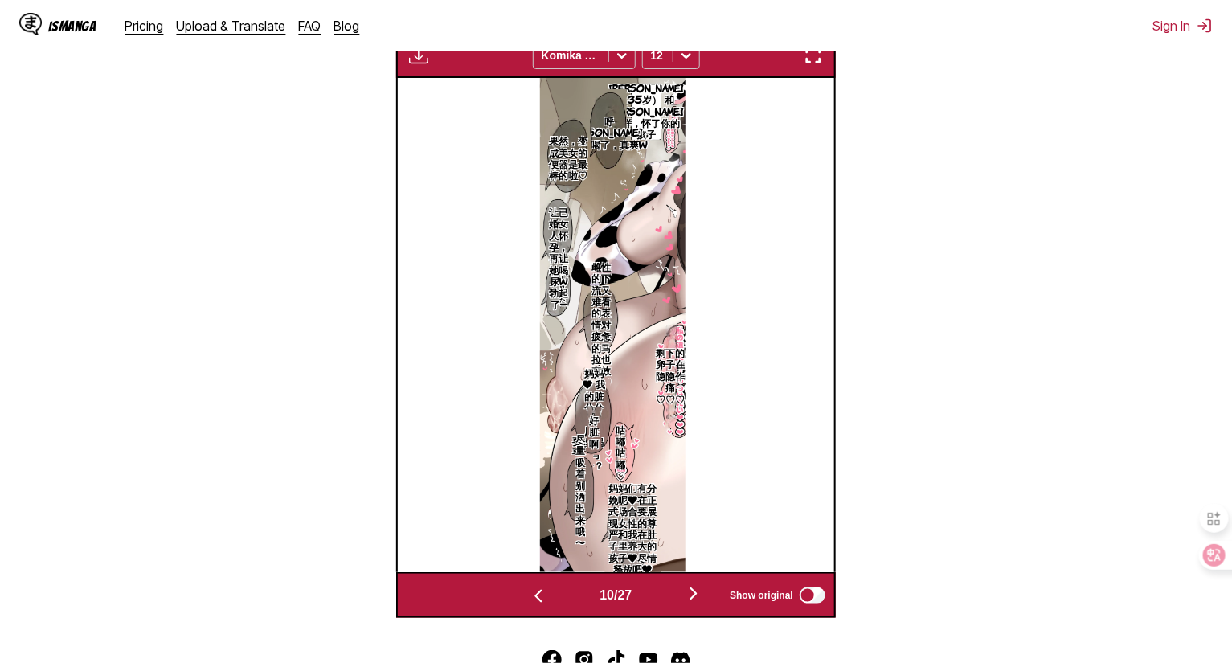
click at [534, 596] on img "button" at bounding box center [538, 596] width 19 height 19
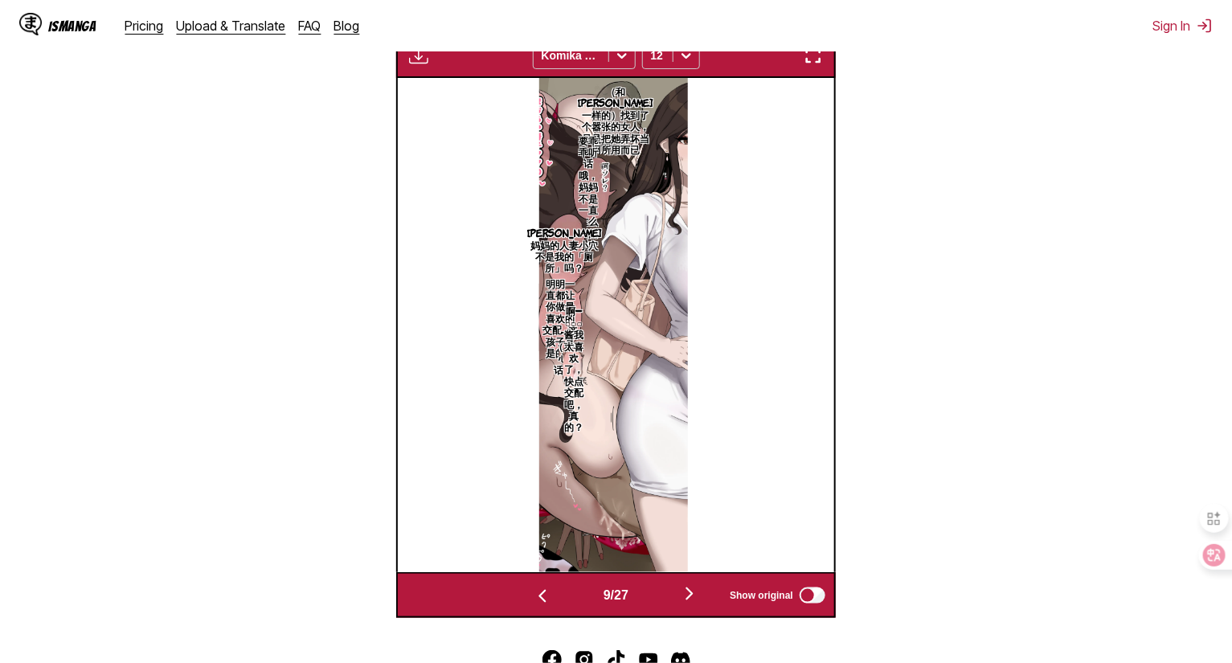
click at [534, 596] on img "button" at bounding box center [542, 596] width 19 height 19
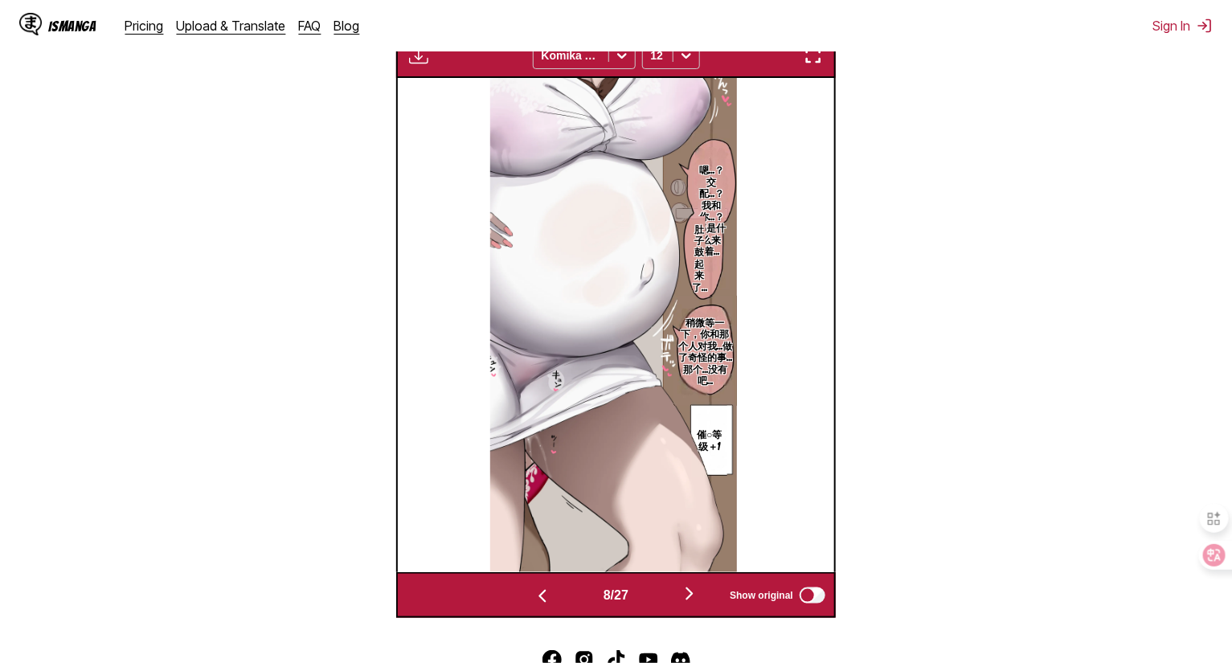
click at [534, 596] on img "button" at bounding box center [542, 596] width 19 height 19
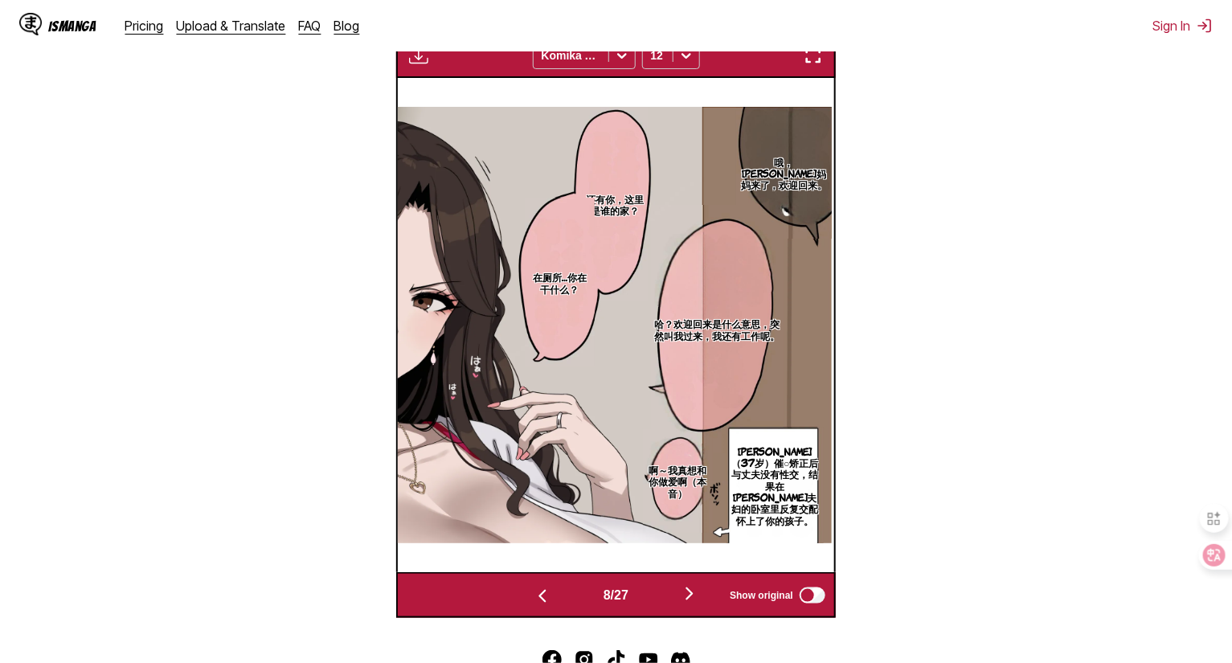
click at [534, 596] on img "button" at bounding box center [542, 596] width 19 height 19
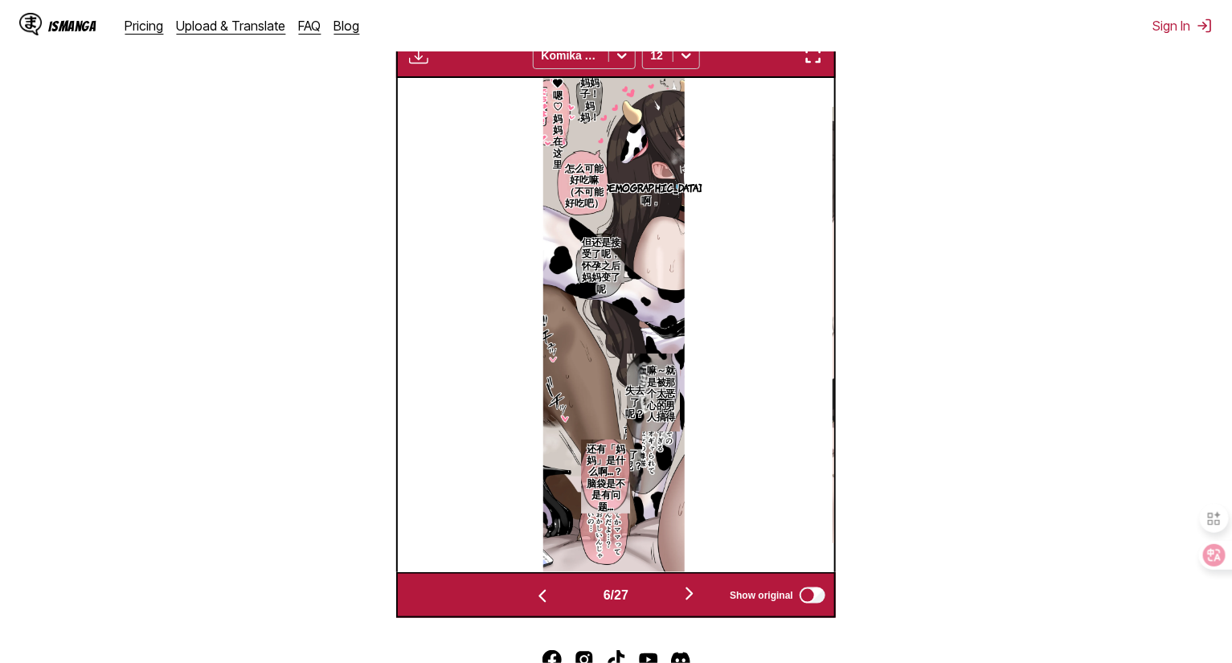
click at [534, 596] on img "button" at bounding box center [542, 596] width 19 height 19
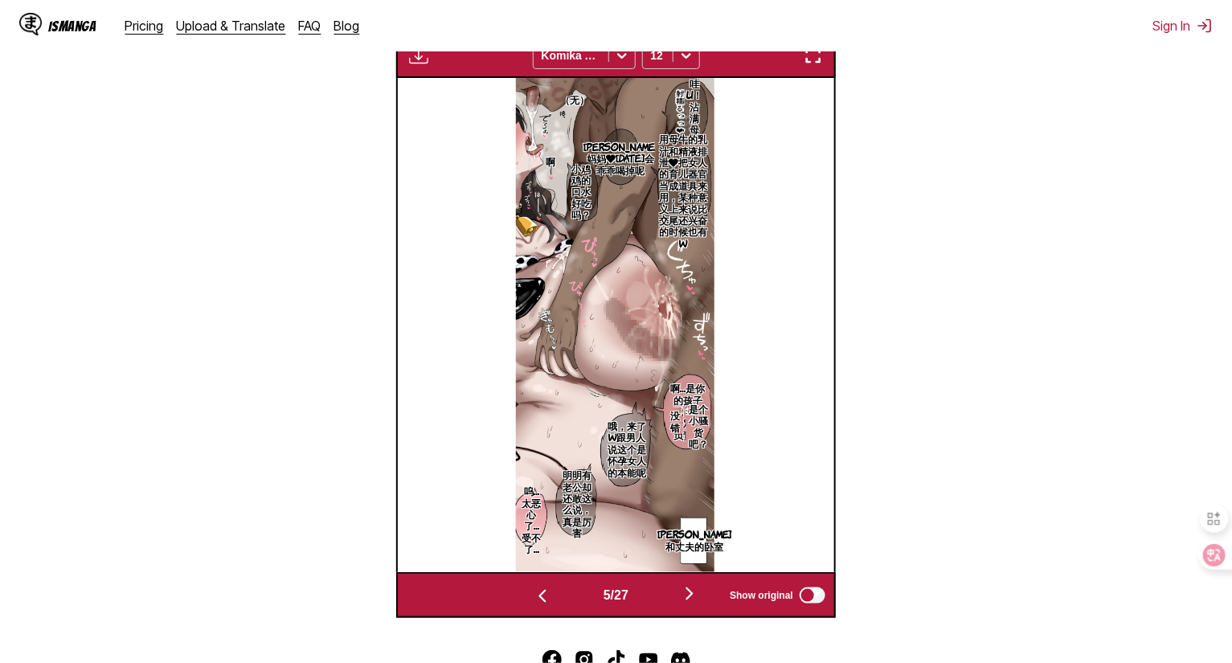
click at [534, 596] on img "button" at bounding box center [542, 596] width 19 height 19
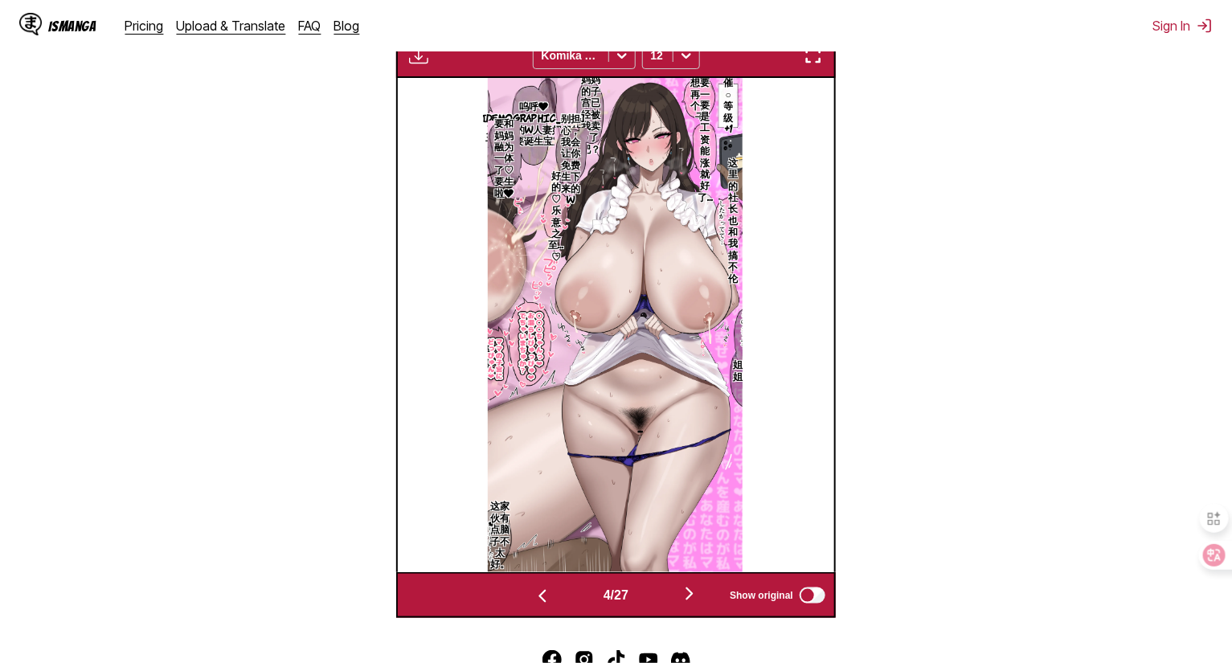
click at [534, 596] on img "button" at bounding box center [542, 596] width 19 height 19
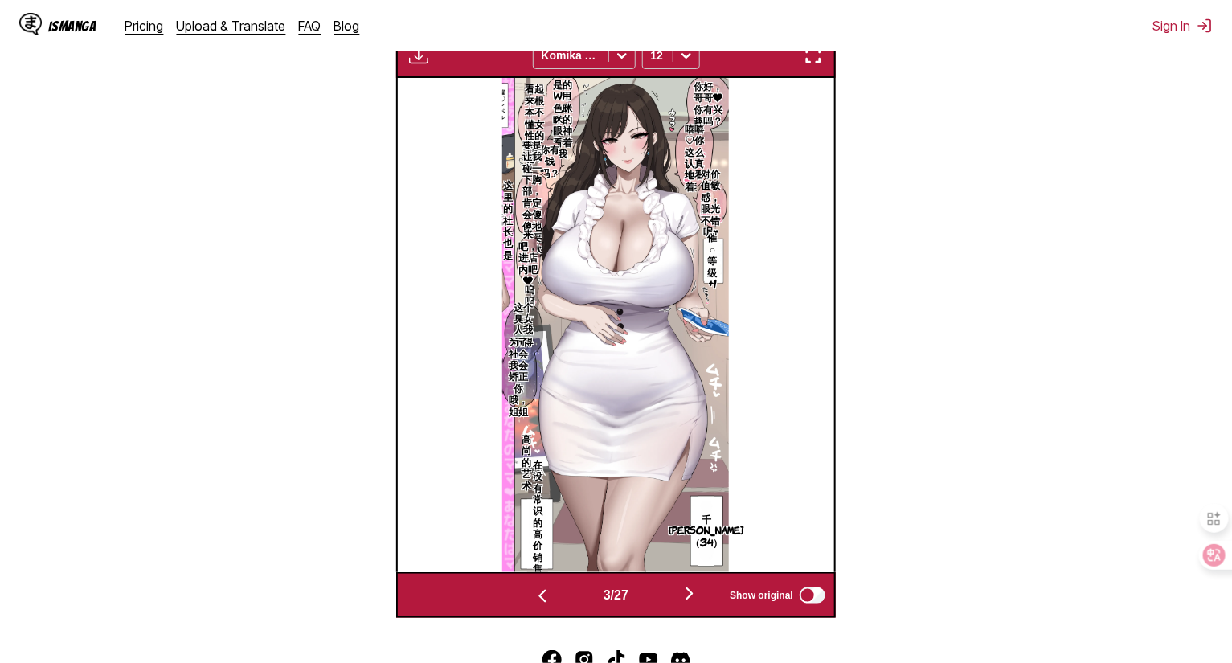
click at [534, 596] on img "button" at bounding box center [542, 596] width 19 height 19
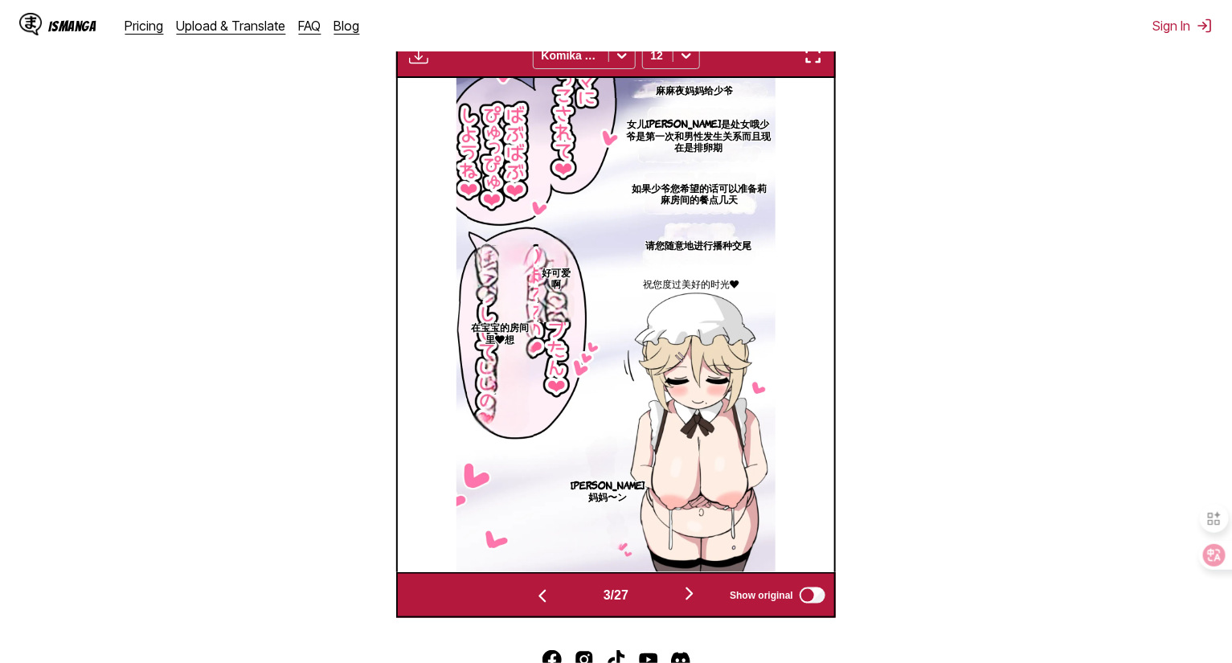
click at [534, 596] on img "button" at bounding box center [542, 596] width 19 height 19
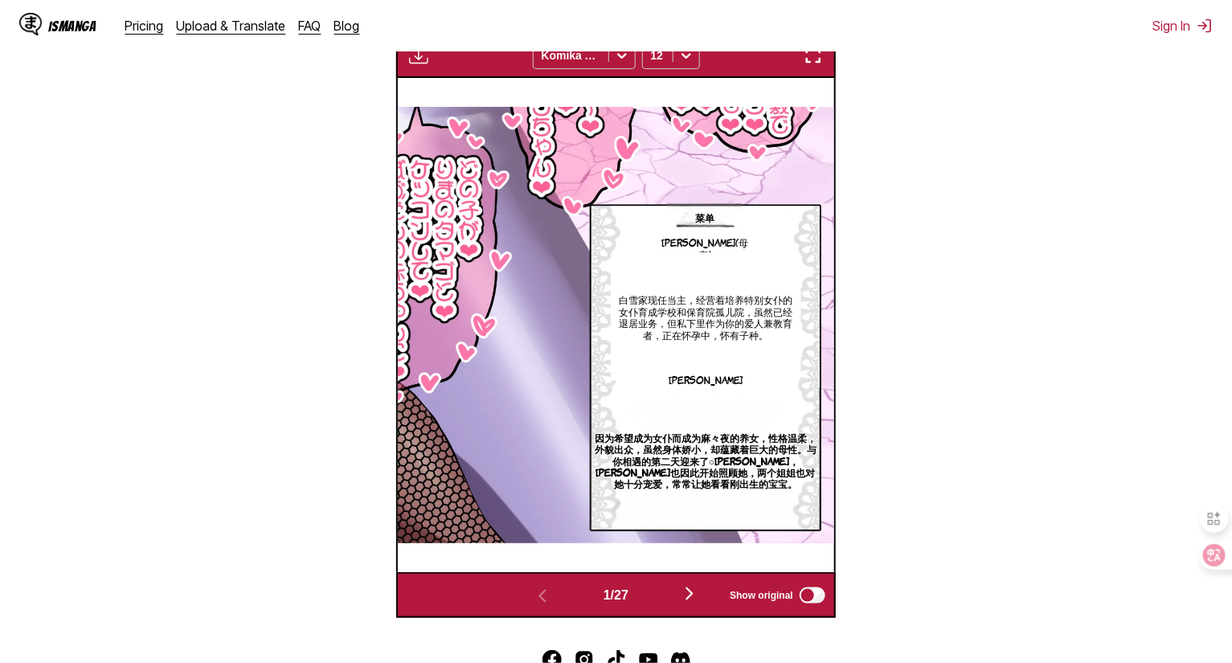
click at [754, 64] on img "button" at bounding box center [813, 55] width 19 height 19
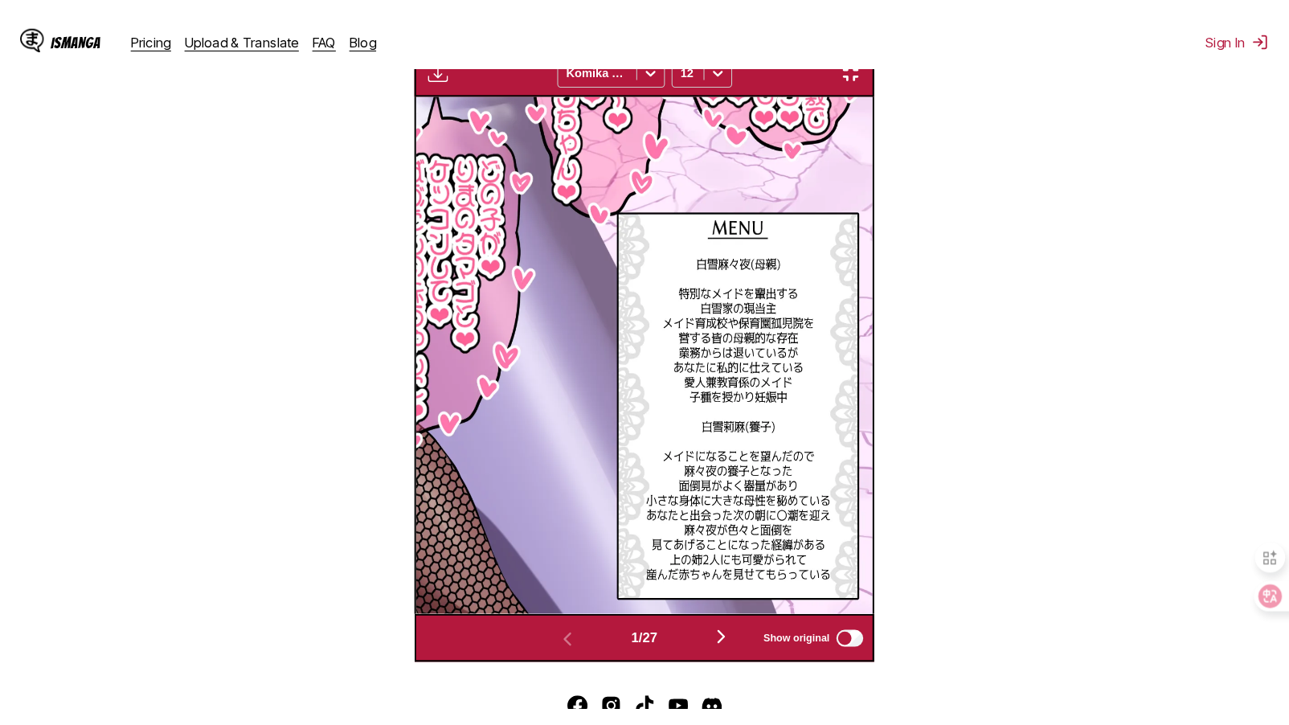
scroll to position [182, 0]
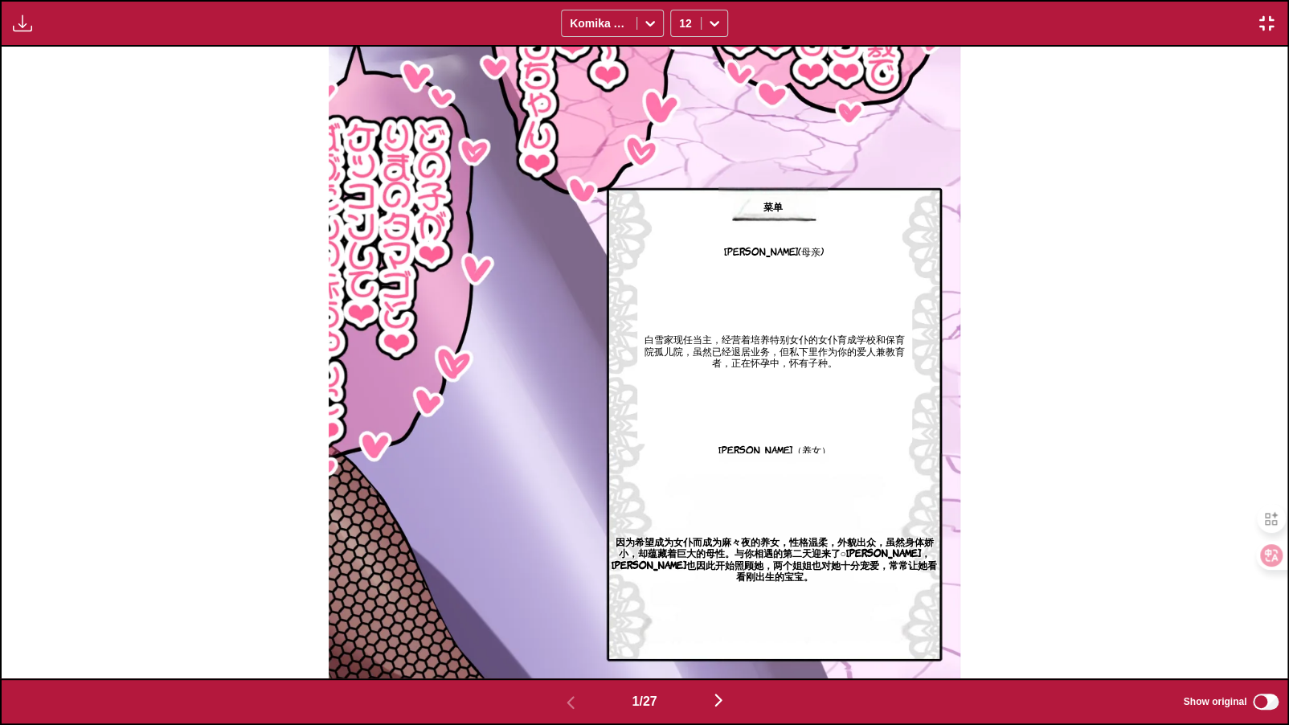
click at [754, 24] on img "button" at bounding box center [1266, 23] width 19 height 19
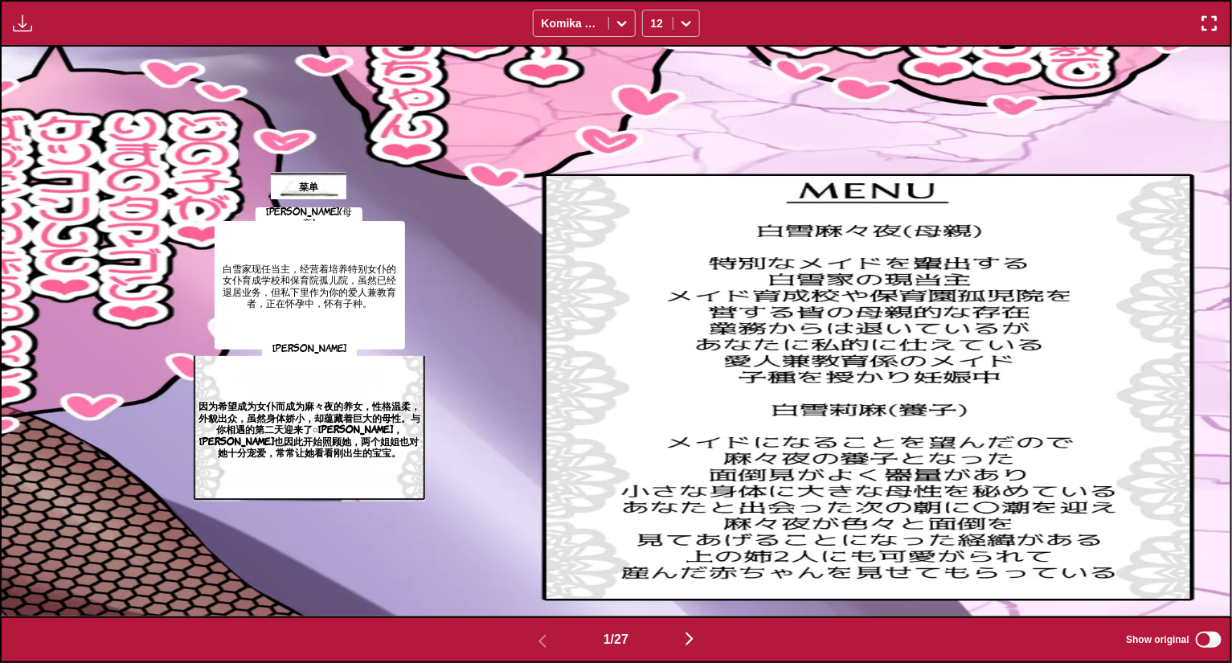
scroll to position [499, 0]
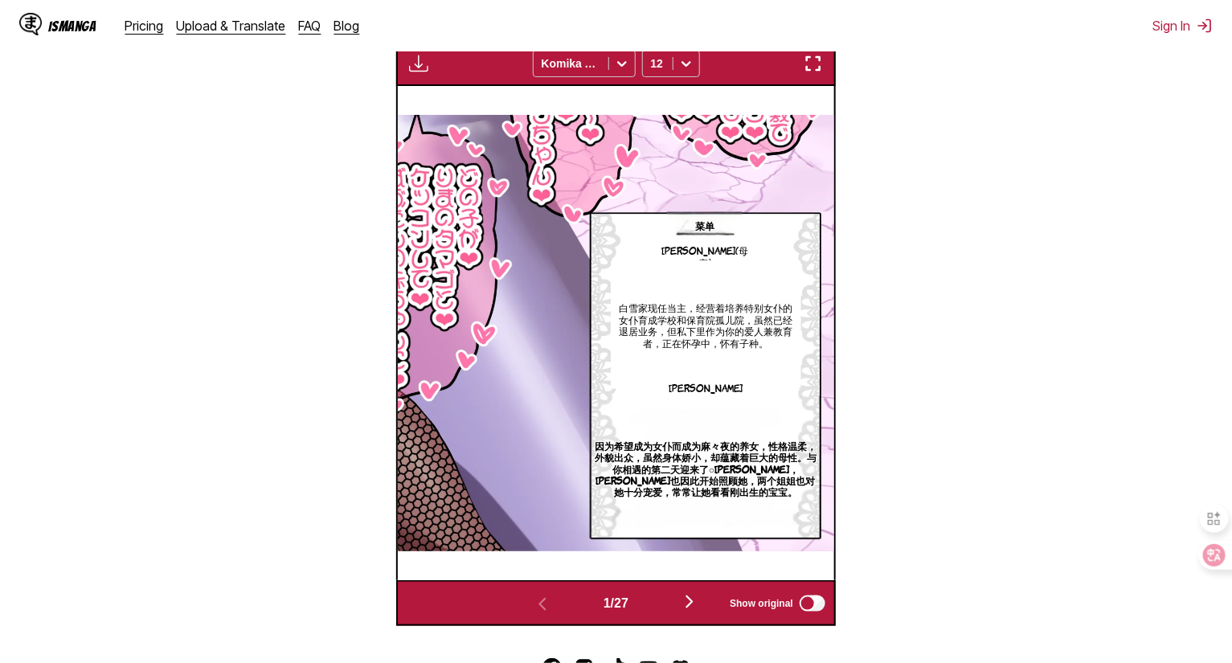
drag, startPoint x: 819, startPoint y: 68, endPoint x: 860, endPoint y: 126, distance: 70.9
click at [754, 68] on img "button" at bounding box center [813, 63] width 19 height 19
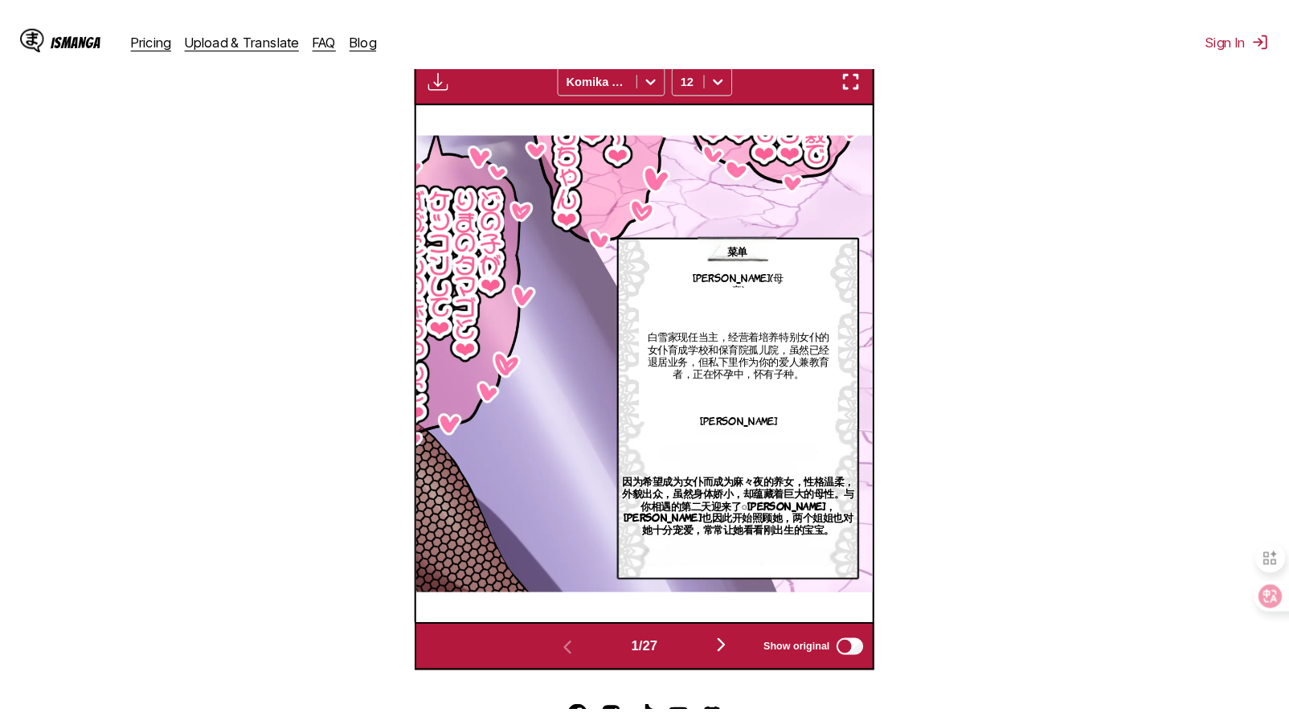
scroll to position [182, 0]
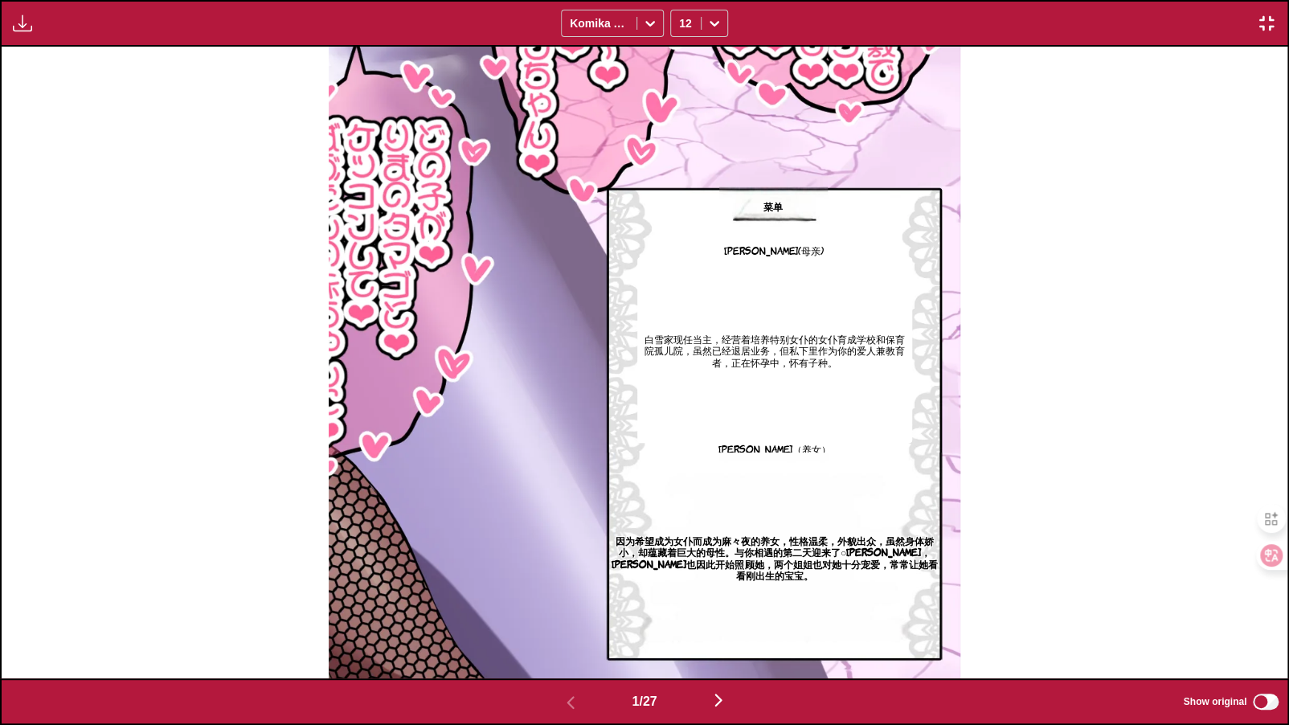
click at [724, 656] on img "button" at bounding box center [718, 699] width 19 height 19
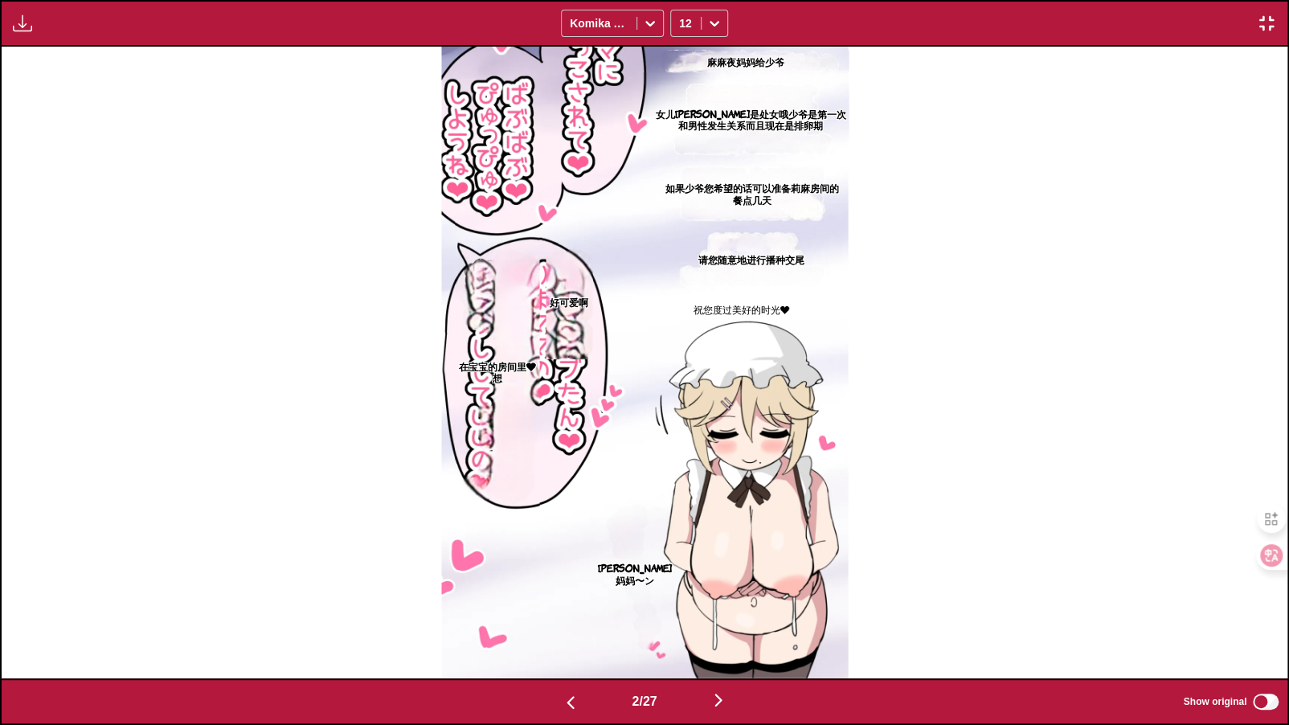
click at [721, 656] on img "button" at bounding box center [718, 699] width 19 height 19
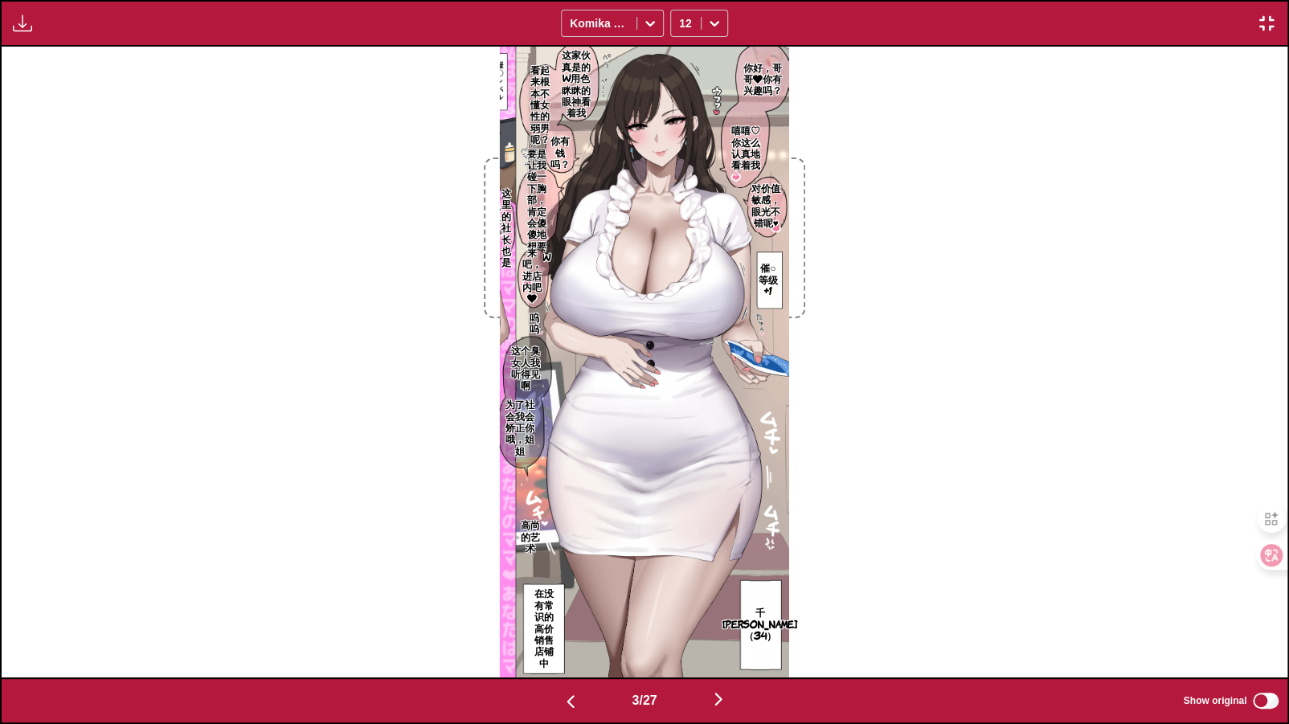
click at [754, 399] on div "你好，哥哥❤你有兴趣吗？ 这家伙真是的w用色眯眯的眼神看着我 看起来根本不懂女性的弱男呢？ 嘻嘻♡你这么认真地看着我 你有钱吗？ 对价值敏感，眼光不错呢♥ 要…" at bounding box center [645, 362] width 1286 height 630
click at [719, 656] on img "button" at bounding box center [718, 699] width 19 height 19
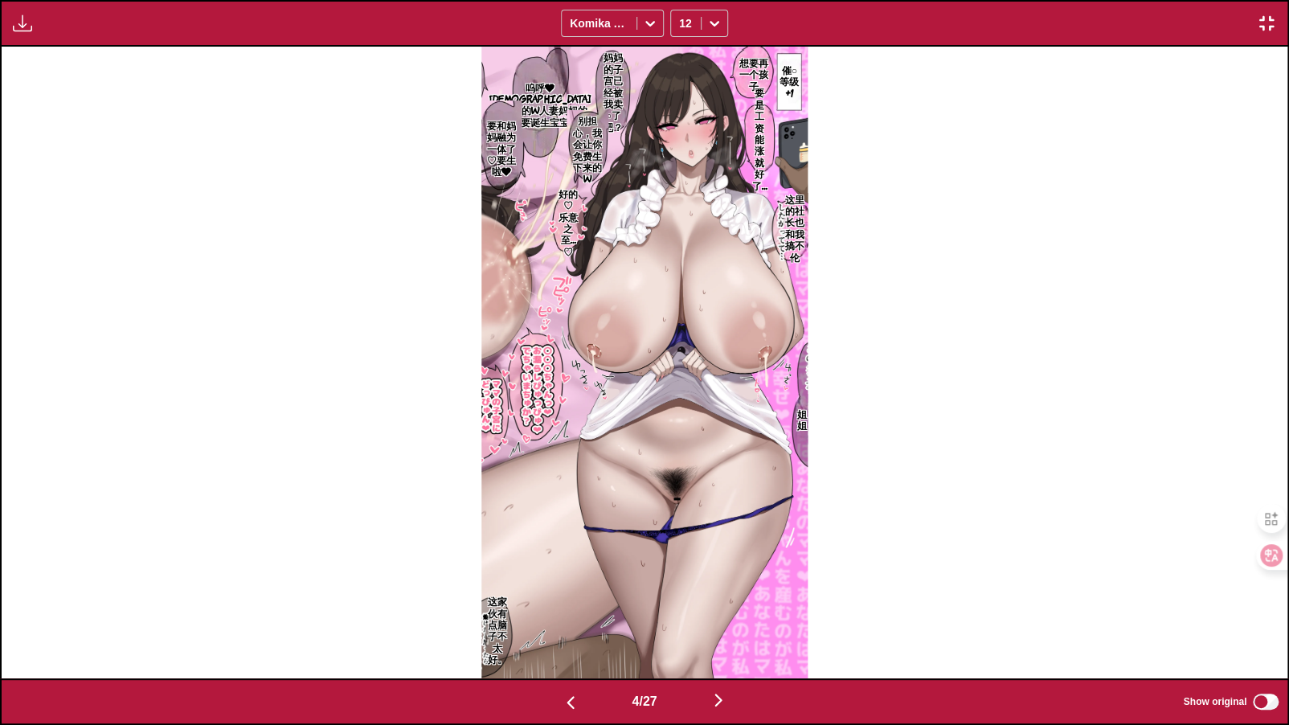
click at [569, 656] on img "button" at bounding box center [570, 702] width 19 height 19
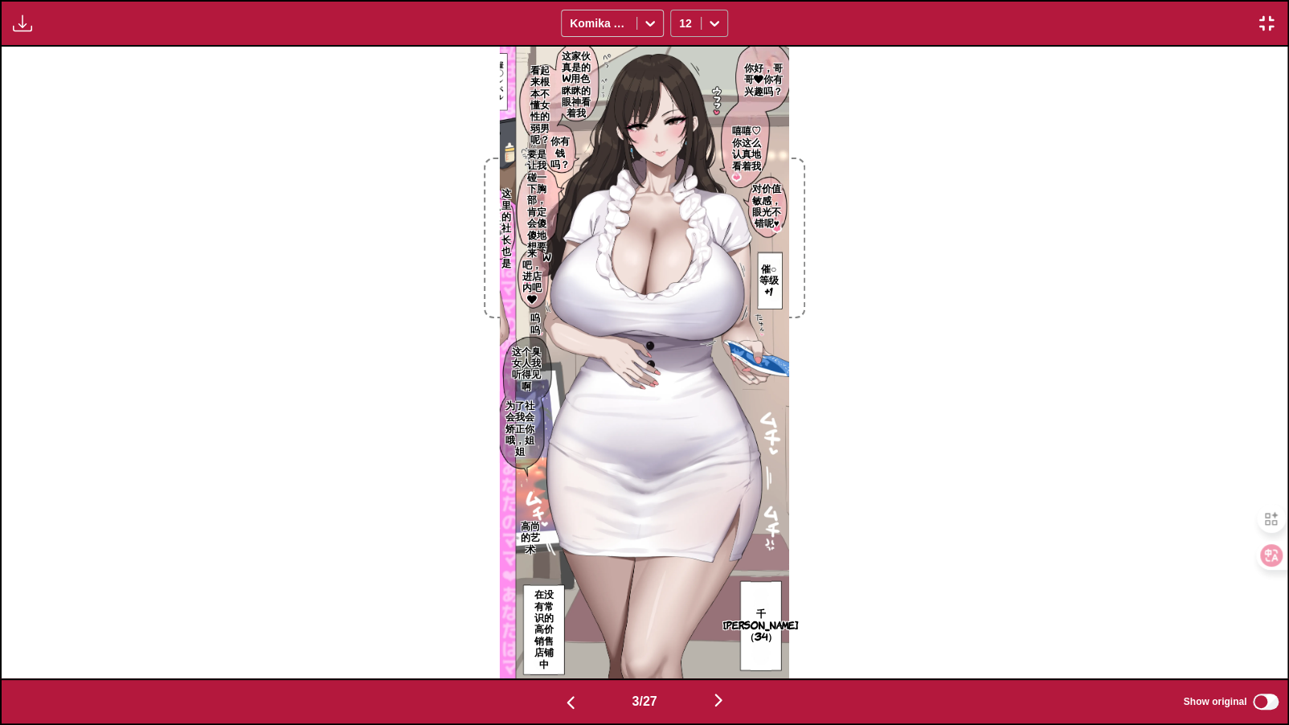
click at [698, 27] on div "12" at bounding box center [686, 23] width 30 height 23
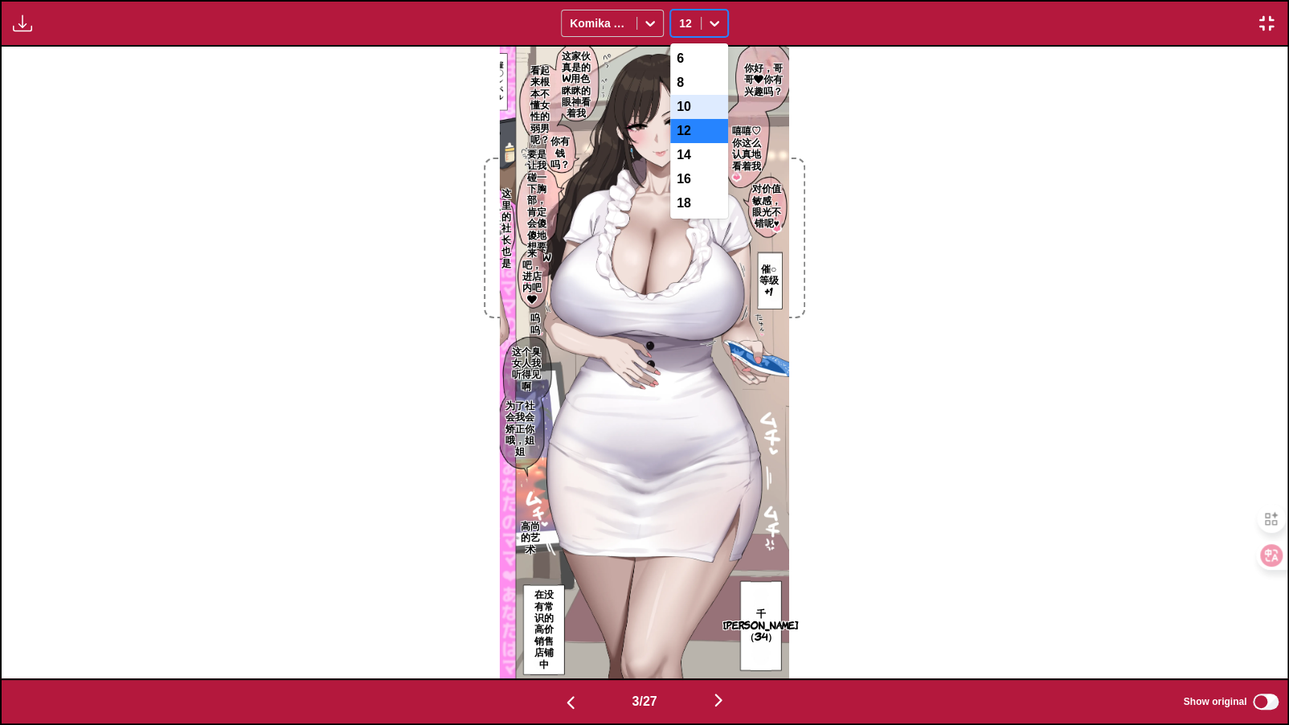
click at [700, 108] on div "10" at bounding box center [699, 107] width 58 height 24
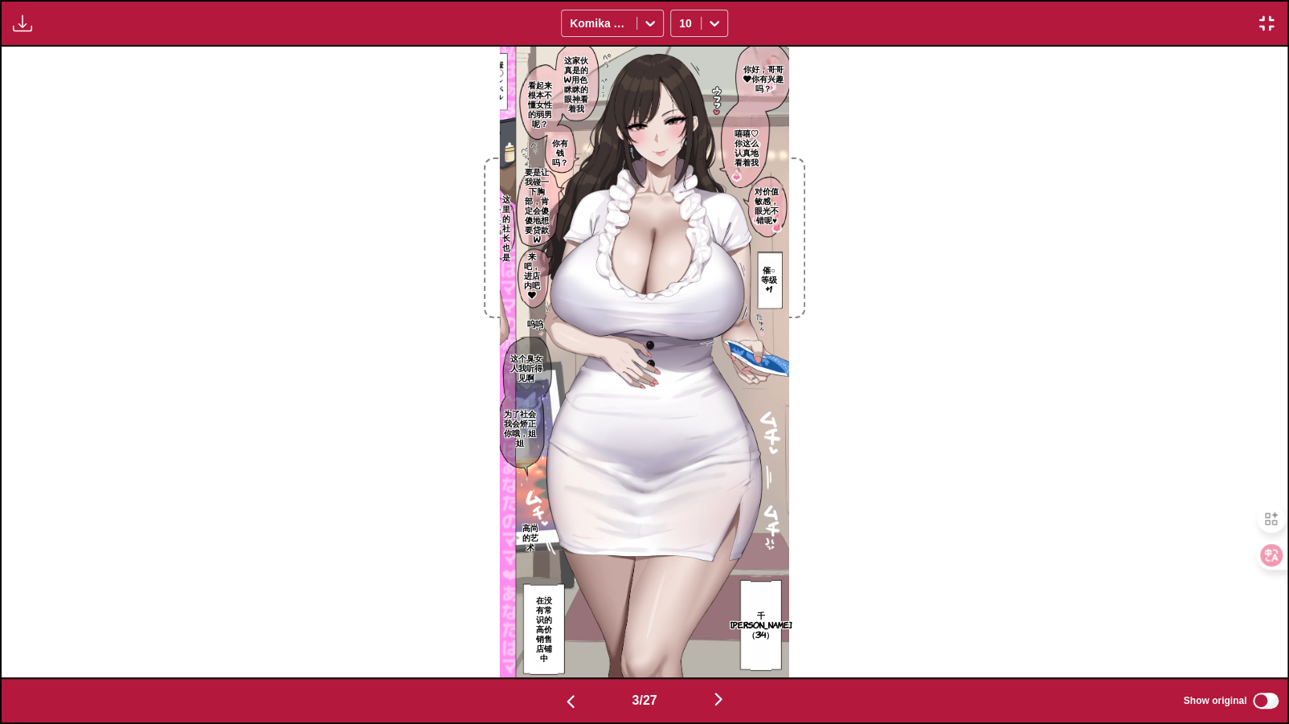
click at [722, 656] on img "button" at bounding box center [718, 699] width 19 height 19
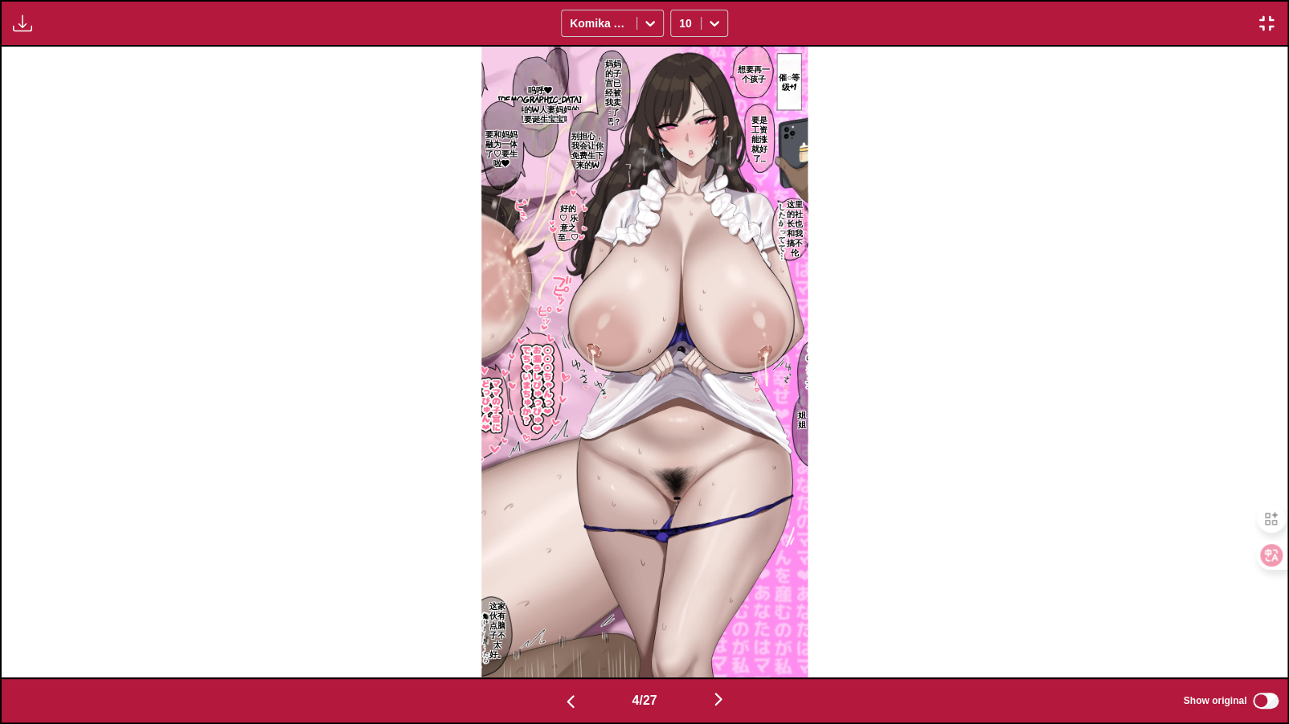
click at [720, 656] on img "button" at bounding box center [718, 699] width 19 height 19
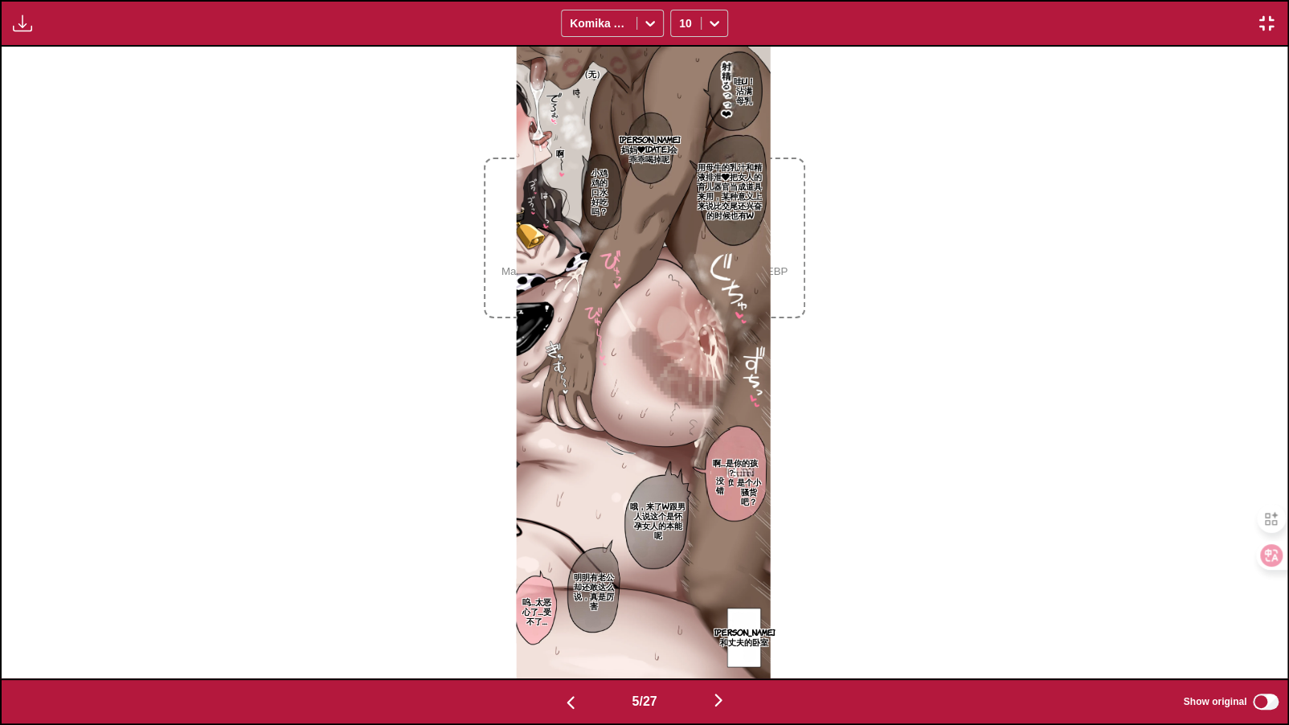
click at [726, 656] on img "button" at bounding box center [718, 699] width 19 height 19
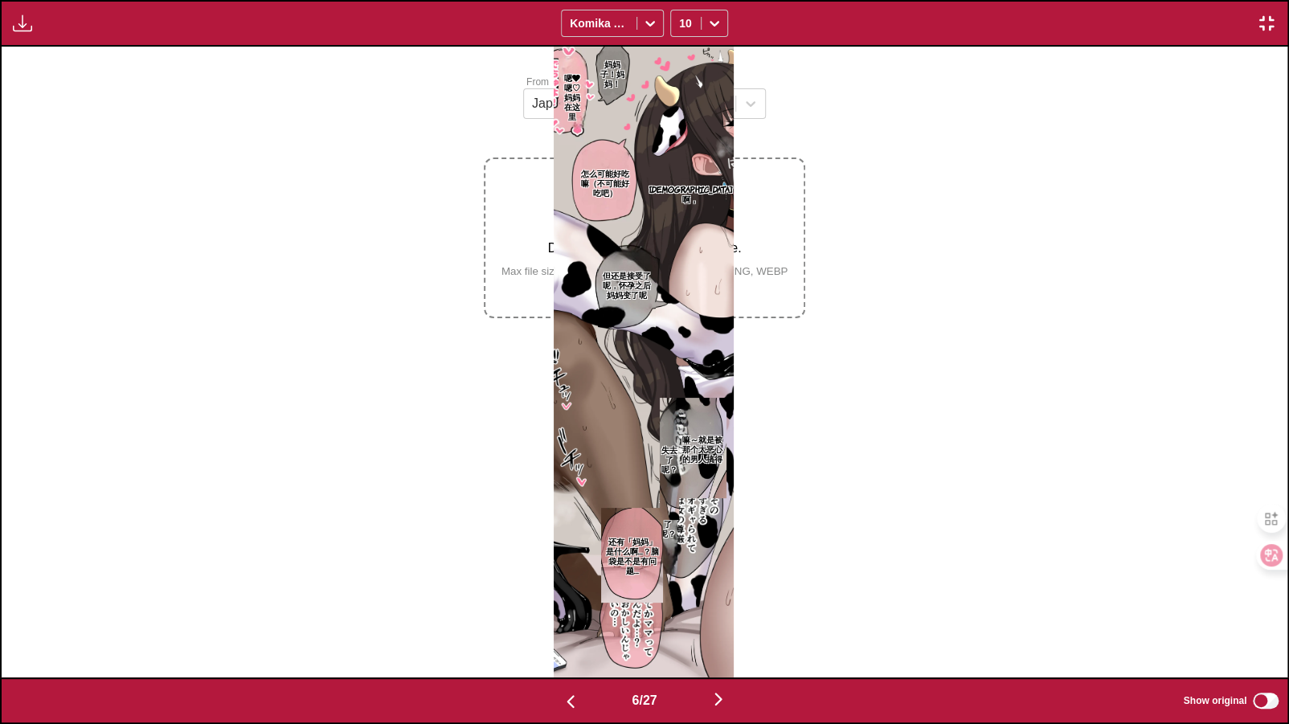
click at [754, 405] on div "妈妈子！妈妈！ 嗯❤嗯♡妈妈在这里 哈啊， 怎么可能好吃嘛（不可能好吃吧） 但还是接受了呢，怀孕之后妈妈变了呢 可是失去了呢？ 嘛～就是被那个太恶心的男人搞得…" at bounding box center [644, 362] width 1286 height 630
click at [568, 656] on img "button" at bounding box center [570, 702] width 19 height 19
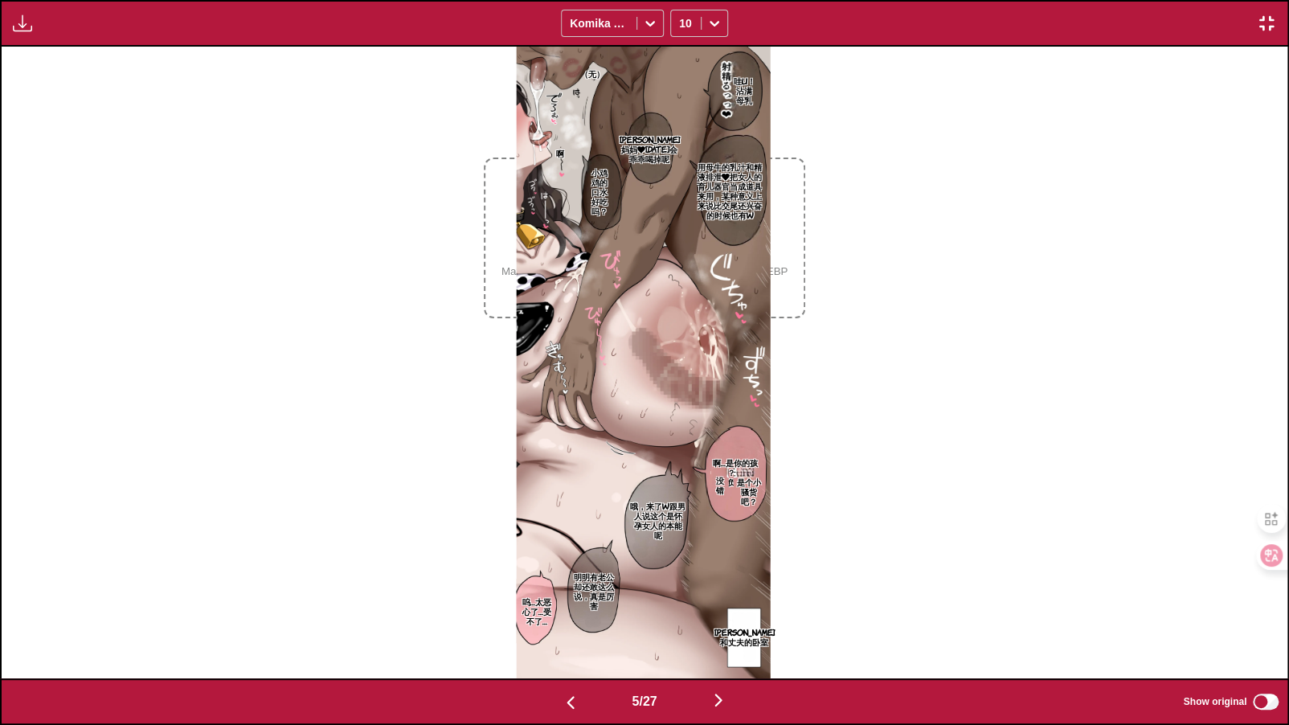
click at [725, 656] on img "button" at bounding box center [718, 699] width 19 height 19
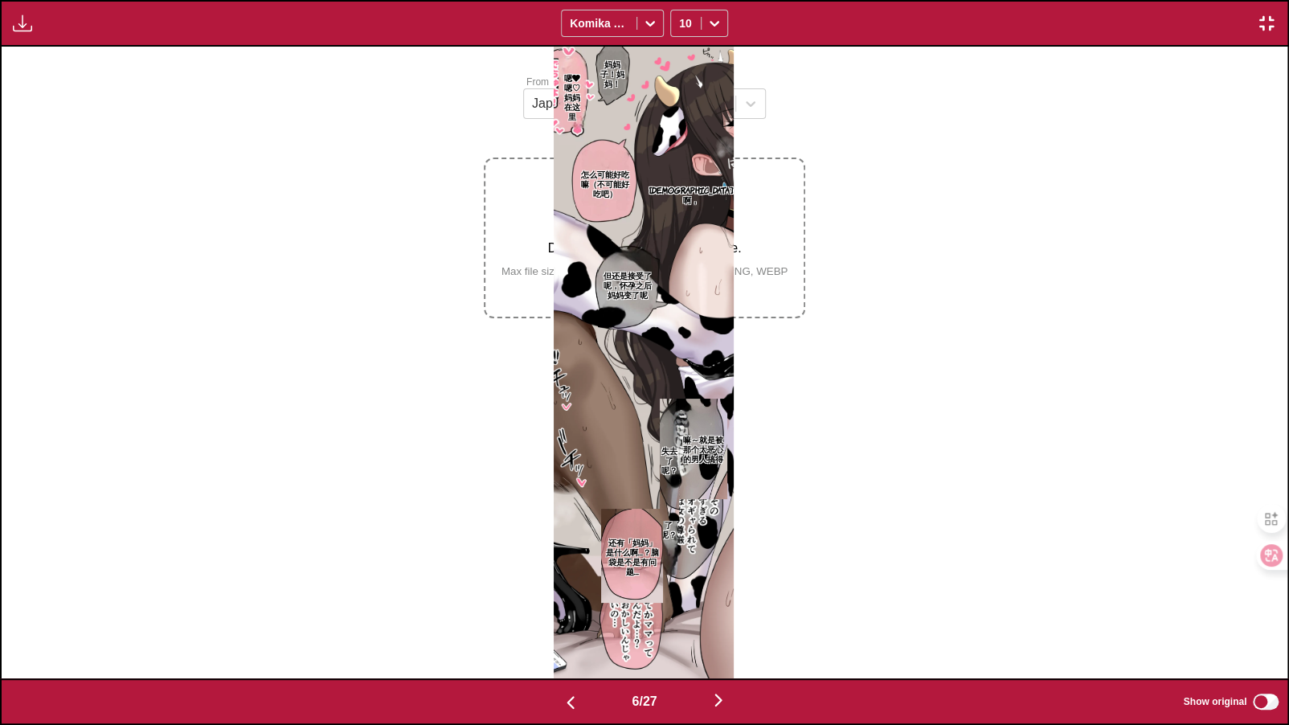
click at [725, 656] on img "button" at bounding box center [718, 699] width 19 height 19
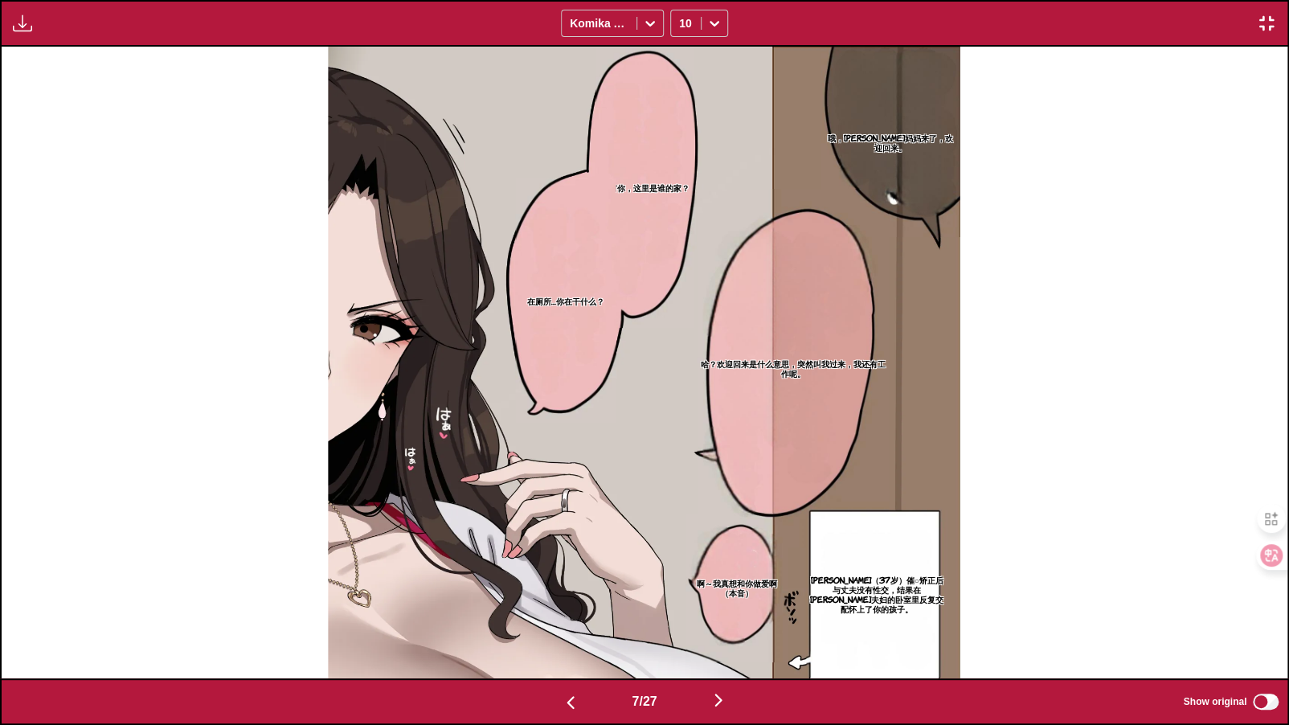
click at [568, 656] on img "button" at bounding box center [570, 702] width 19 height 19
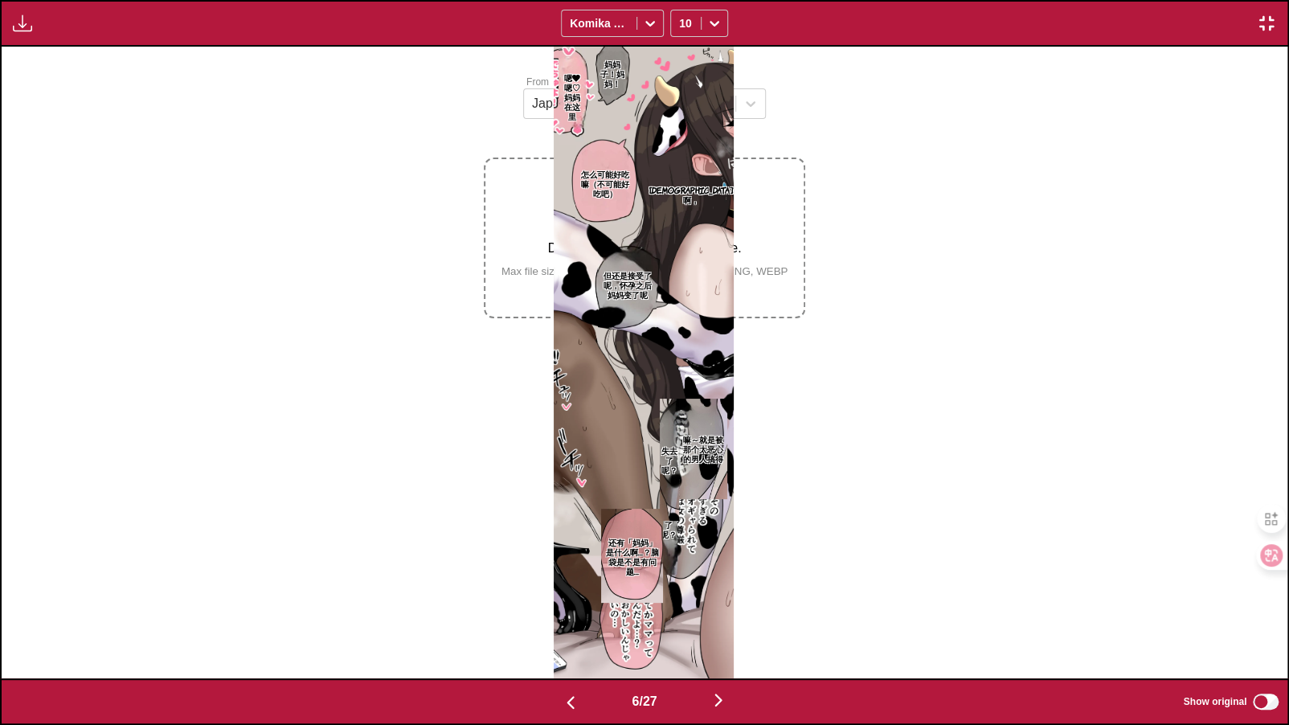
click at [723, 656] on img "button" at bounding box center [718, 699] width 19 height 19
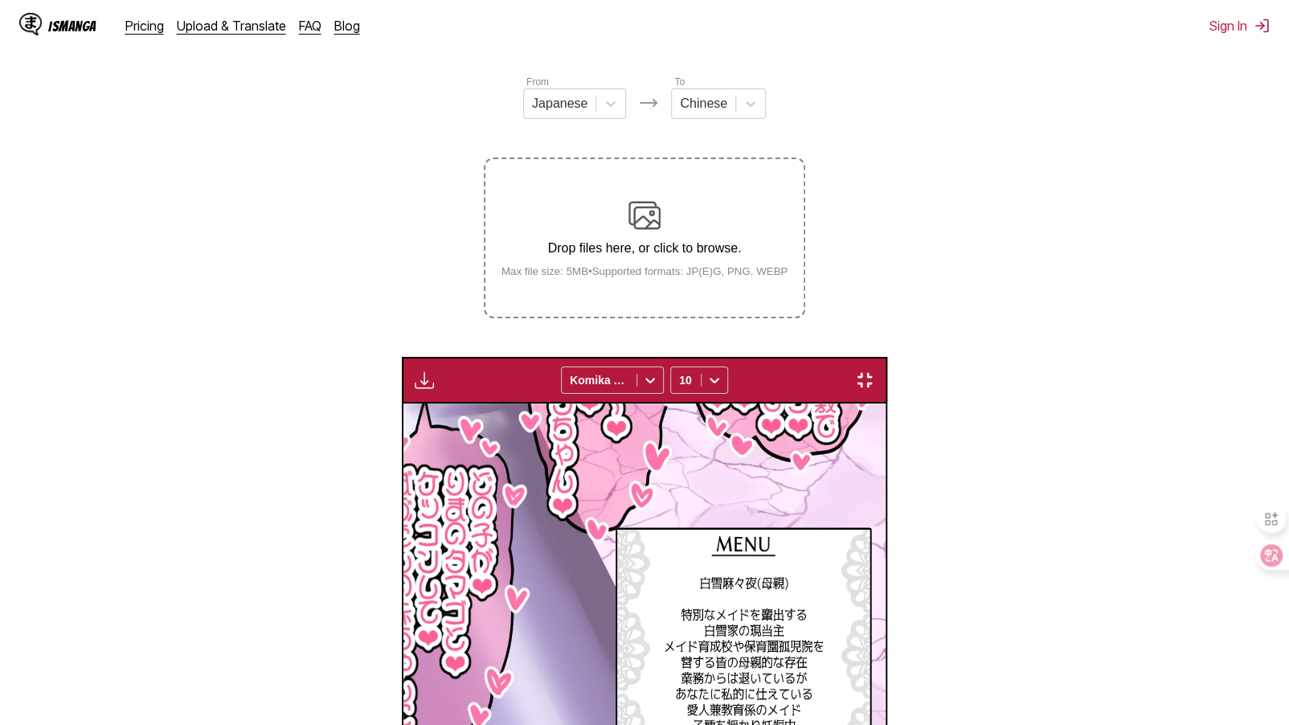
scroll to position [0, 9004]
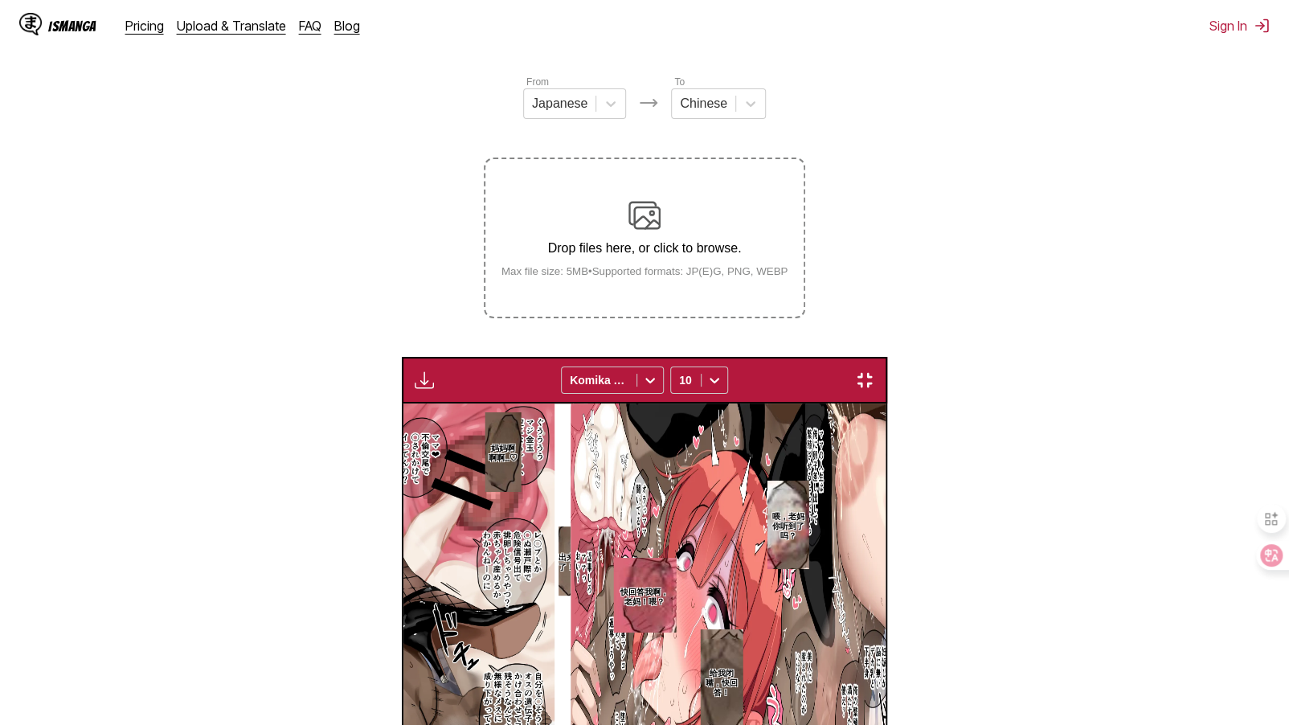
scroll to position [0, 10291]
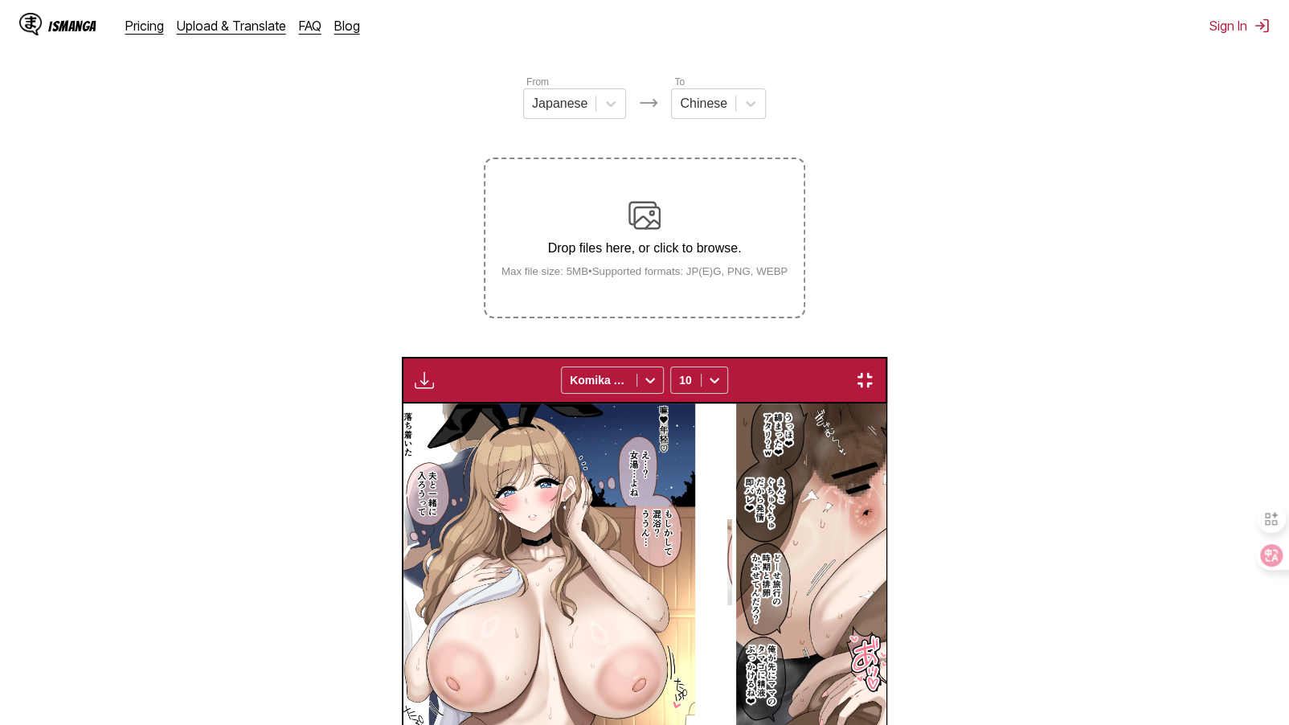
scroll to position [0, 11577]
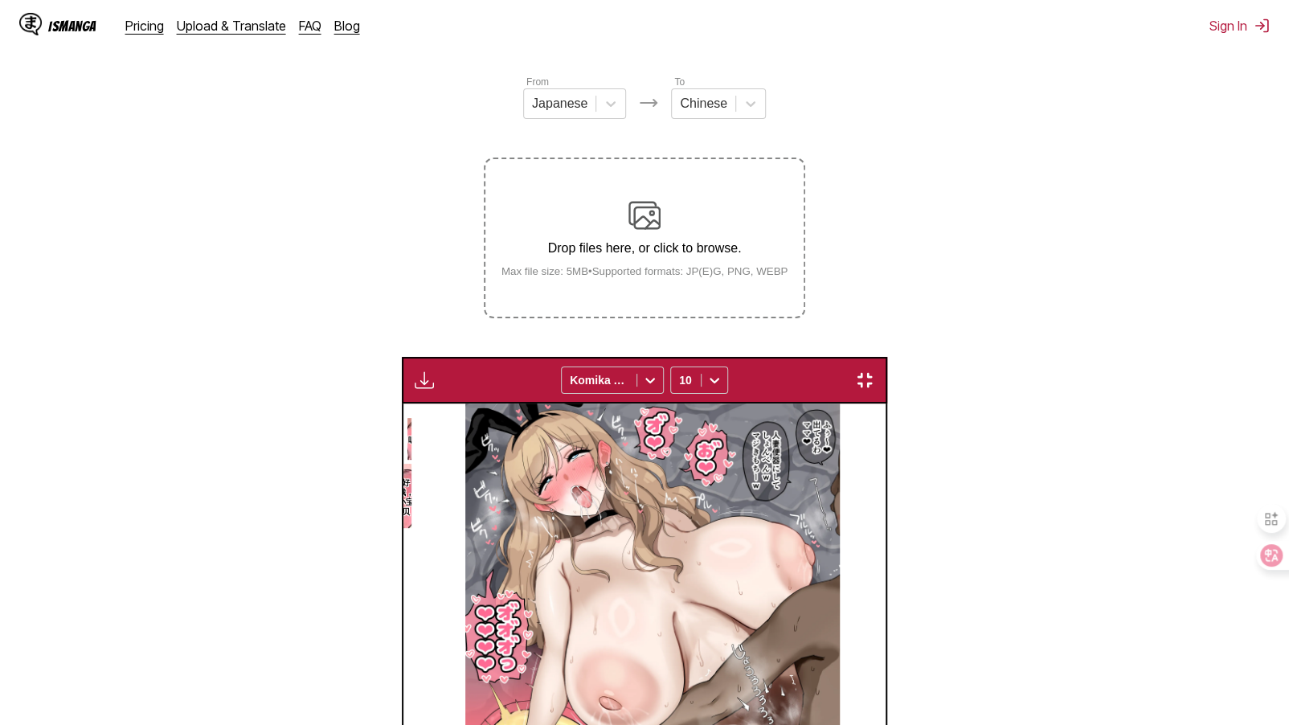
scroll to position [0, 12863]
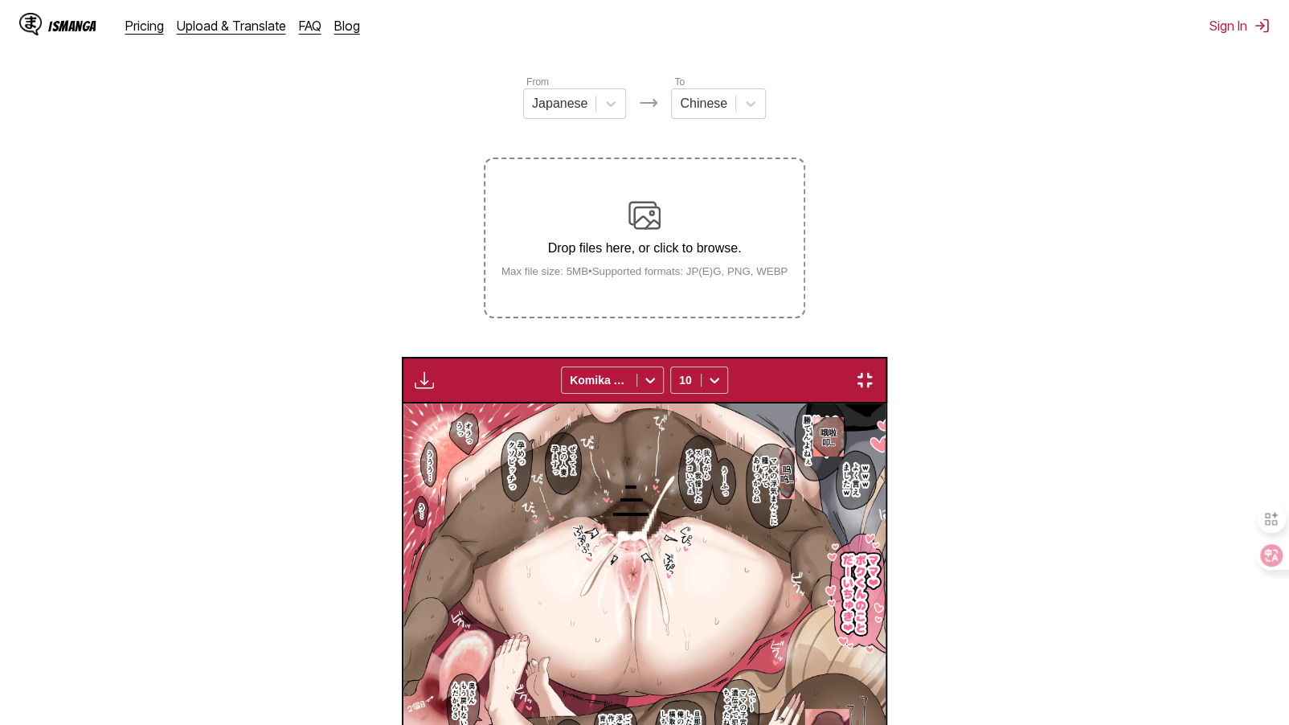
scroll to position [0, 16722]
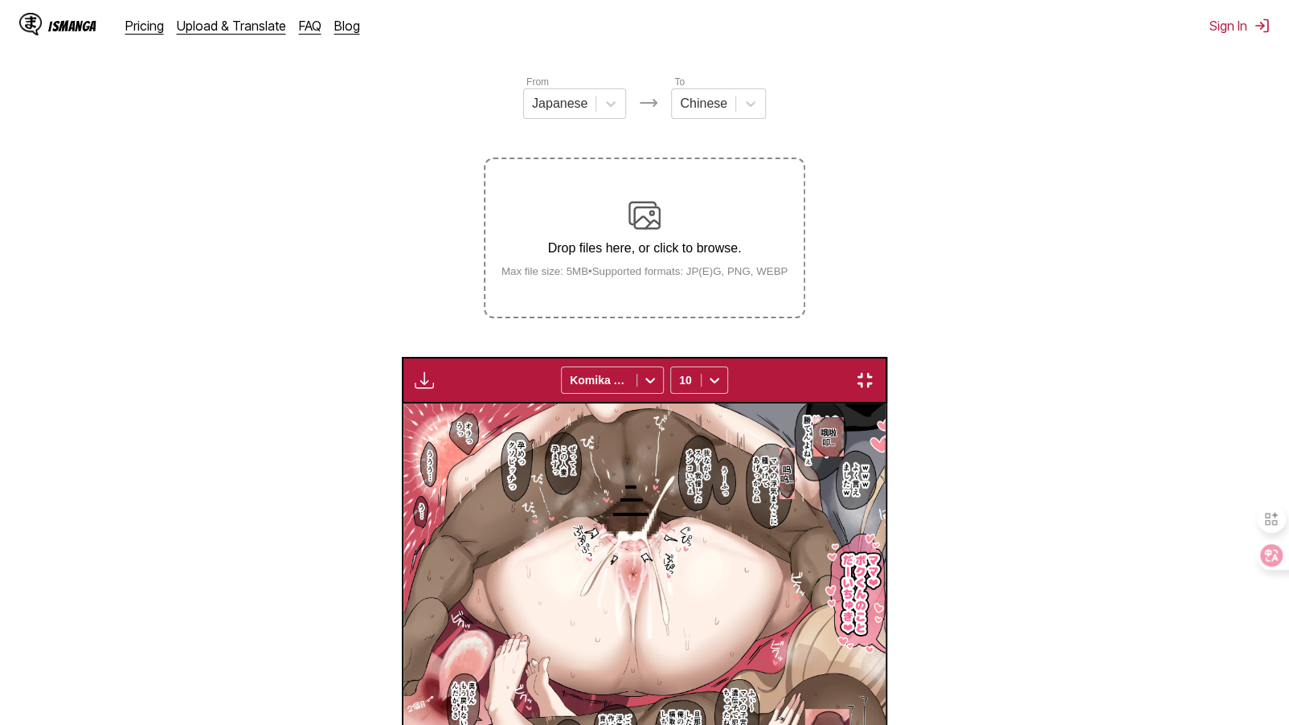
scroll to position [0, 21867]
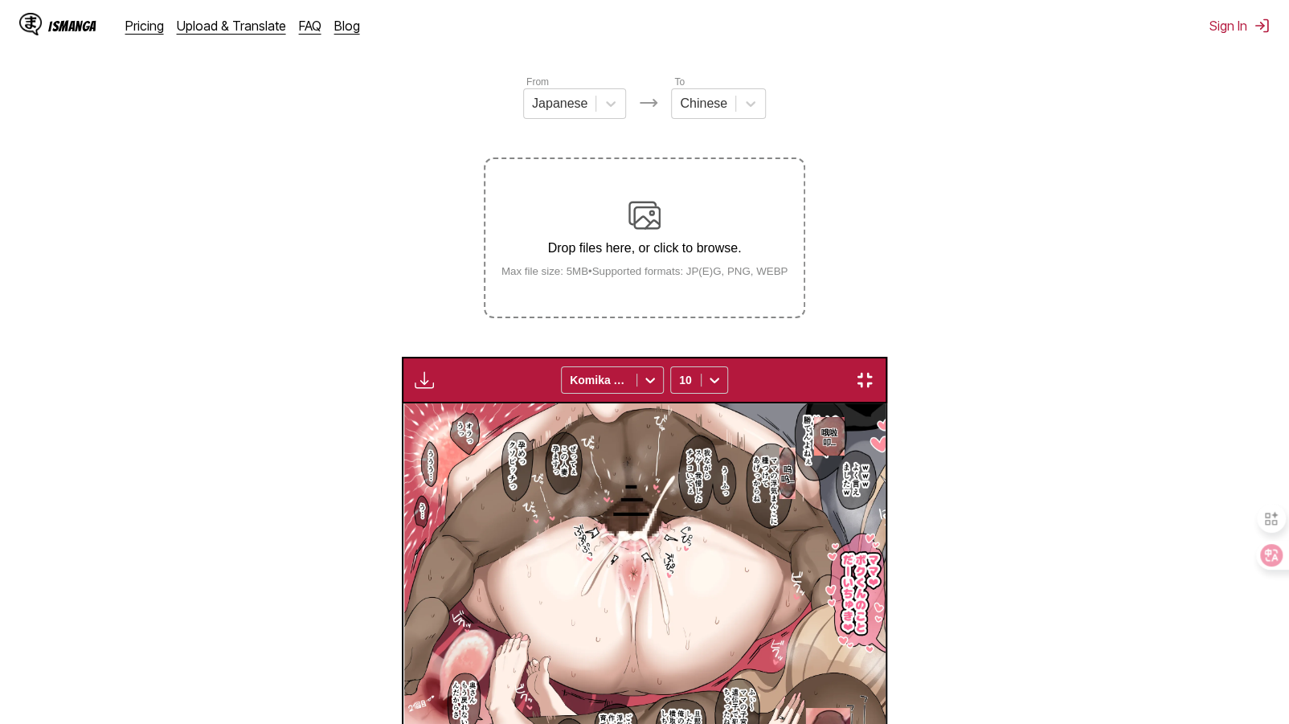
click at [685, 372] on div at bounding box center [686, 380] width 14 height 16
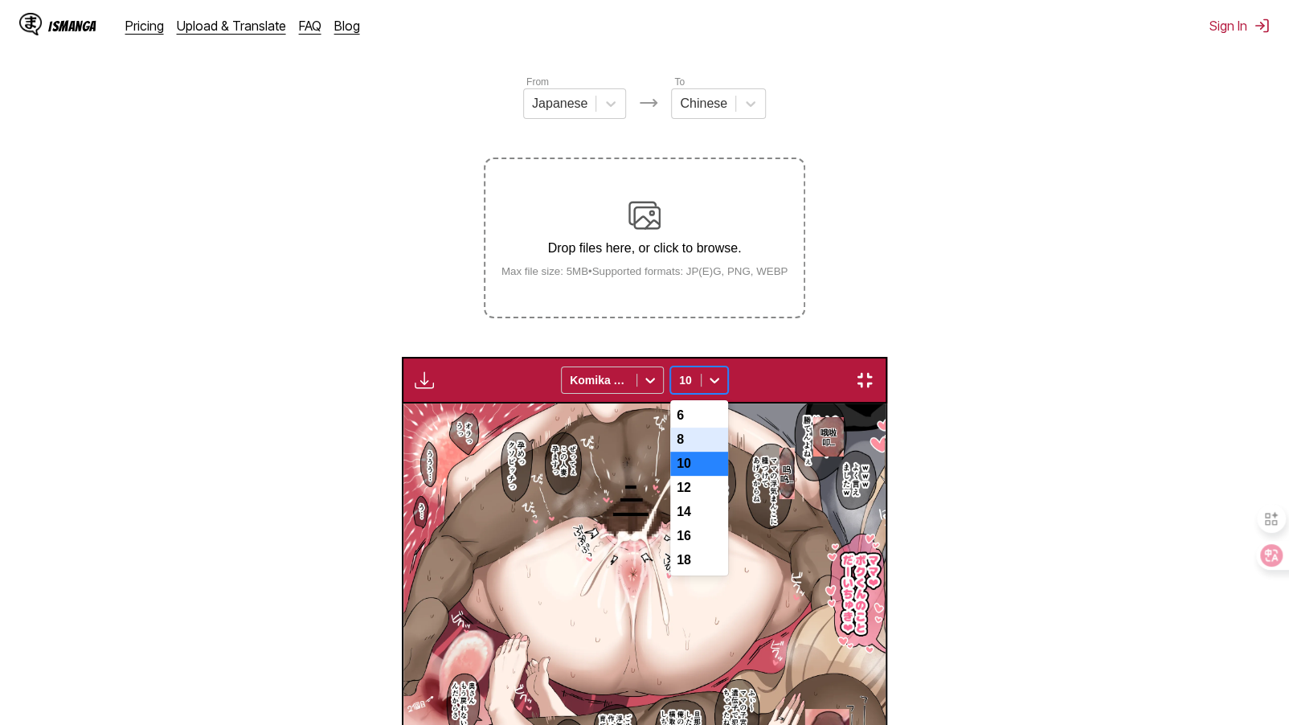
click at [693, 428] on div "8" at bounding box center [699, 440] width 58 height 24
click at [690, 372] on div at bounding box center [686, 380] width 14 height 16
click at [694, 404] on div "6" at bounding box center [699, 416] width 58 height 24
click at [703, 367] on div at bounding box center [715, 380] width 26 height 26
click at [695, 428] on div "8" at bounding box center [699, 440] width 58 height 24
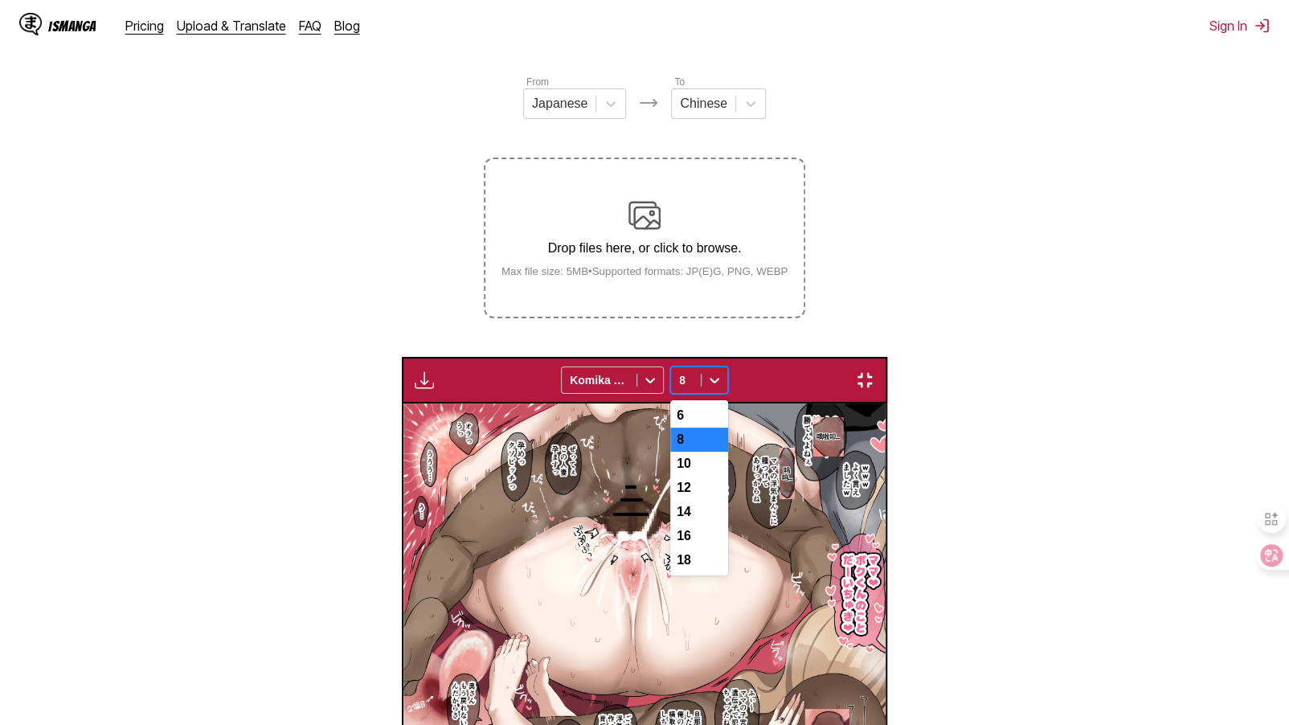
click at [705, 367] on div at bounding box center [715, 380] width 26 height 26
click at [709, 404] on div "6" at bounding box center [699, 416] width 58 height 24
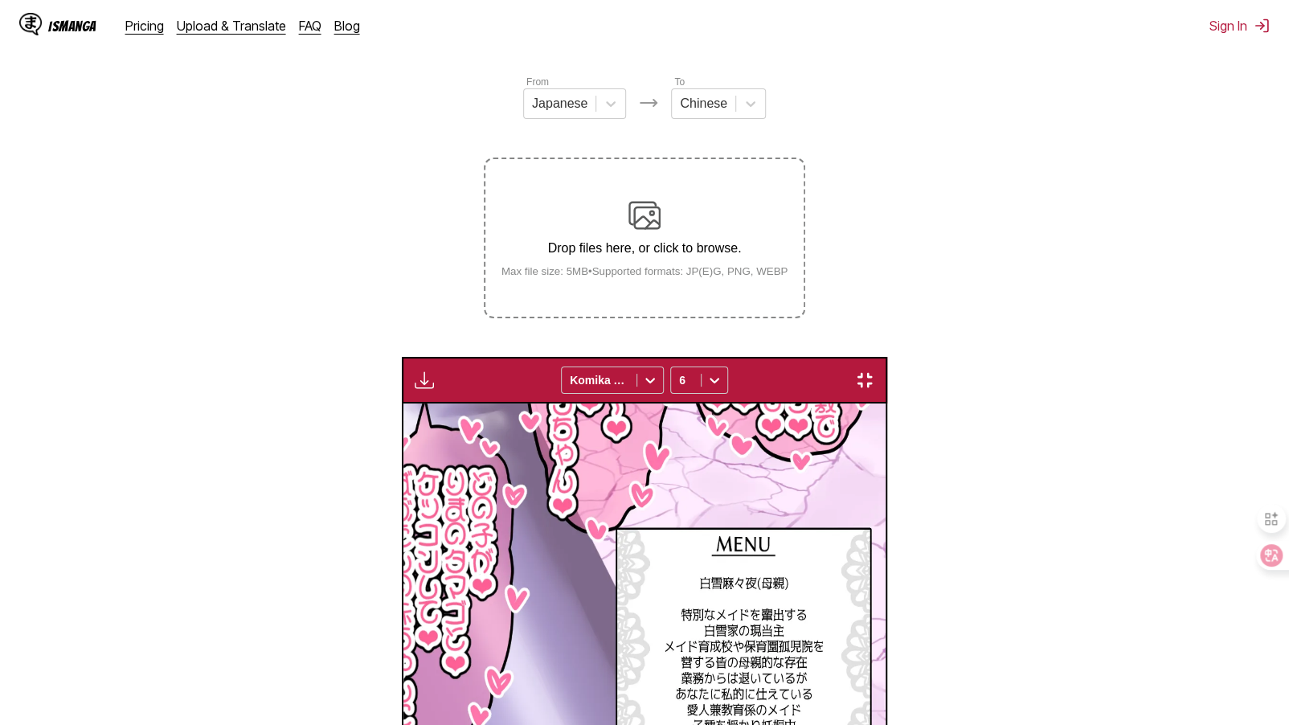
scroll to position [0, 27012]
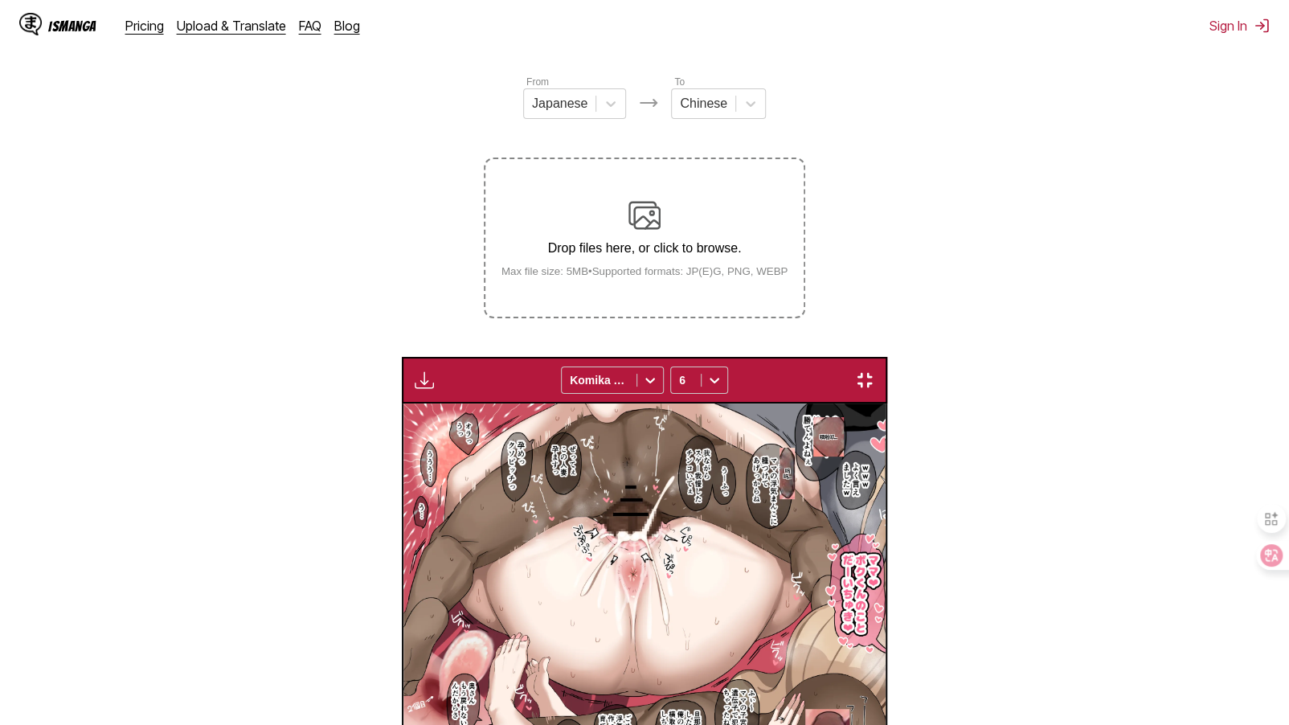
click at [718, 372] on icon at bounding box center [715, 380] width 16 height 16
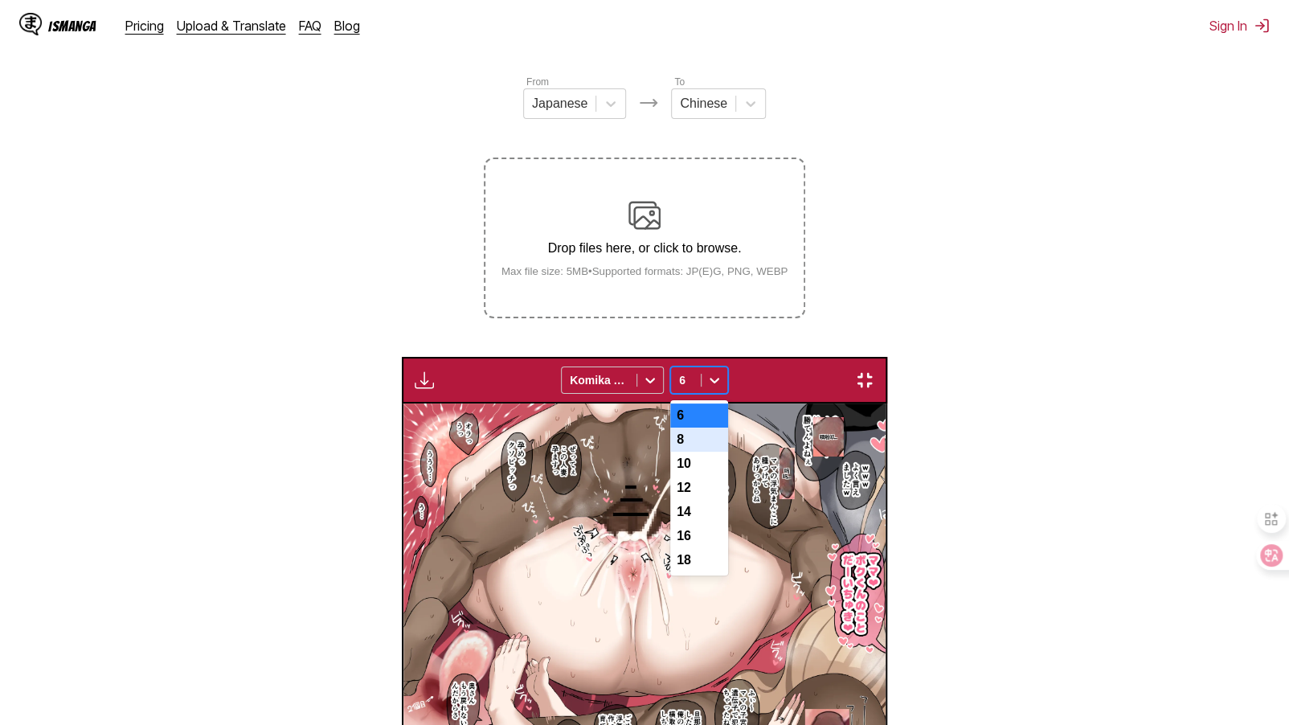
click at [689, 428] on div "8" at bounding box center [699, 440] width 58 height 24
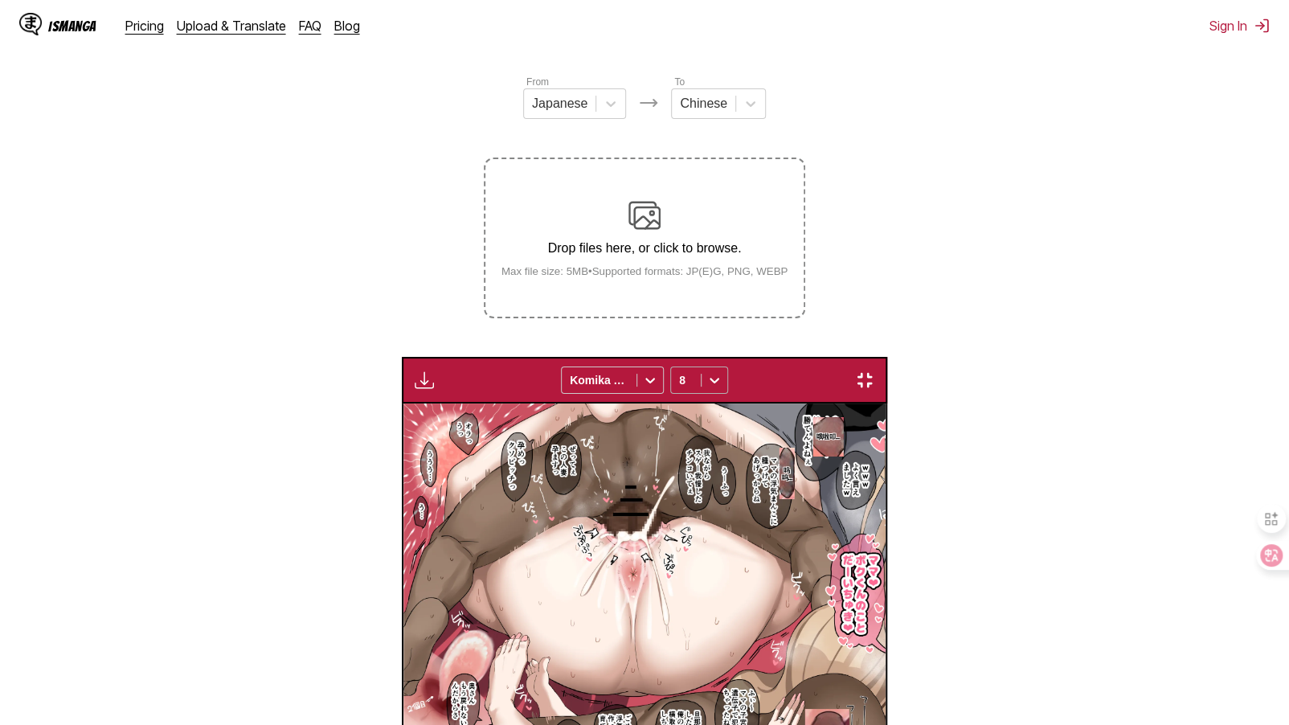
click at [707, 372] on icon at bounding box center [715, 380] width 16 height 16
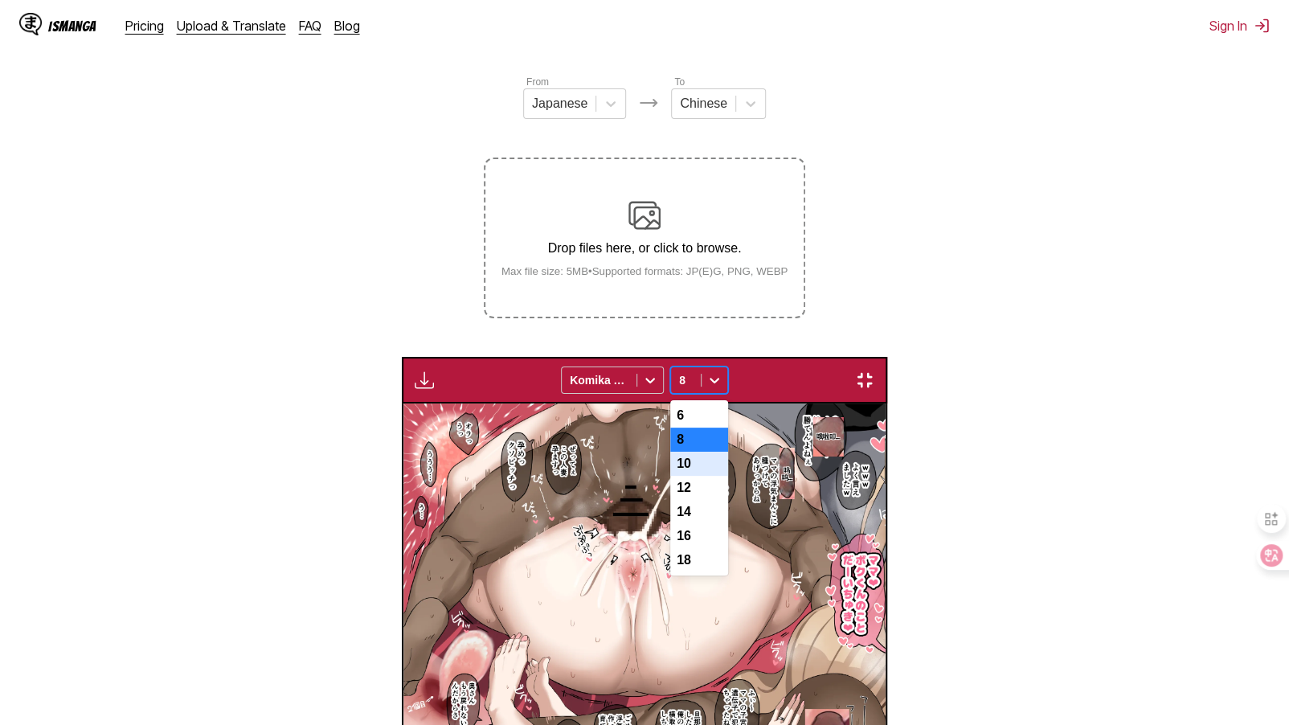
click at [695, 452] on div "10" at bounding box center [699, 464] width 58 height 24
click at [703, 367] on div at bounding box center [715, 380] width 26 height 26
click at [690, 428] on div "8" at bounding box center [699, 440] width 58 height 24
drag, startPoint x: 713, startPoint y: 20, endPoint x: 702, endPoint y: 62, distance: 43.3
click at [712, 372] on icon at bounding box center [715, 380] width 16 height 16
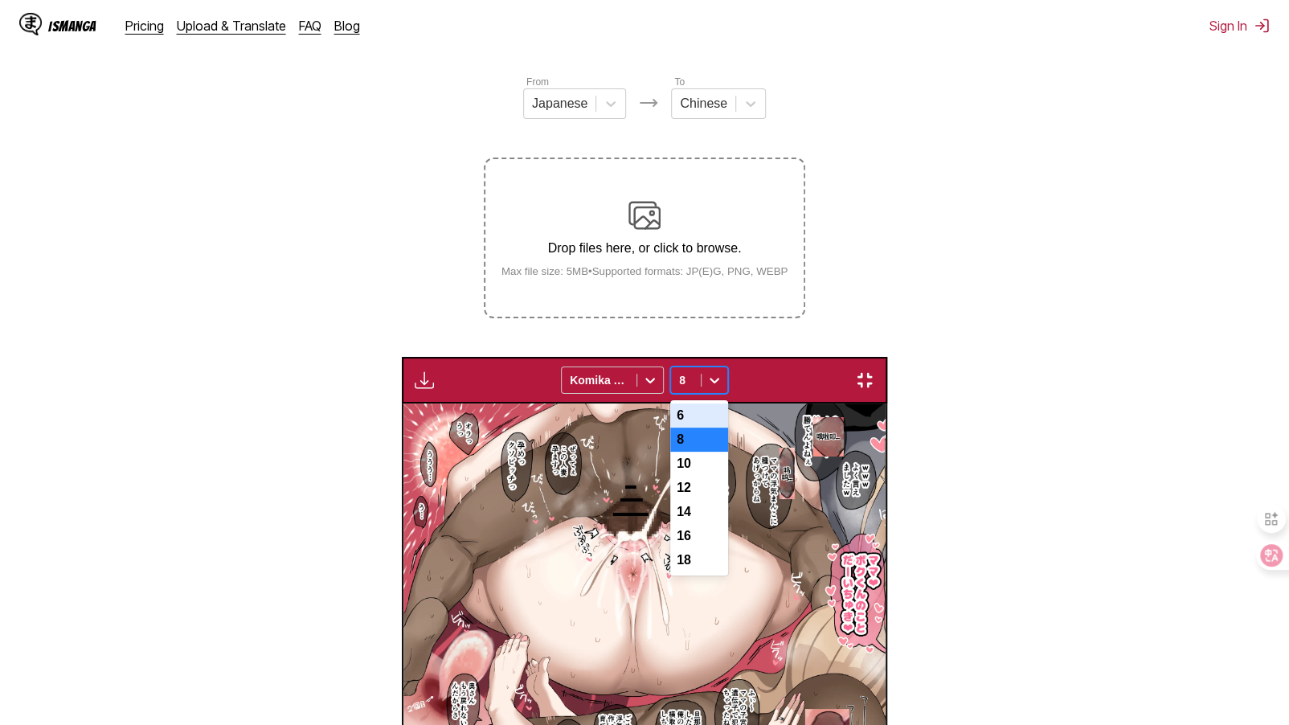
click at [702, 404] on div "6" at bounding box center [699, 416] width 58 height 24
click at [711, 372] on icon at bounding box center [715, 380] width 16 height 16
click at [707, 428] on div "8" at bounding box center [699, 440] width 58 height 24
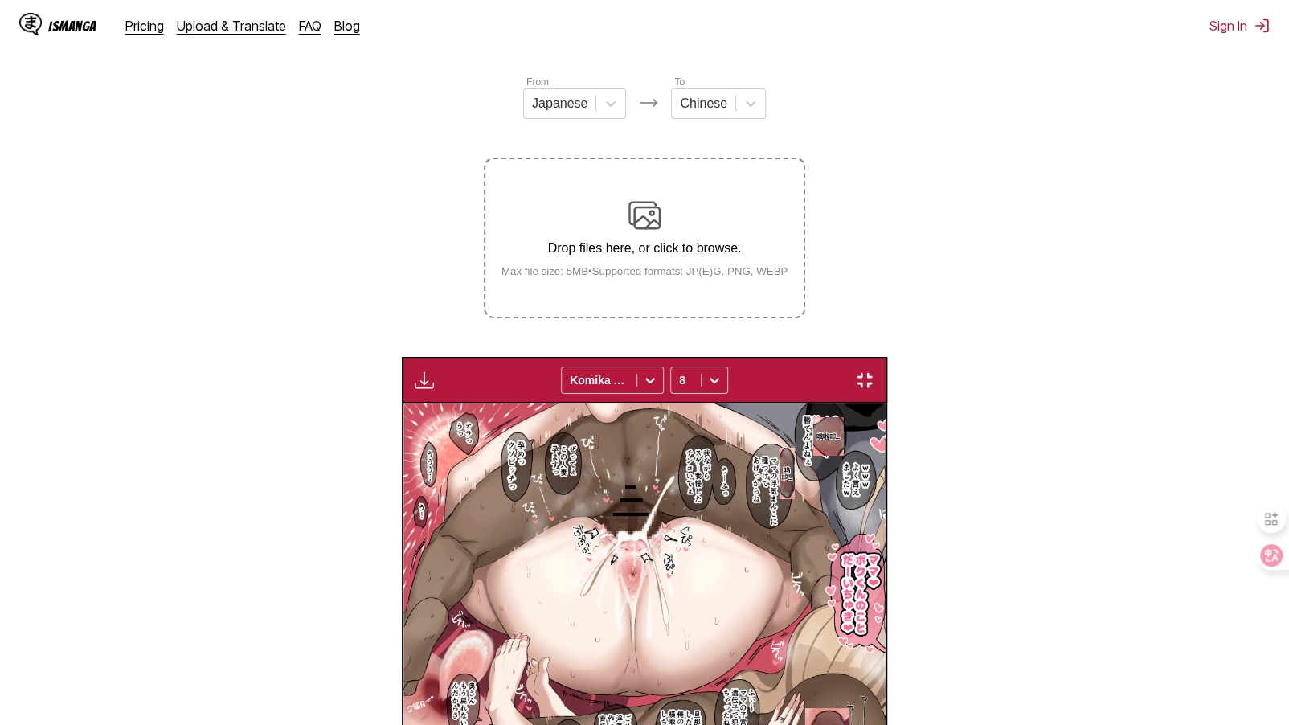
click at [697, 369] on div "8" at bounding box center [686, 380] width 30 height 23
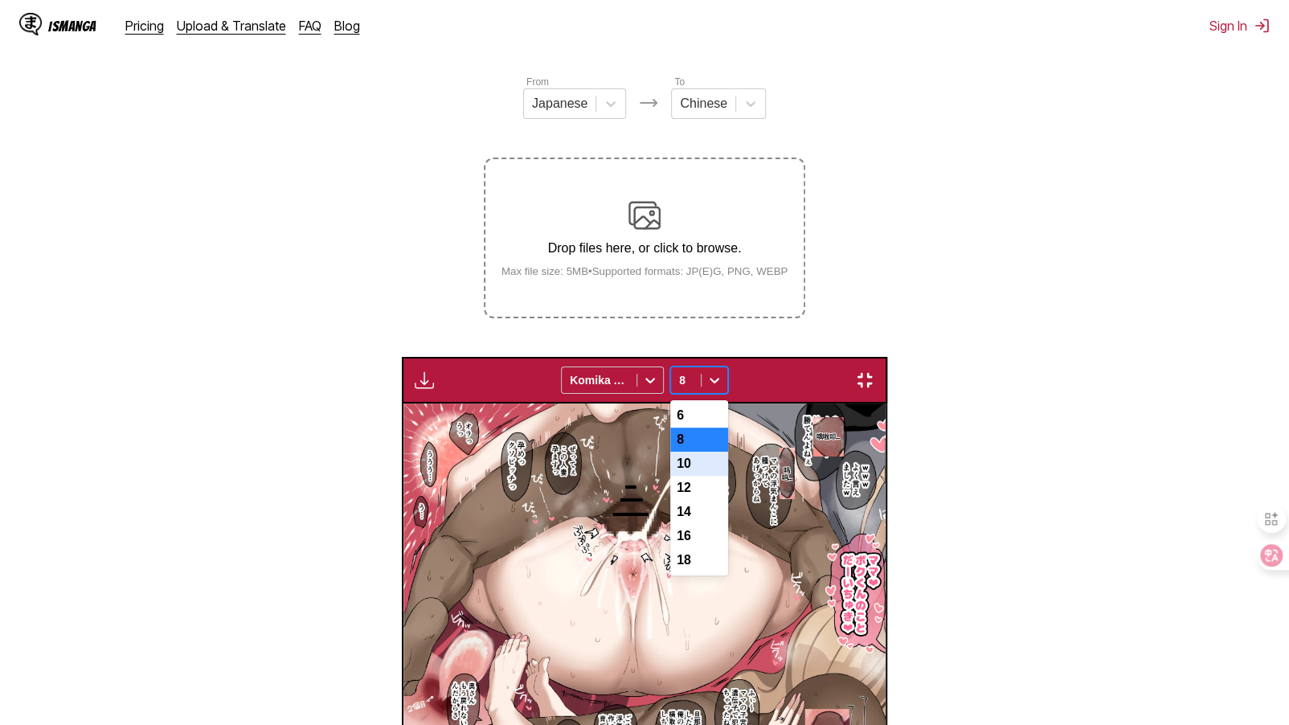
click at [696, 452] on div "10" at bounding box center [699, 464] width 58 height 24
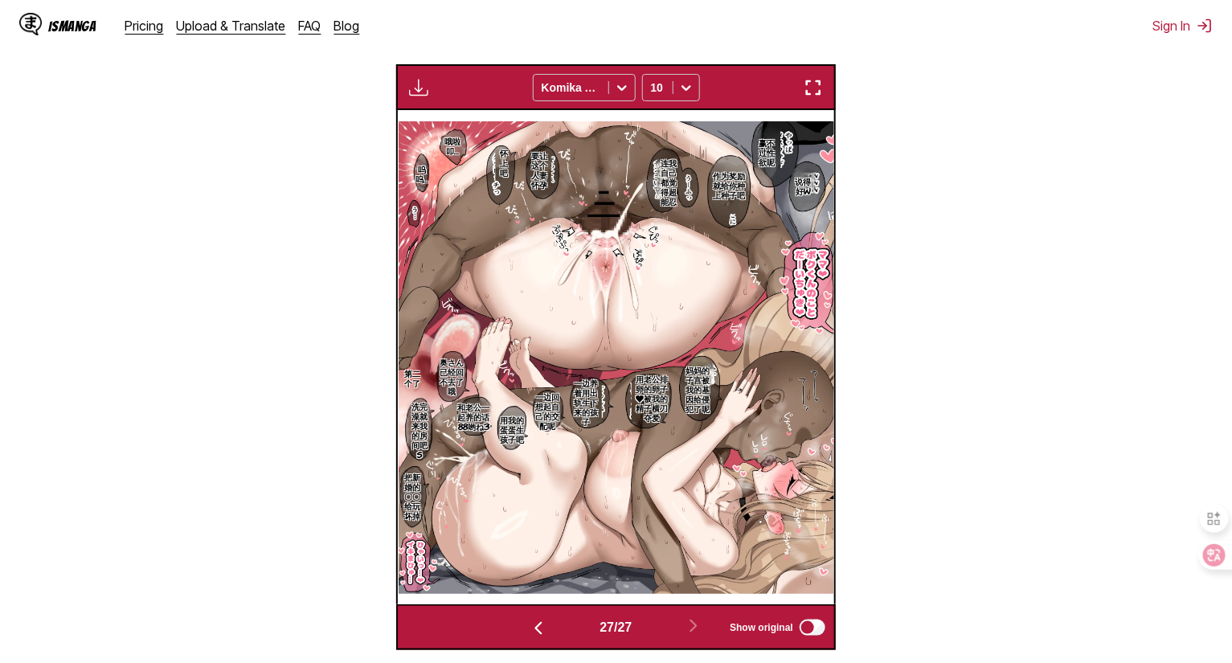
scroll to position [499, 0]
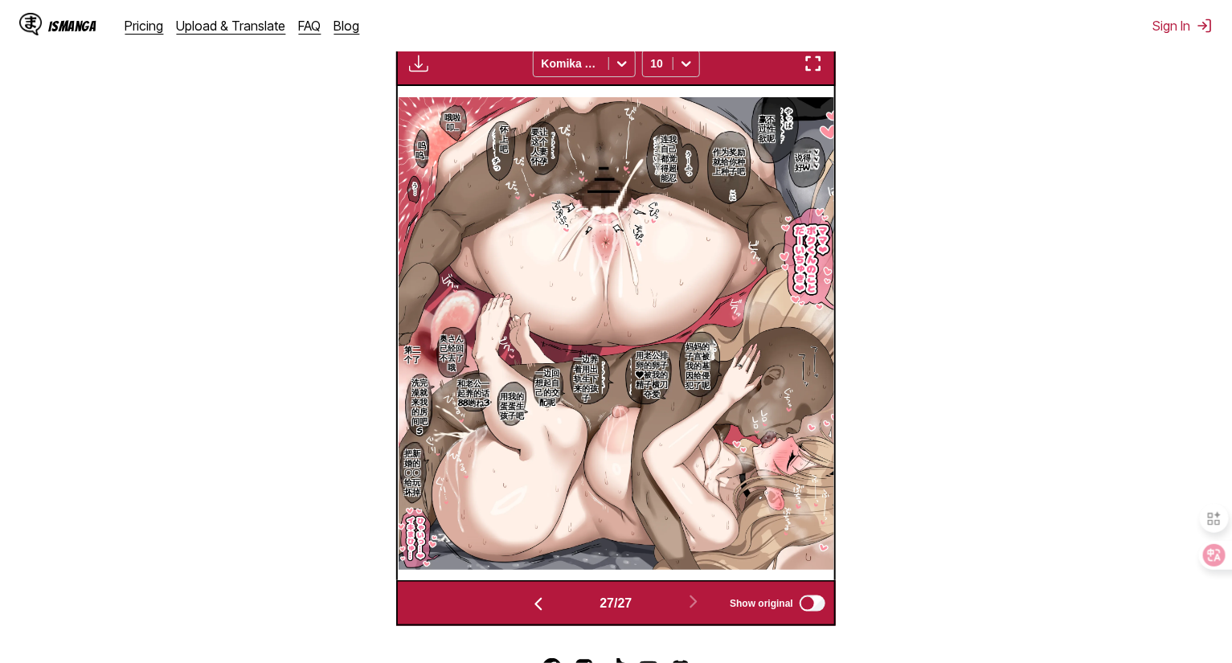
click at [531, 603] on img "button" at bounding box center [538, 604] width 19 height 19
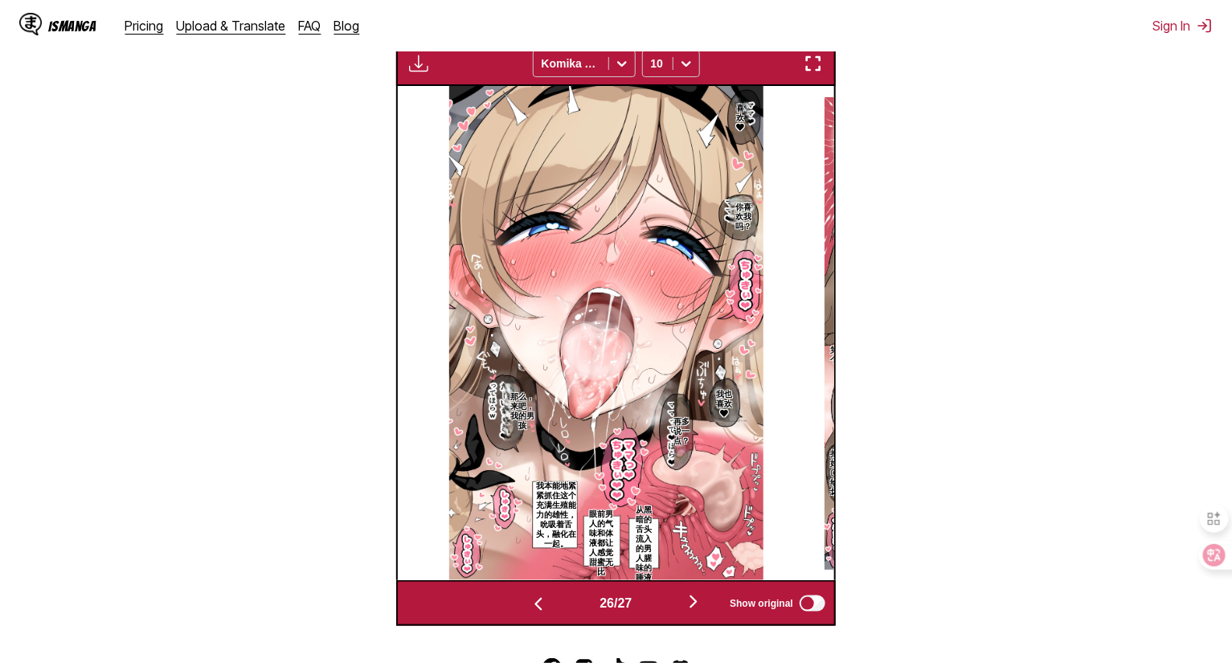
click at [695, 604] on img "button" at bounding box center [693, 601] width 19 height 19
